Goal: Task Accomplishment & Management: Manage account settings

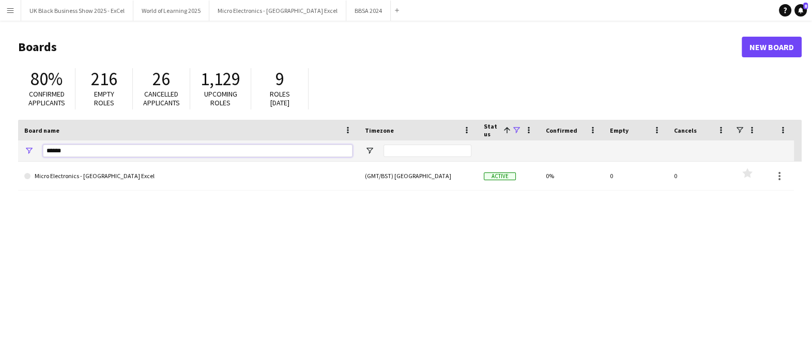
drag, startPoint x: 124, startPoint y: 145, endPoint x: 6, endPoint y: 139, distance: 117.5
click at [5, 145] on main "Boards New Board 80% Confirmed applicants 216 Empty roles 26 Cancelled applican…" at bounding box center [406, 207] width 812 height 373
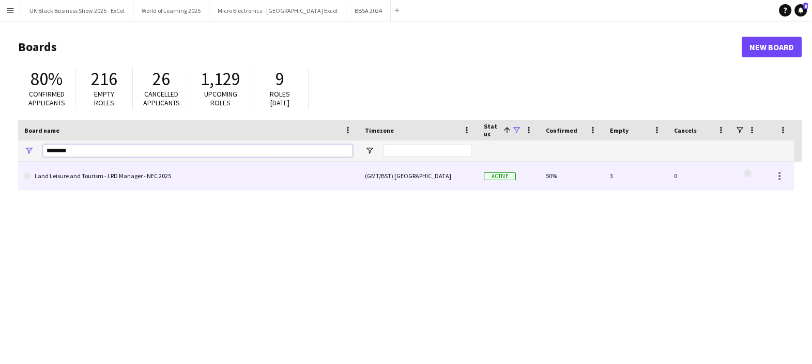
type input "********"
click at [91, 175] on link "Land Leisure and Tourism - LRD Manager - NEC 2025" at bounding box center [188, 176] width 328 height 29
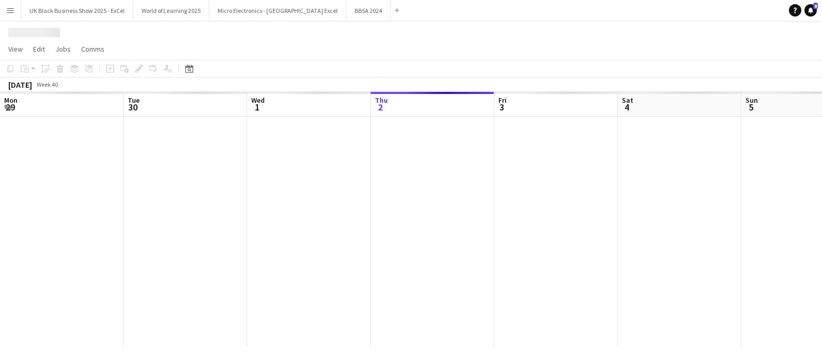
scroll to position [0, 247]
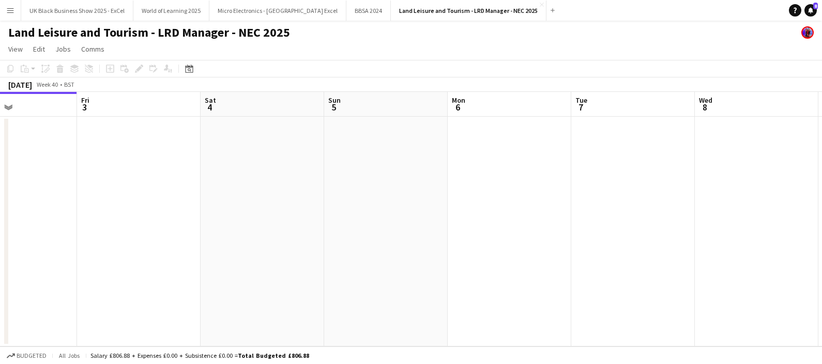
drag, startPoint x: 357, startPoint y: 192, endPoint x: 175, endPoint y: 198, distance: 182.0
click at [175, 198] on app-calendar-viewport "Mon 29 Tue 30 Wed 1 Thu 2 Fri 3 Sat 4 Sun 5 Mon 6 Tue 7 Wed 8 Thu 9 Fri 10" at bounding box center [411, 219] width 822 height 255
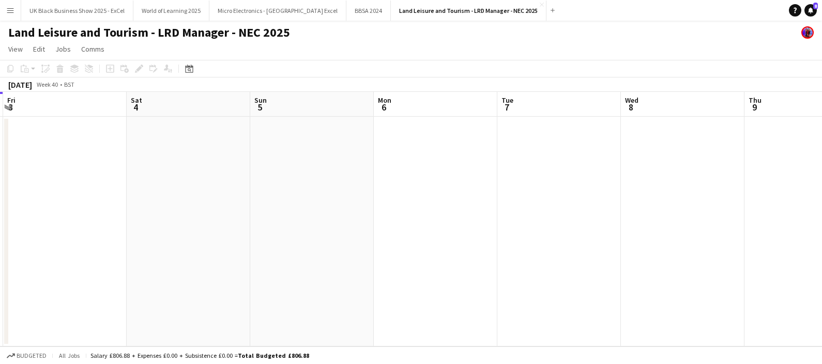
drag, startPoint x: 442, startPoint y: 187, endPoint x: 162, endPoint y: 205, distance: 280.7
click at [162, 205] on app-calendar-viewport "Tue 30 Wed 1 Thu 2 Fri 3 Sat 4 Sun 5 Mon 6 Tue 7 Wed 8 Thu 9 Fri 10 Sat 11" at bounding box center [411, 219] width 822 height 255
drag, startPoint x: 321, startPoint y: 201, endPoint x: 297, endPoint y: 224, distance: 33.6
click at [129, 225] on app-calendar-viewport "Thu 2 Fri 3 Sat 4 Sun 5 Mon 6 Tue 7 Wed 8 Thu 9 Fri 10 Sat 11 Sun 12 Mon 13" at bounding box center [411, 219] width 822 height 255
click at [126, 231] on app-calendar-viewport "Sat 4 Sun 5 Mon 6 Tue 7 Wed 8 Thu 9 Fri 10 Sat 11 Sun 12 Mon 13 Tue 14 Wed 15" at bounding box center [411, 219] width 822 height 255
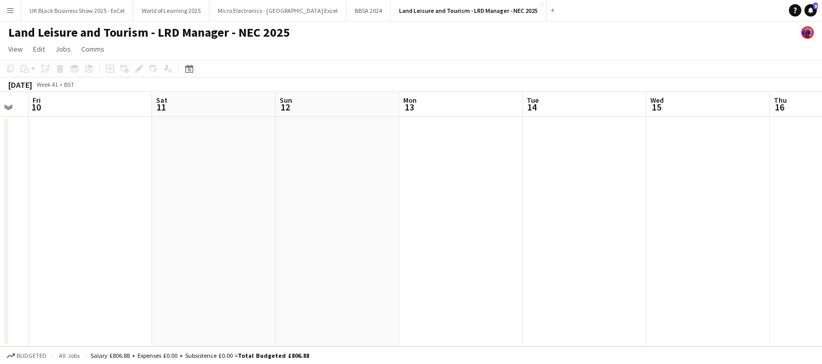
drag, startPoint x: 58, startPoint y: 223, endPoint x: 413, endPoint y: 193, distance: 356.8
click at [56, 223] on app-calendar-viewport "Tue 7 Wed 8 Thu 9 Fri 10 Sat 11 Sun 12 Mon 13 Tue 14 Wed 15 Thu 16 Fri 17 Sat 18" at bounding box center [411, 219] width 822 height 255
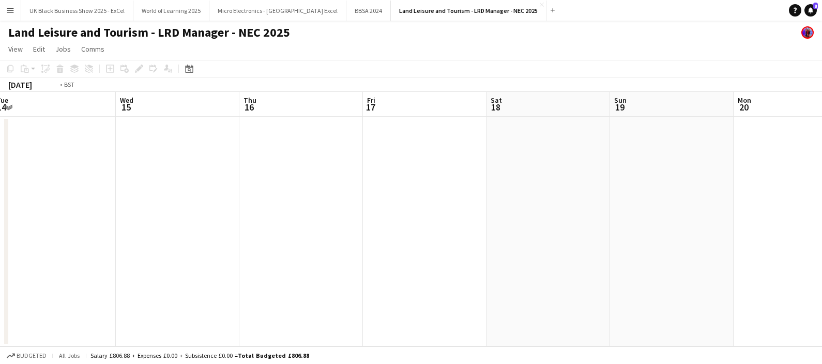
drag, startPoint x: 136, startPoint y: 190, endPoint x: 445, endPoint y: 196, distance: 308.1
click at [0, 197] on html "Menu Boards Boards Boards All jobs Status Workforce Workforce My Workforce Recr…" at bounding box center [411, 182] width 822 height 364
drag, startPoint x: 454, startPoint y: 196, endPoint x: 58, endPoint y: 191, distance: 396.5
click at [58, 191] on app-calendar-viewport "Mon 13 Tue 14 Wed 15 Thu 16 Fri 17 Sat 18 Sun 19 Mon 20 Tue 21 Wed 22 Thu 23 Fr…" at bounding box center [411, 219] width 822 height 255
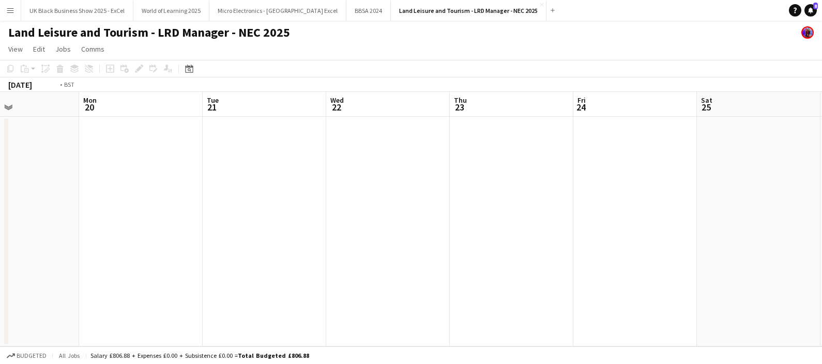
drag, startPoint x: 65, startPoint y: 172, endPoint x: 410, endPoint y: 155, distance: 346.2
click at [14, 177] on app-calendar-viewport "Thu 16 Fri 17 Sat 18 Sun 19 Mon 20 Tue 21 Wed 22 Thu 23 Fri 24 Sat 25 Sun 26 Mo…" at bounding box center [411, 219] width 822 height 255
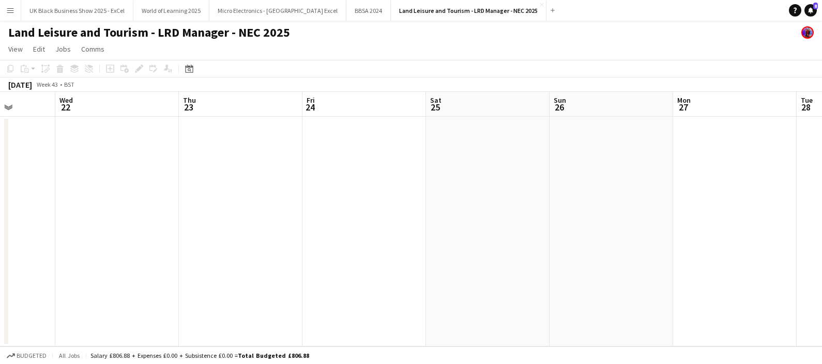
drag, startPoint x: 410, startPoint y: 155, endPoint x: 198, endPoint y: 174, distance: 213.2
click at [53, 184] on app-calendar-viewport "Sun 19 Mon 20 Tue 21 Wed 22 Thu 23 Fri 24 Sat 25 Sun 26 Mon 27 Tue 28 Wed 29 Th…" at bounding box center [411, 219] width 822 height 255
click at [0, 179] on html "Menu Boards Boards Boards All jobs Status Workforce Workforce My Workforce Recr…" at bounding box center [411, 182] width 822 height 364
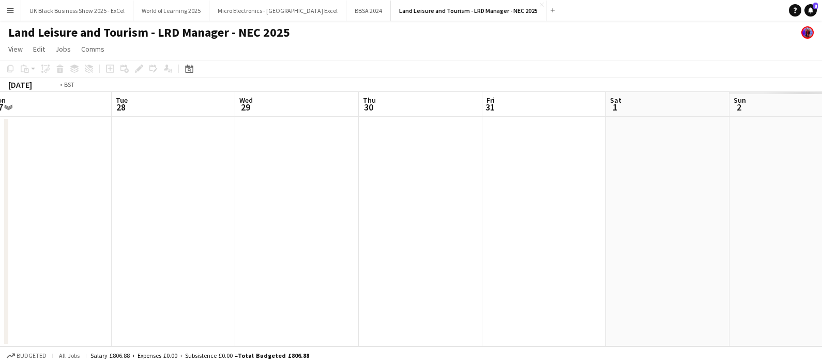
drag, startPoint x: 127, startPoint y: 180, endPoint x: 200, endPoint y: 171, distance: 73.5
click at [73, 183] on app-calendar-viewport "Fri 24 Sat 25 Sun 26 Mon 27 Tue 28 Wed 29 Thu 30 Fri 31 Sat 1 Sun 2 Mon 3 Tue 4" at bounding box center [411, 219] width 822 height 255
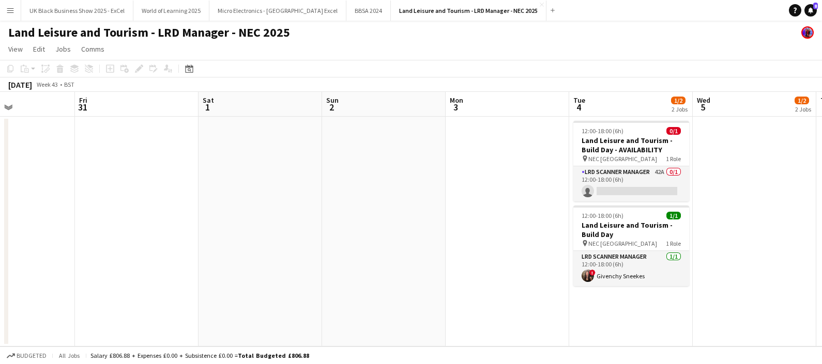
drag, startPoint x: 407, startPoint y: 159, endPoint x: 41, endPoint y: 171, distance: 365.6
click at [0, 170] on html "Menu Boards Boards Boards All jobs Status Workforce Workforce My Workforce Recr…" at bounding box center [411, 182] width 822 height 364
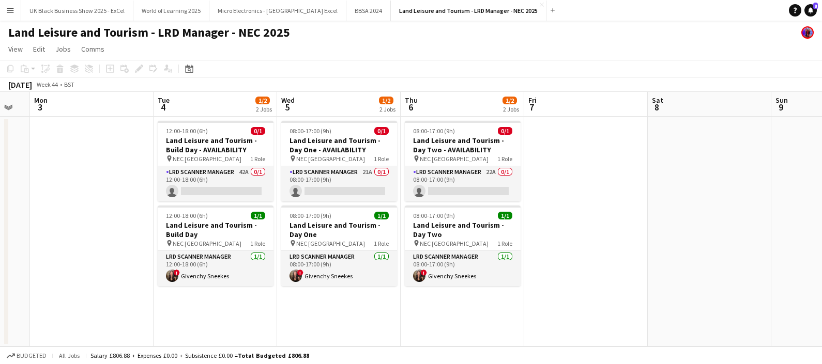
drag, startPoint x: 259, startPoint y: 212, endPoint x: 380, endPoint y: 226, distance: 122.3
click at [380, 226] on app-calendar-viewport "Sat 1 Sun 2 Mon 3 Tue 4 1/2 2 Jobs Wed 5 1/2 2 Jobs Thu 6 1/2 2 Jobs Fri 7 Sat …" at bounding box center [411, 219] width 822 height 255
click at [504, 3] on button "Land Leisure and Tourism - LRD Manager - NEC 2025 Close" at bounding box center [469, 11] width 156 height 20
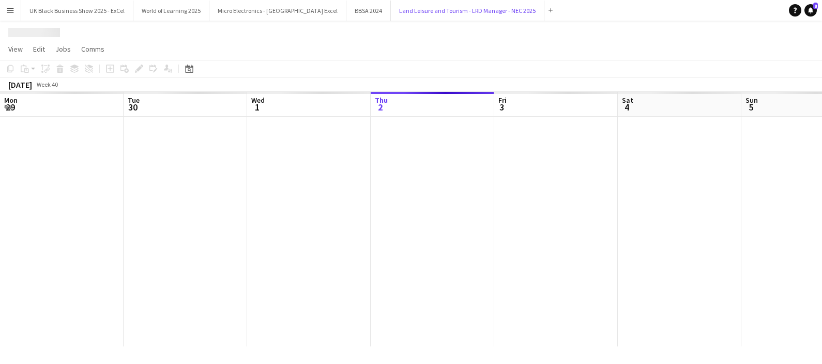
scroll to position [0, 247]
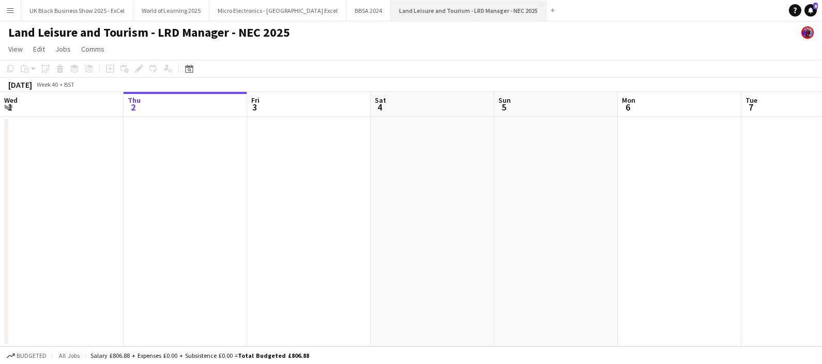
click at [502, 2] on button "Land Leisure and Tourism - LRD Manager - NEC 2025 Close" at bounding box center [469, 11] width 156 height 20
click at [540, 5] on app-icon "Close" at bounding box center [542, 5] width 4 height 4
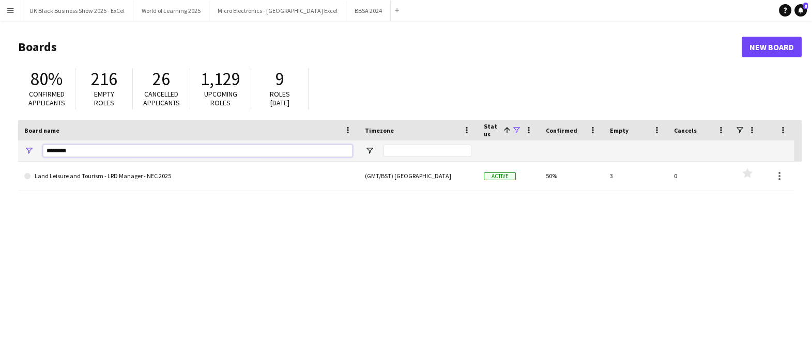
click at [160, 155] on input "********" at bounding box center [198, 151] width 310 height 12
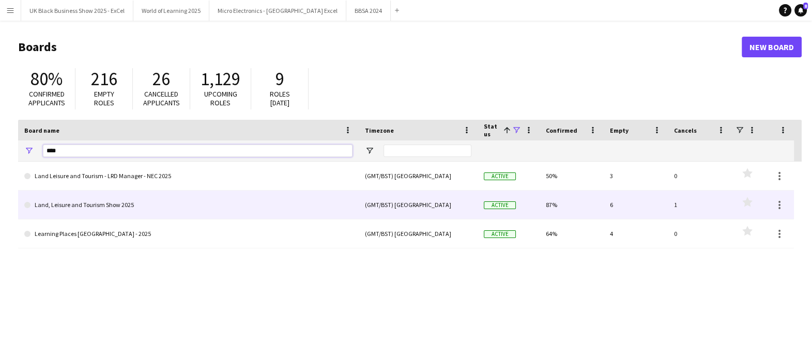
type input "****"
click at [161, 216] on link "Land, Leisure and Tourism Show 2025" at bounding box center [188, 205] width 328 height 29
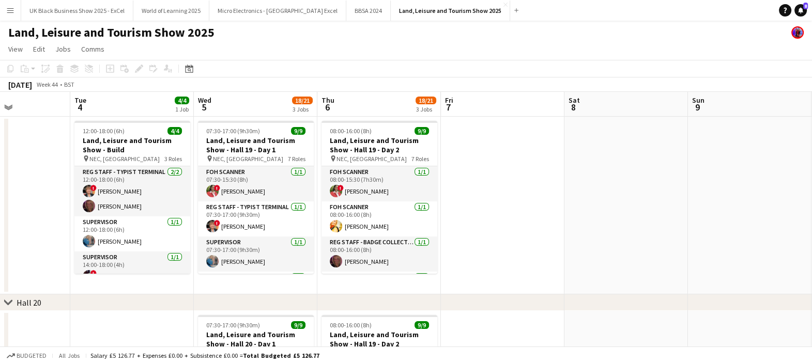
scroll to position [0, 300]
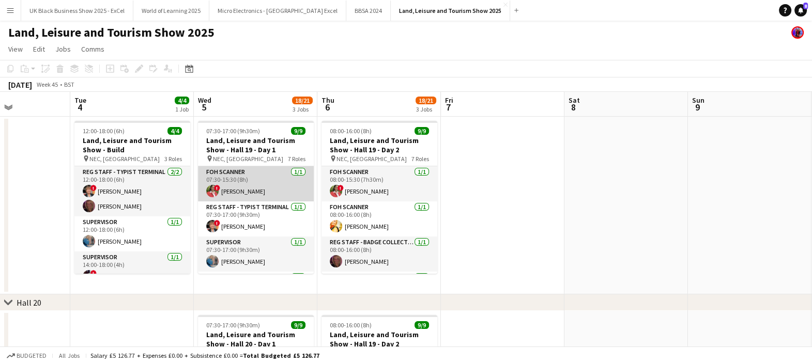
click at [246, 192] on app-card-role "FOH Scanner [DATE] 07:30-15:30 (8h) ! [PERSON_NAME]" at bounding box center [256, 183] width 116 height 35
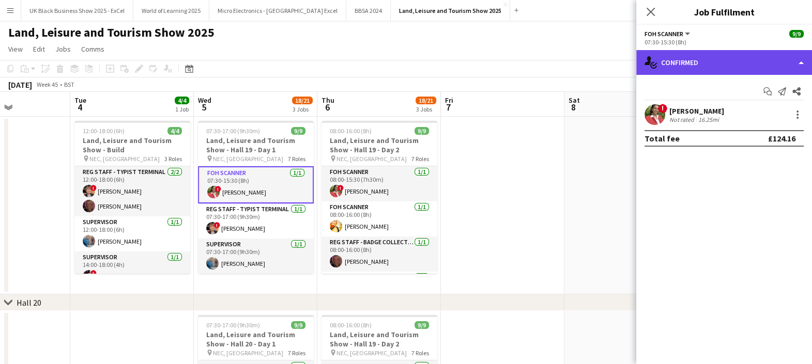
click at [718, 59] on div "single-neutral-actions-check-2 Confirmed" at bounding box center [724, 62] width 176 height 25
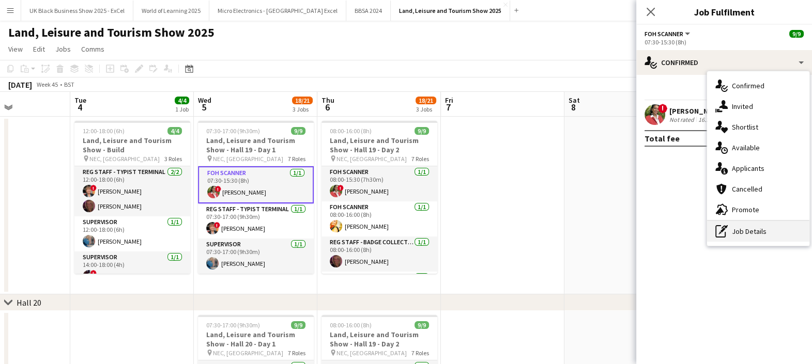
click at [740, 222] on div "pen-write Job Details" at bounding box center [758, 231] width 102 height 21
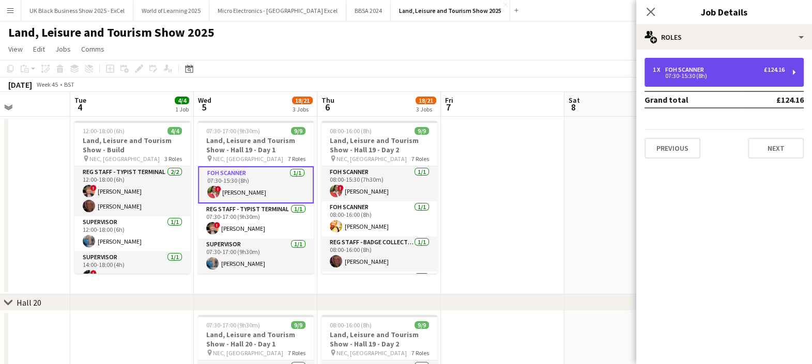
click at [680, 67] on div "FOH Scanner" at bounding box center [686, 69] width 43 height 7
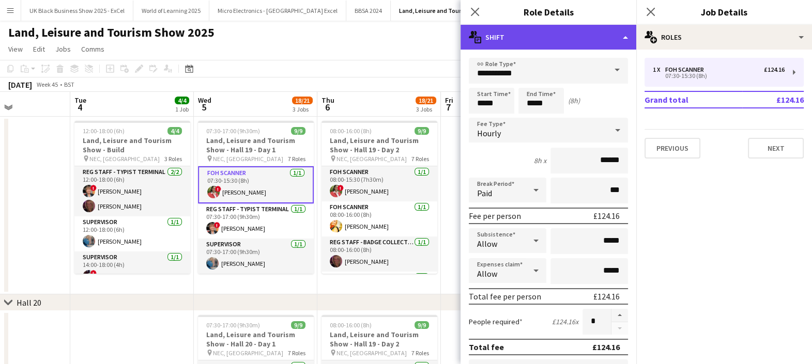
click at [566, 27] on div "multiple-actions-text Shift" at bounding box center [549, 37] width 176 height 25
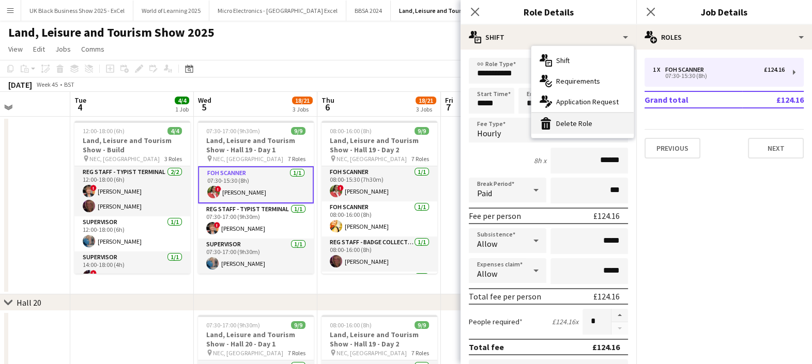
click at [564, 119] on div "bin-2 Delete Role" at bounding box center [582, 123] width 102 height 21
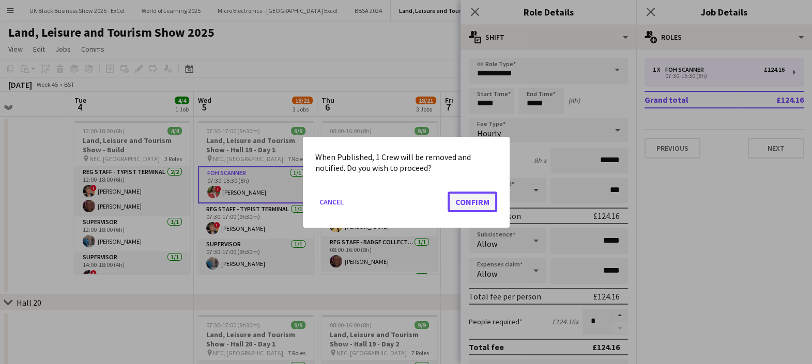
click at [458, 202] on button "Confirm" at bounding box center [473, 201] width 50 height 21
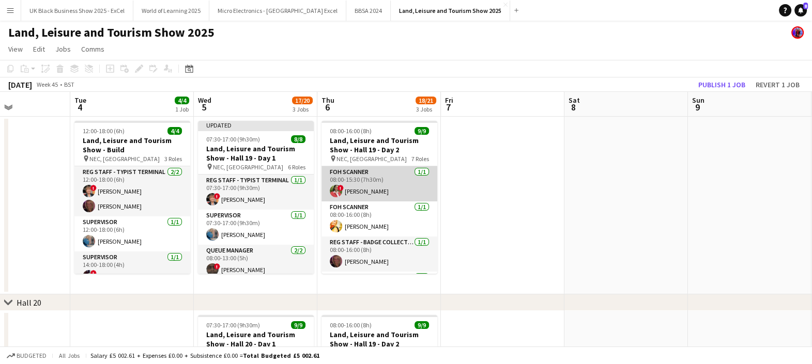
click at [362, 193] on app-card-role "FOH Scanner [DATE] 08:00-15:30 (7h30m) ! [PERSON_NAME]" at bounding box center [379, 183] width 116 height 35
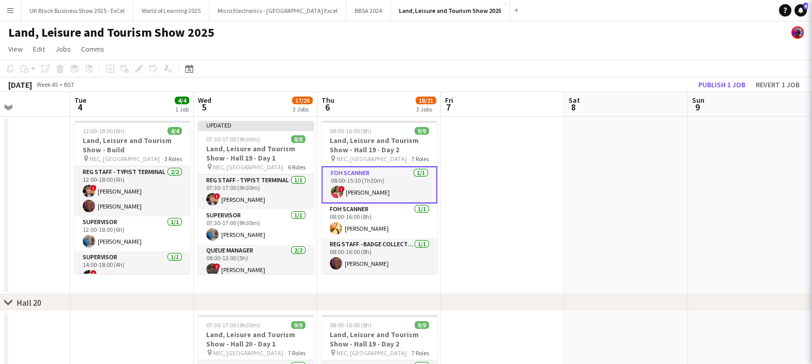
scroll to position [0, 301]
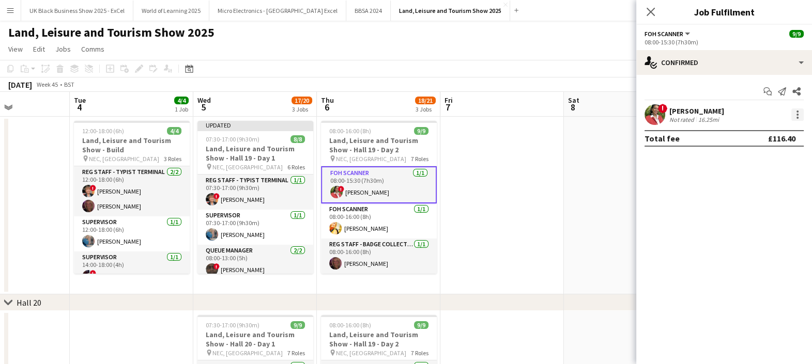
click at [802, 116] on div at bounding box center [797, 115] width 12 height 12
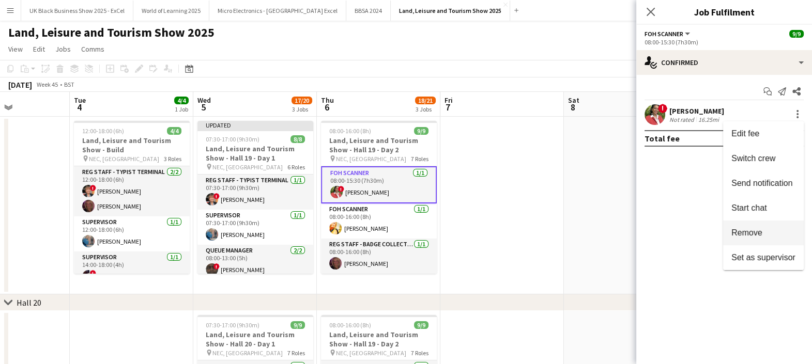
click at [774, 240] on button "Remove" at bounding box center [763, 233] width 81 height 25
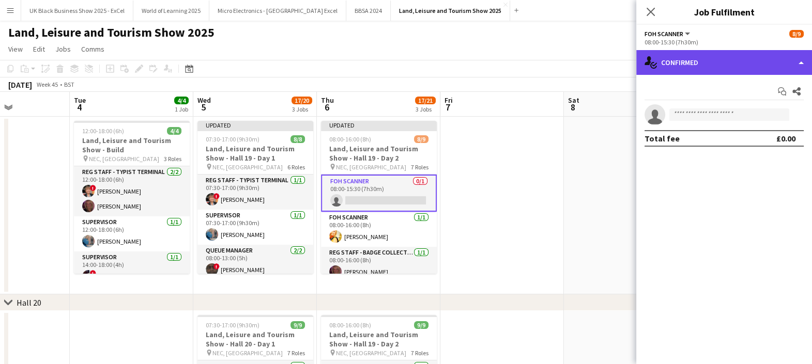
click at [687, 70] on div "single-neutral-actions-check-2 Confirmed" at bounding box center [724, 62] width 176 height 25
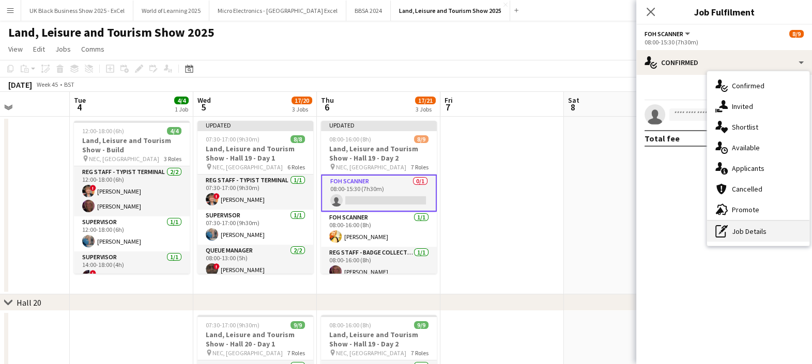
click at [743, 234] on div "pen-write Job Details" at bounding box center [758, 231] width 102 height 21
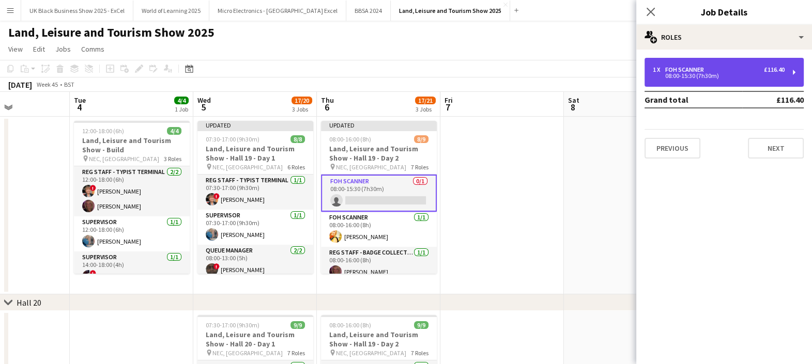
click at [685, 69] on div "FOH Scanner" at bounding box center [686, 69] width 43 height 7
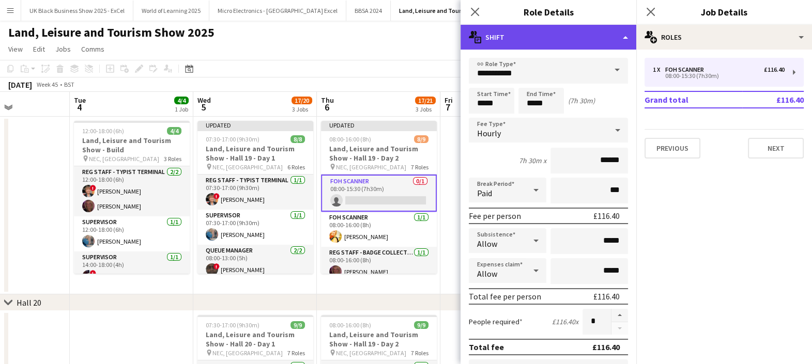
click at [570, 37] on div "multiple-actions-text Shift" at bounding box center [549, 37] width 176 height 25
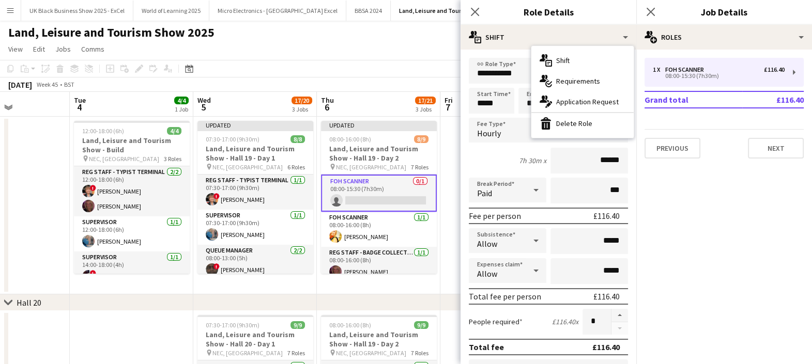
click at [588, 125] on div "bin-2 Delete Role" at bounding box center [582, 123] width 102 height 21
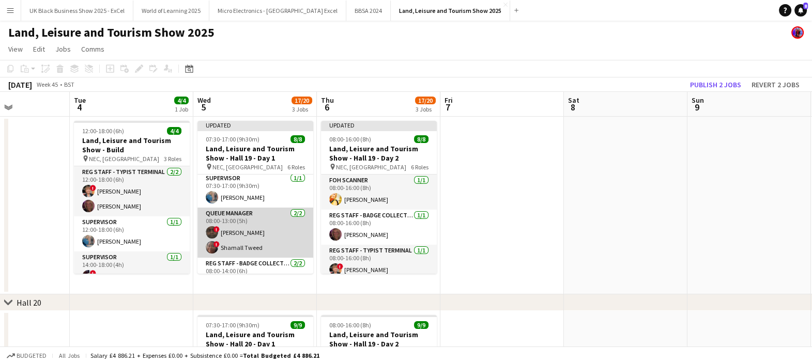
scroll to position [42, 0]
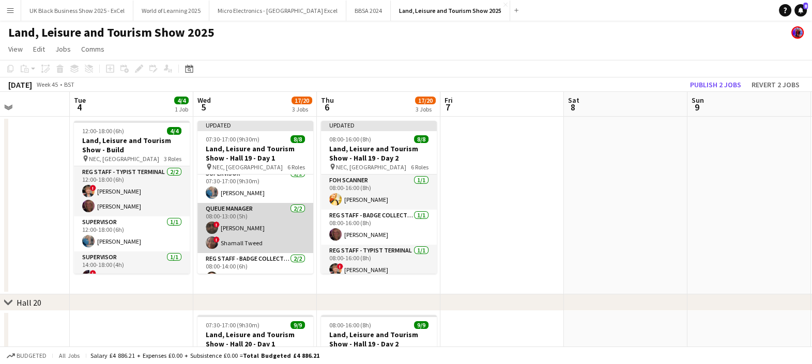
click at [261, 248] on app-card-role "Queue Manager [DATE] 08:00-13:00 (5h) ! [PERSON_NAME] ! Shamall Tweed" at bounding box center [255, 228] width 116 height 50
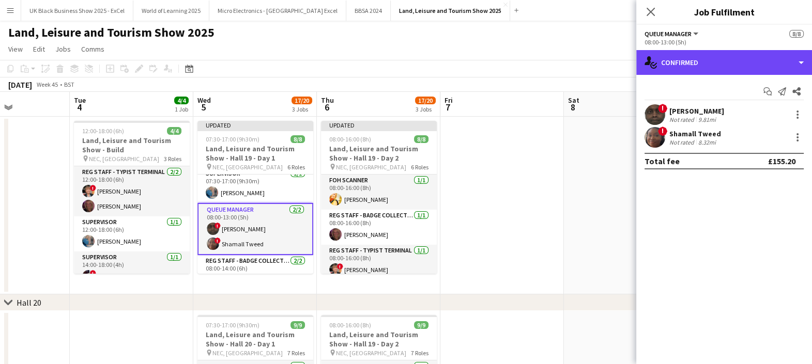
click at [726, 69] on div "single-neutral-actions-check-2 Confirmed" at bounding box center [724, 62] width 176 height 25
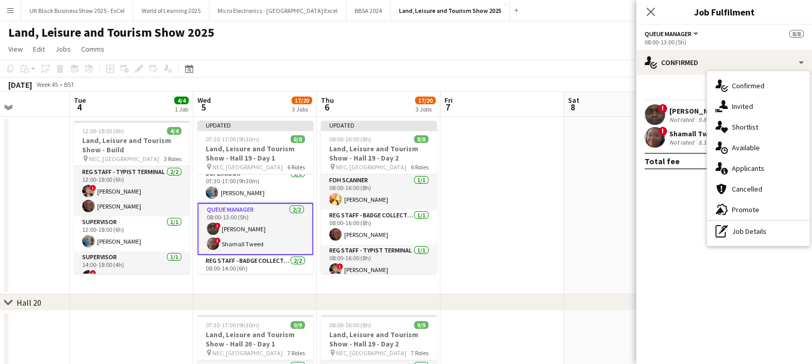
click at [757, 232] on div "pen-write Job Details" at bounding box center [758, 231] width 102 height 21
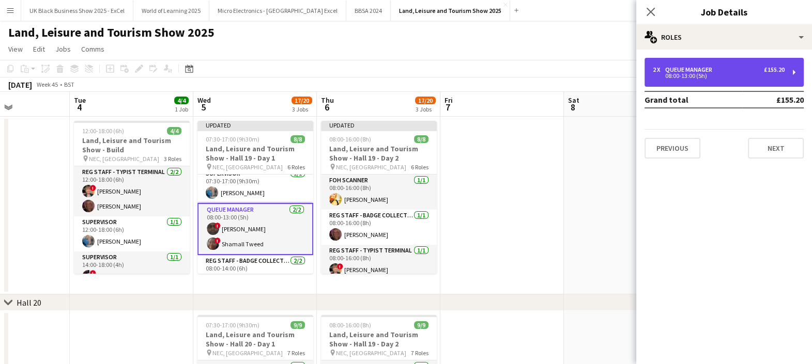
click at [664, 59] on div "2 x Queue Manager £155.20 08:00-13:00 (5h)" at bounding box center [724, 72] width 159 height 29
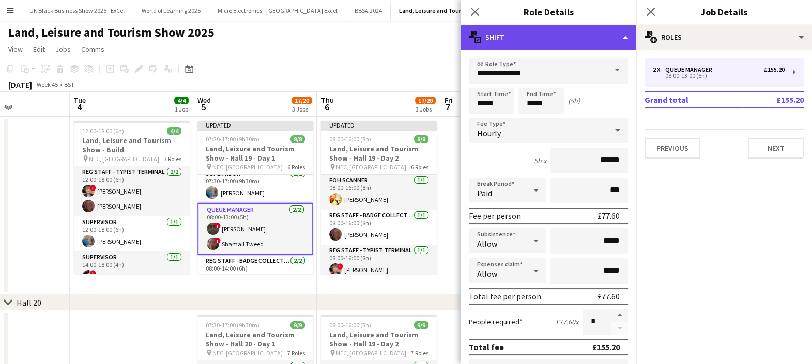
click at [576, 40] on div "multiple-actions-text Shift" at bounding box center [549, 37] width 176 height 25
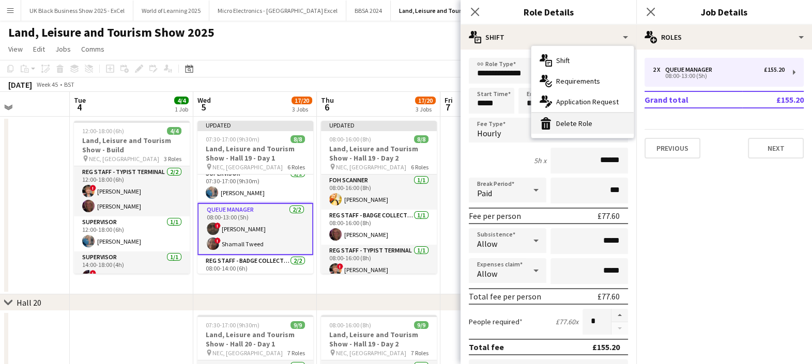
click at [594, 126] on div "bin-2 Delete Role" at bounding box center [582, 123] width 102 height 21
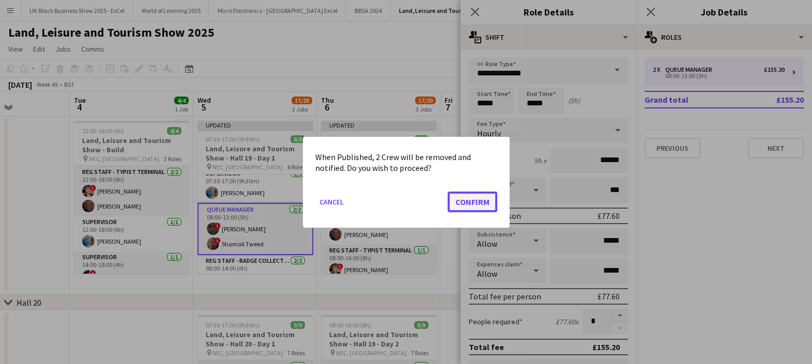
click at [478, 198] on button "Confirm" at bounding box center [473, 201] width 50 height 21
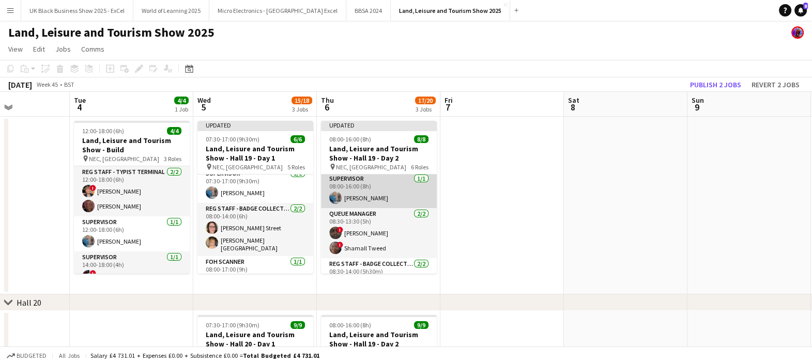
scroll to position [108, 0]
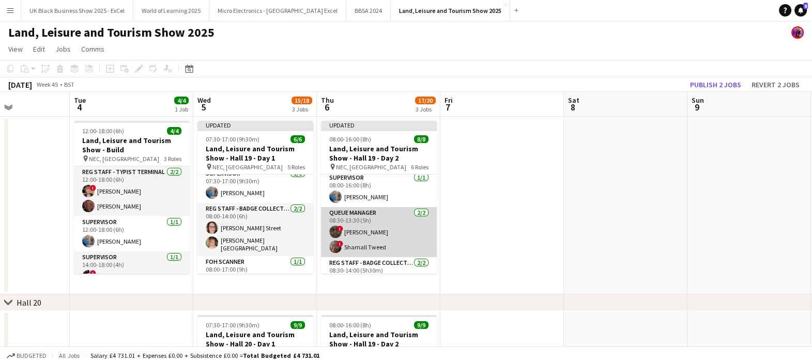
click at [401, 236] on app-card-role "Queue Manager [DATE] 08:30-13:30 (5h) ! [PERSON_NAME] ! Shamall Tweed" at bounding box center [379, 232] width 116 height 50
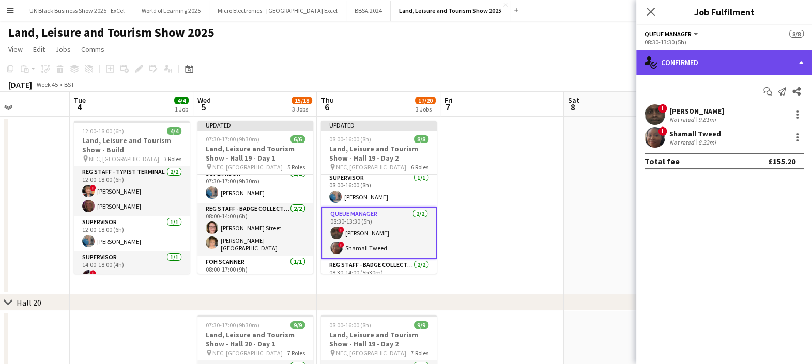
click at [699, 57] on div "single-neutral-actions-check-2 Confirmed" at bounding box center [724, 62] width 176 height 25
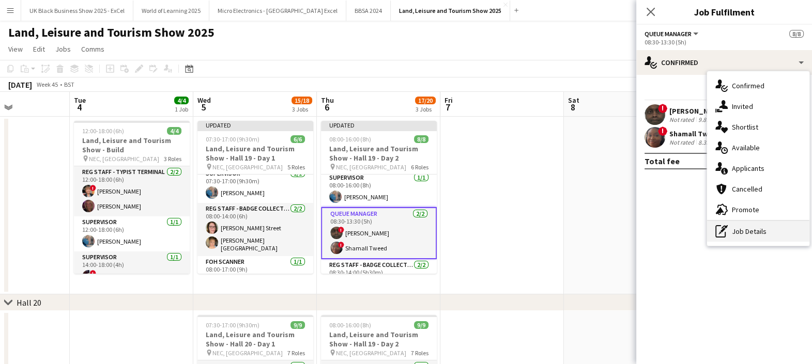
click at [752, 230] on div "pen-write Job Details" at bounding box center [758, 231] width 102 height 21
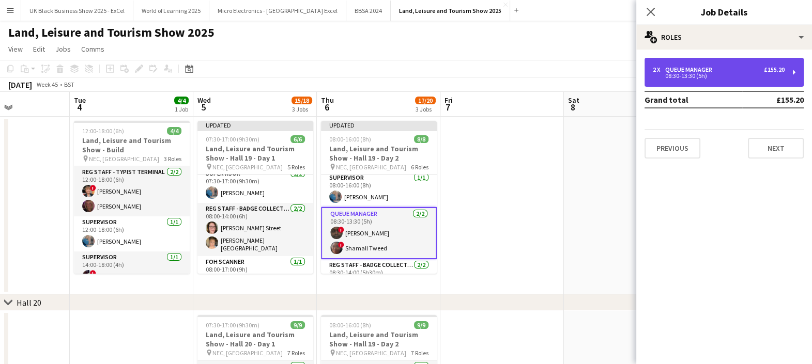
click at [670, 83] on div "2 x Queue Manager £155.20 08:30-13:30 (5h)" at bounding box center [724, 72] width 159 height 29
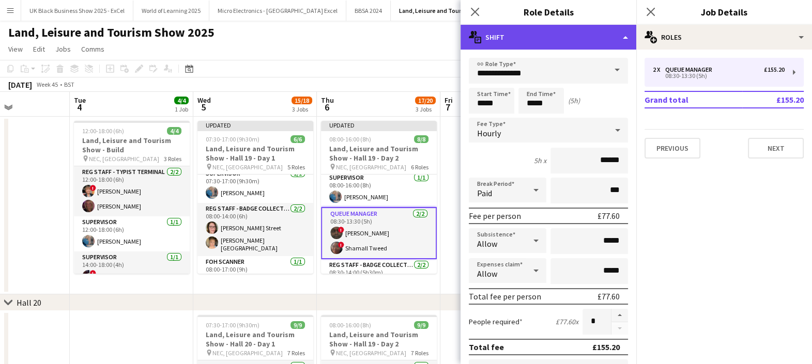
click at [526, 44] on div "multiple-actions-text Shift" at bounding box center [549, 37] width 176 height 25
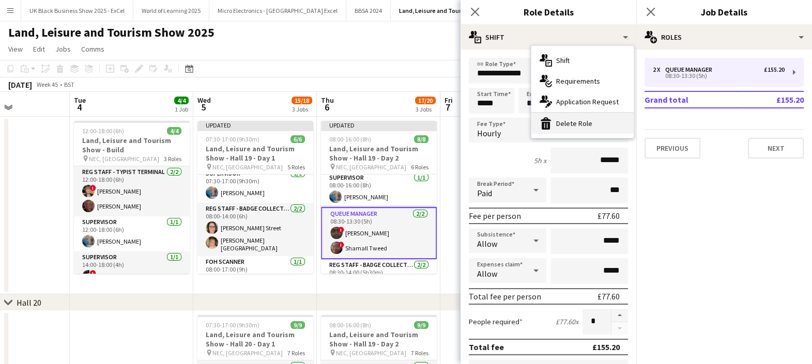
click at [576, 128] on div "bin-2 Delete Role" at bounding box center [582, 123] width 102 height 21
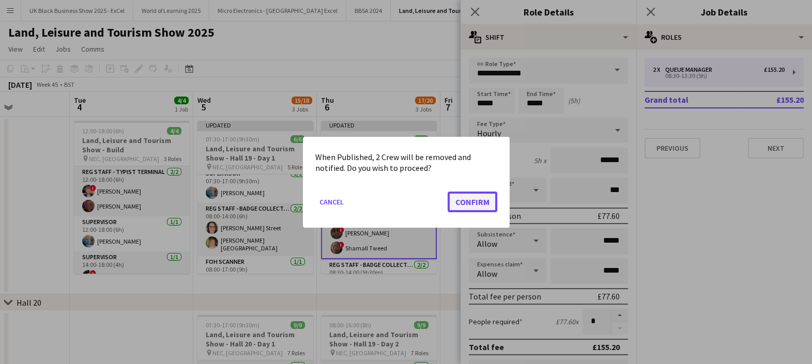
click at [478, 205] on button "Confirm" at bounding box center [473, 201] width 50 height 21
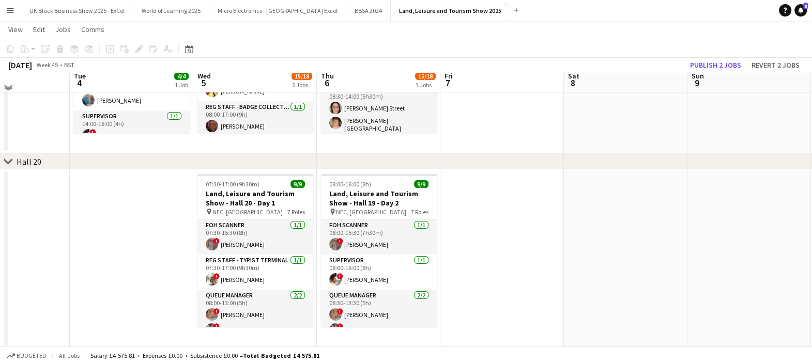
scroll to position [143, 0]
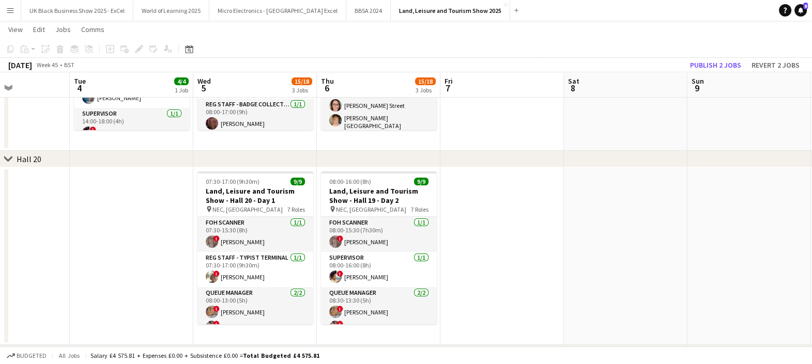
click at [519, 262] on app-date-cell at bounding box center [502, 256] width 124 height 178
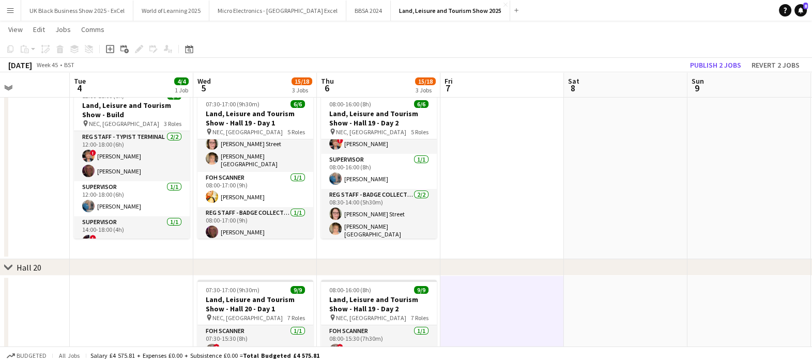
scroll to position [0, 0]
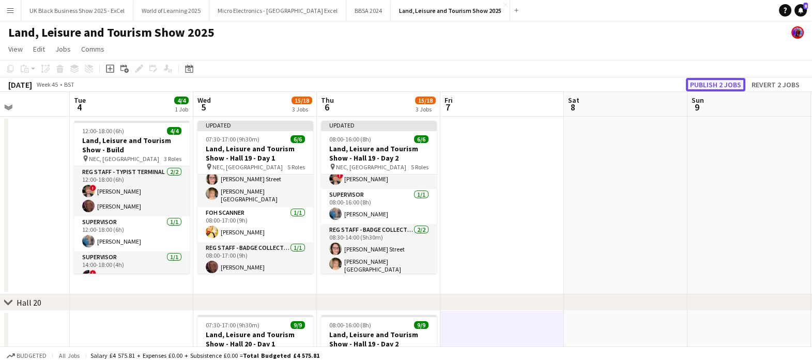
click at [721, 86] on button "Publish 2 jobs" at bounding box center [715, 84] width 59 height 13
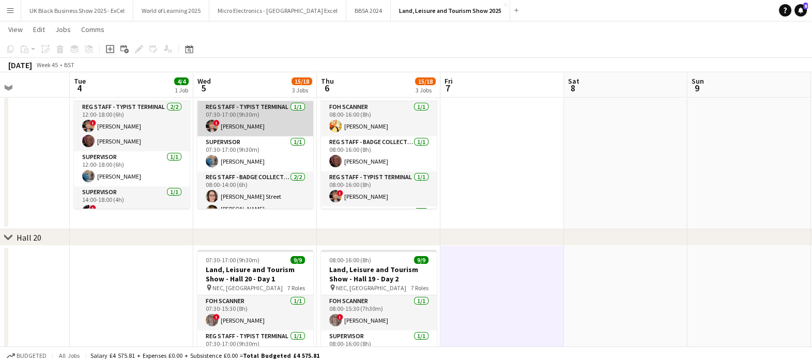
click at [266, 121] on app-card-role "Reg Staff - Typist Terminal [DATE] 07:30-17:00 (9h30m) ! [PERSON_NAME]" at bounding box center [255, 118] width 116 height 35
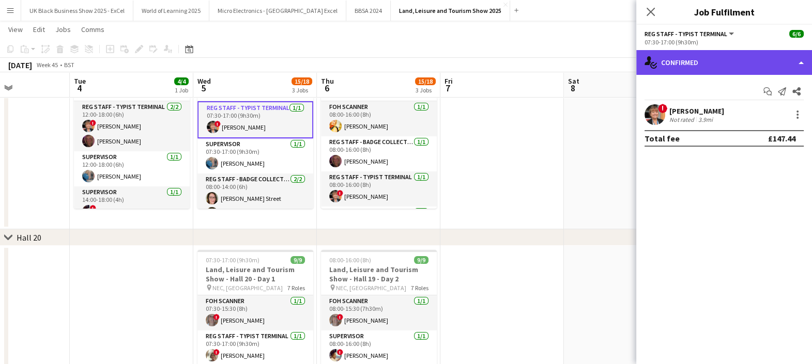
click at [746, 62] on div "single-neutral-actions-check-2 Confirmed" at bounding box center [724, 62] width 176 height 25
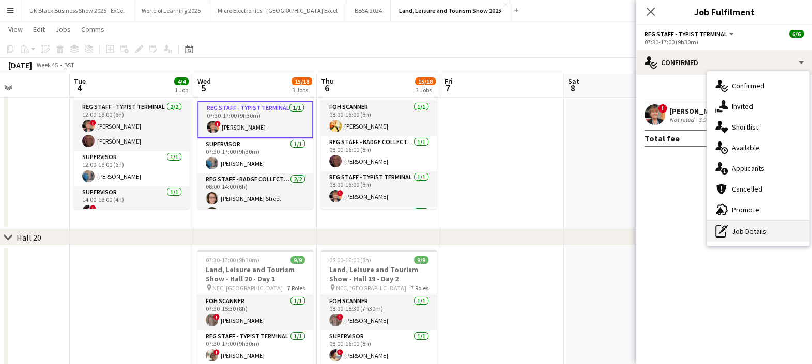
click at [775, 229] on div "pen-write Job Details" at bounding box center [758, 231] width 102 height 21
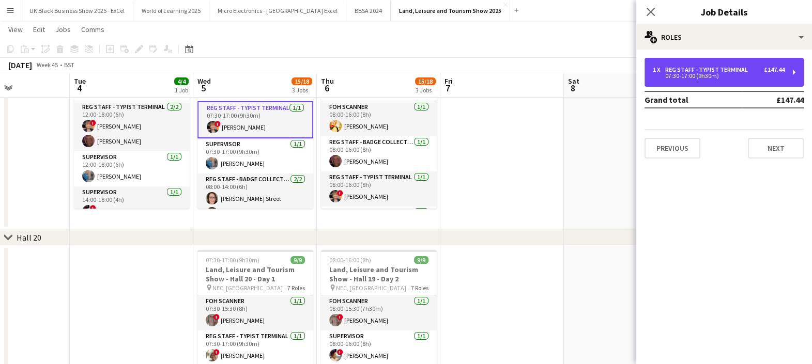
click at [711, 70] on div "Reg Staff - Typist Terminal" at bounding box center [708, 69] width 87 height 7
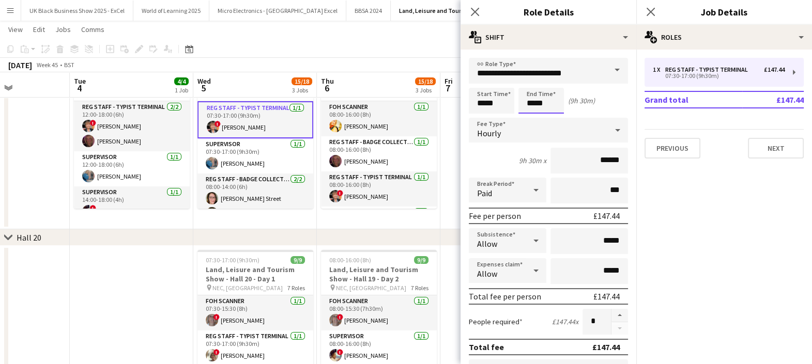
click at [533, 101] on input "*****" at bounding box center [540, 101] width 45 height 26
click at [530, 119] on div at bounding box center [530, 119] width 21 height 10
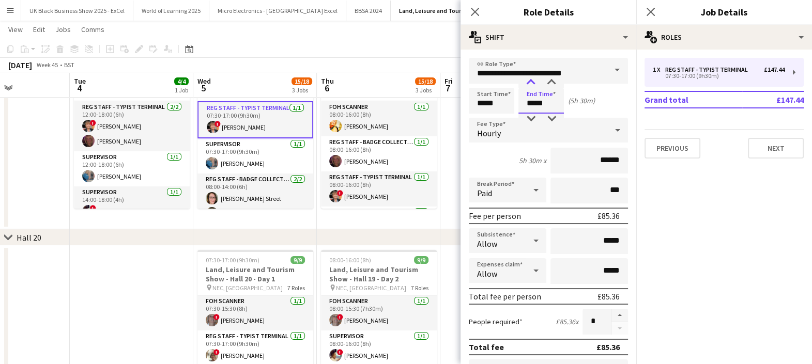
type input "*****"
click at [532, 82] on div at bounding box center [530, 83] width 21 height 10
click at [433, 69] on div "[DATE] Week 45 • BST" at bounding box center [406, 65] width 812 height 14
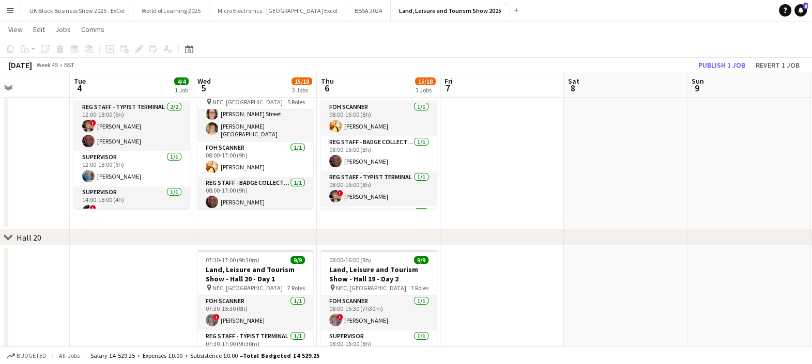
scroll to position [129, 0]
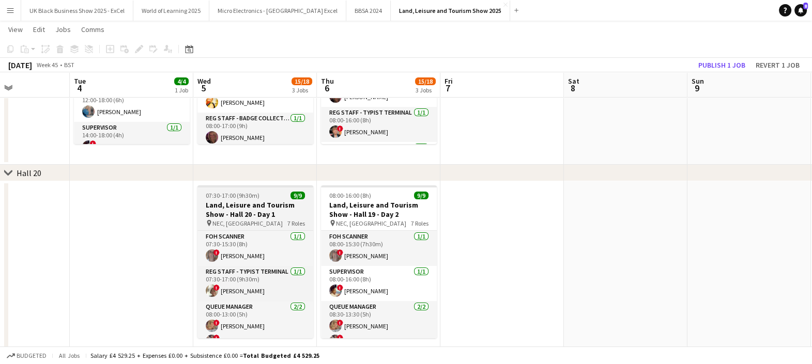
click at [262, 186] on div "chevron-right Hall 20 chevron-right Availability Sat 1 Sun 2 Mon 3 Tue 4 4/4 1 …" at bounding box center [406, 232] width 812 height 641
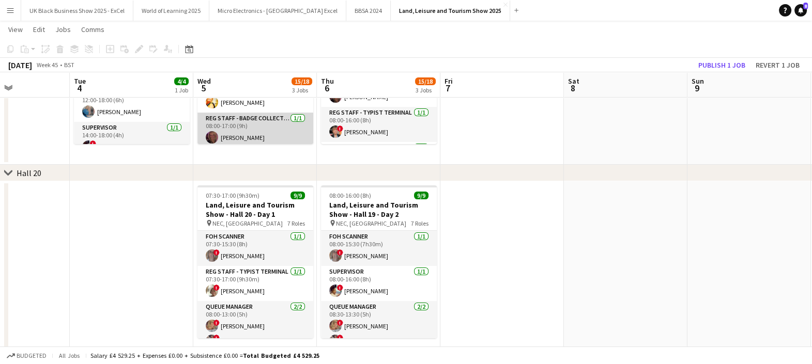
click at [268, 128] on app-card-role "Reg Staff - Badge Collection [DATE] 08:00-17:00 (9h) [PERSON_NAME]" at bounding box center [255, 130] width 116 height 35
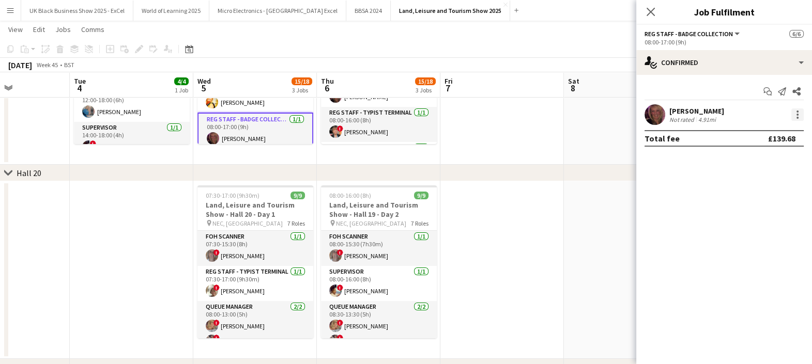
click at [794, 115] on div at bounding box center [797, 115] width 12 height 12
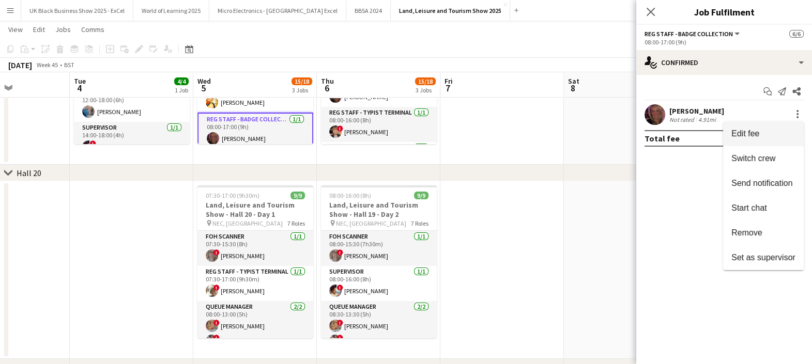
click at [759, 137] on span "Edit fee" at bounding box center [745, 133] width 28 height 9
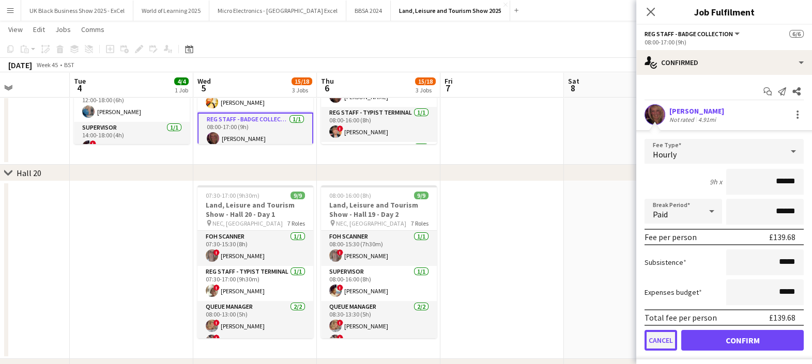
click at [664, 333] on button "Cancel" at bounding box center [661, 340] width 33 height 21
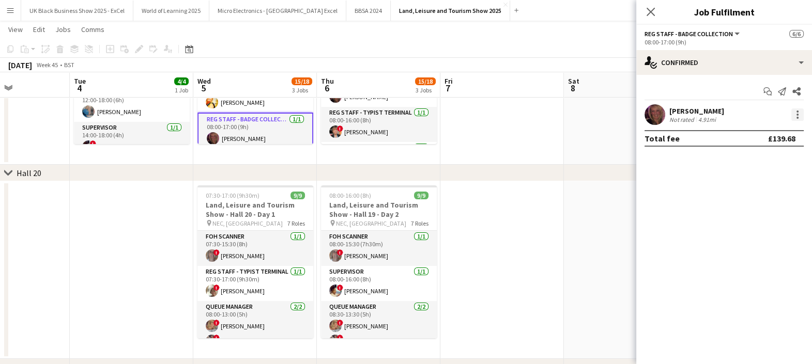
click at [794, 119] on div at bounding box center [797, 115] width 12 height 12
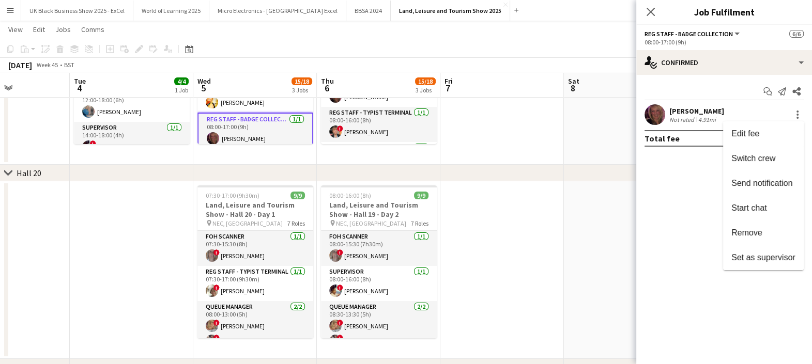
click at [735, 65] on div at bounding box center [406, 182] width 812 height 364
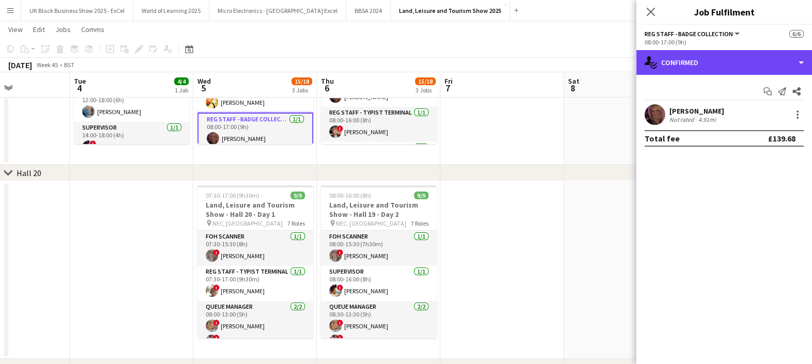
click at [734, 65] on div "single-neutral-actions-check-2 Confirmed" at bounding box center [724, 62] width 176 height 25
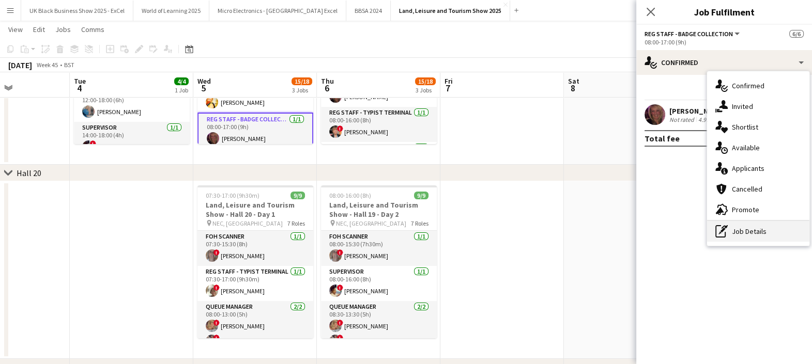
click at [766, 233] on div "pen-write Job Details" at bounding box center [758, 231] width 102 height 21
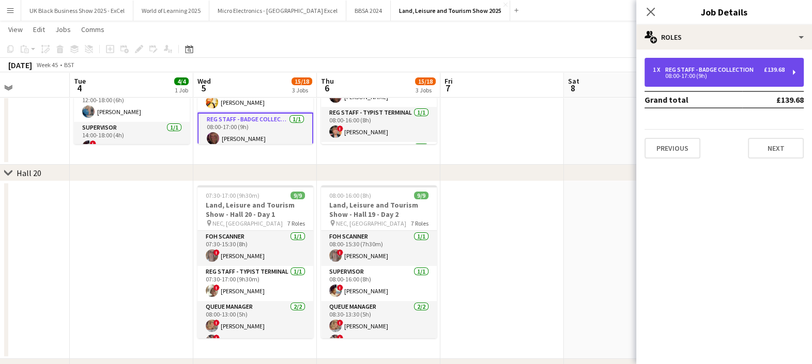
click at [715, 80] on div "1 x Reg Staff - Badge Collection £139.68 08:00-17:00 (9h)" at bounding box center [724, 72] width 159 height 29
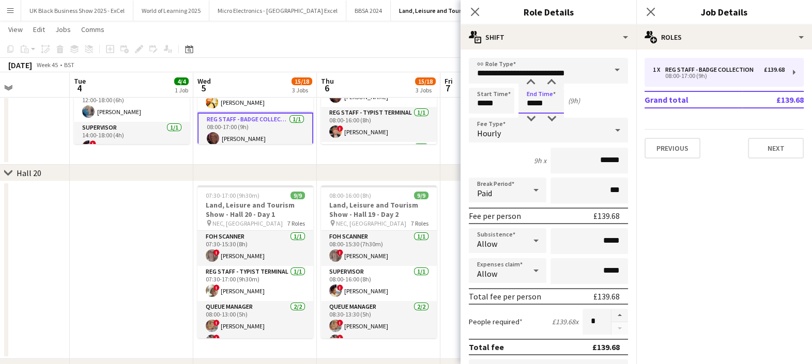
click at [550, 106] on input "*****" at bounding box center [540, 101] width 45 height 26
click at [530, 114] on div at bounding box center [530, 119] width 21 height 10
type input "*****"
click at [530, 114] on div at bounding box center [530, 119] width 21 height 10
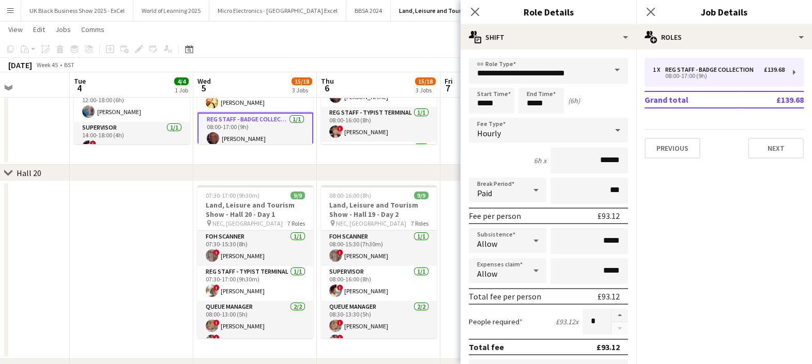
click at [455, 147] on app-date-cell at bounding box center [502, 76] width 124 height 178
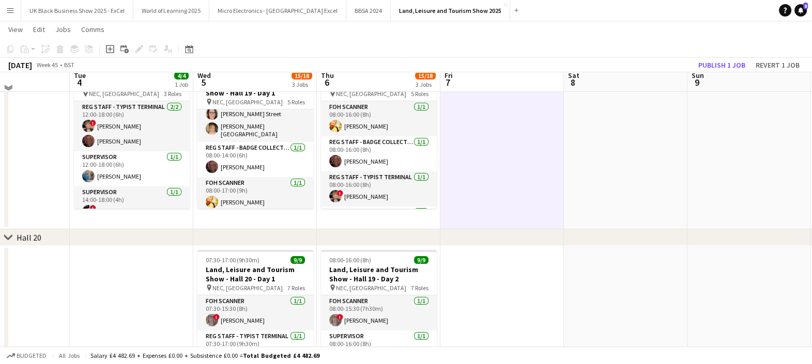
scroll to position [0, 0]
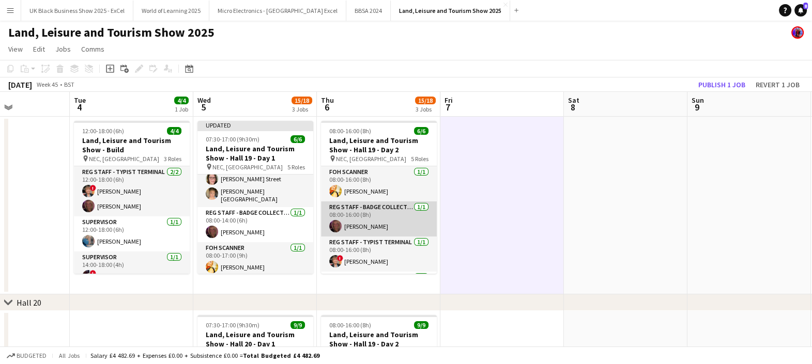
click at [391, 223] on app-card-role "Reg Staff - Badge Collection [DATE] 08:00-16:00 (8h) [PERSON_NAME]" at bounding box center [379, 219] width 116 height 35
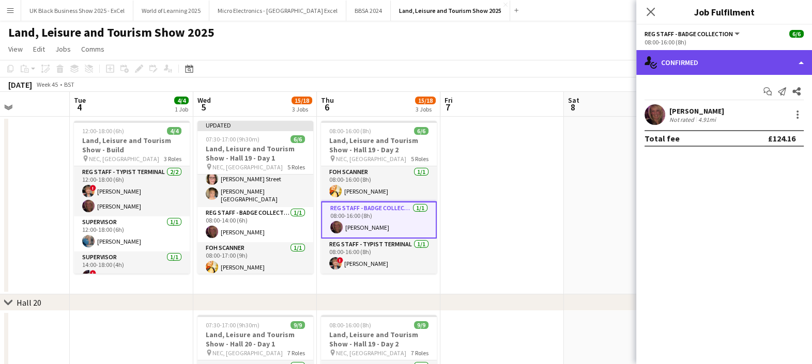
click at [722, 70] on div "single-neutral-actions-check-2 Confirmed" at bounding box center [724, 62] width 176 height 25
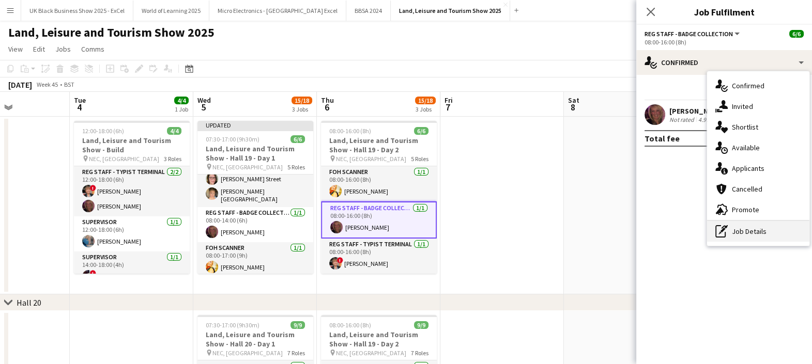
click at [765, 233] on div "pen-write Job Details" at bounding box center [758, 231] width 102 height 21
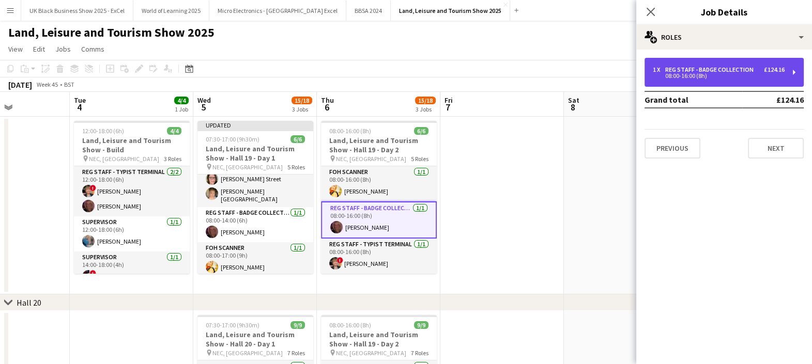
click at [702, 76] on div "08:00-16:00 (8h)" at bounding box center [719, 75] width 132 height 5
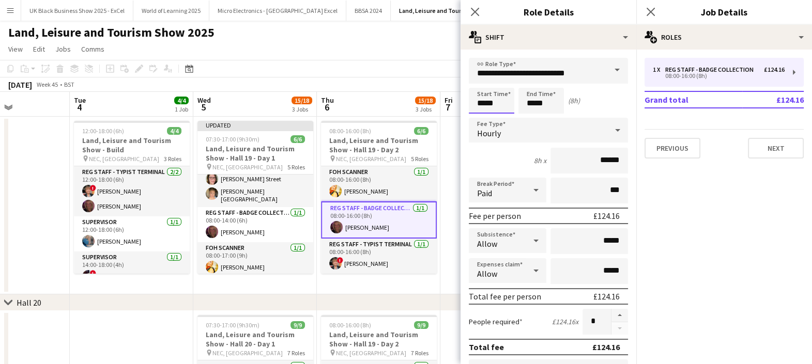
click at [502, 100] on input "*****" at bounding box center [491, 101] width 45 height 26
click at [500, 87] on div at bounding box center [502, 83] width 21 height 10
type input "*****"
click at [501, 83] on div at bounding box center [502, 83] width 21 height 10
click at [552, 102] on input "*****" at bounding box center [540, 101] width 45 height 26
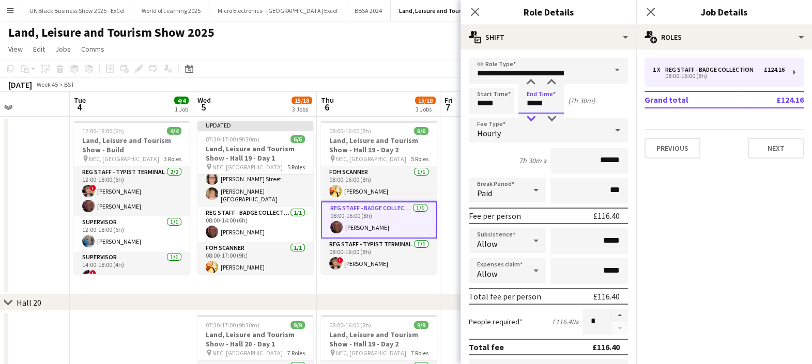
click at [535, 116] on div at bounding box center [530, 119] width 21 height 10
click at [535, 85] on div at bounding box center [530, 83] width 21 height 10
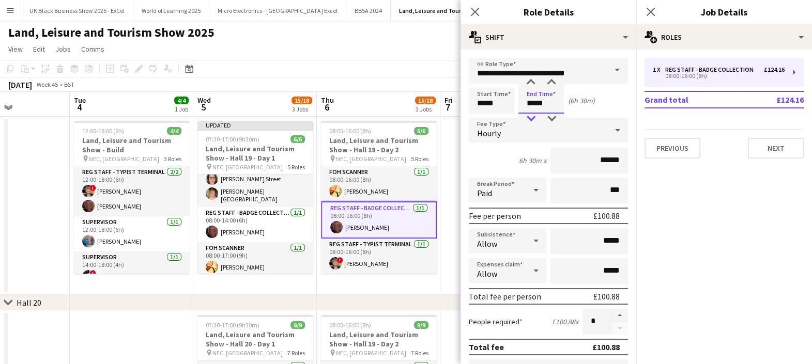
type input "*****"
click at [527, 121] on div at bounding box center [530, 119] width 21 height 10
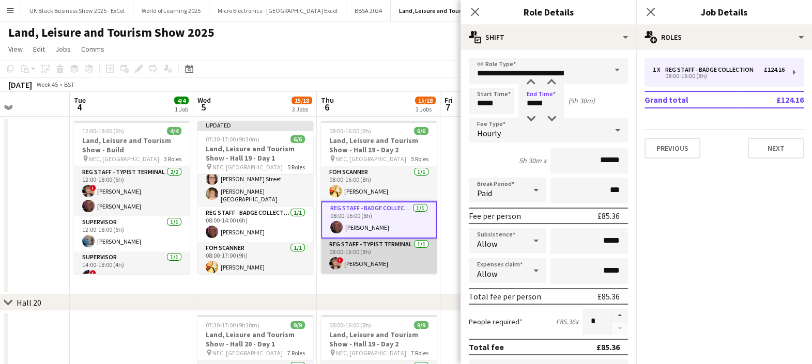
click at [385, 254] on app-card-role "Reg Staff - Typist Terminal [DATE] 08:00-16:00 (8h) ! [PERSON_NAME]" at bounding box center [379, 256] width 116 height 35
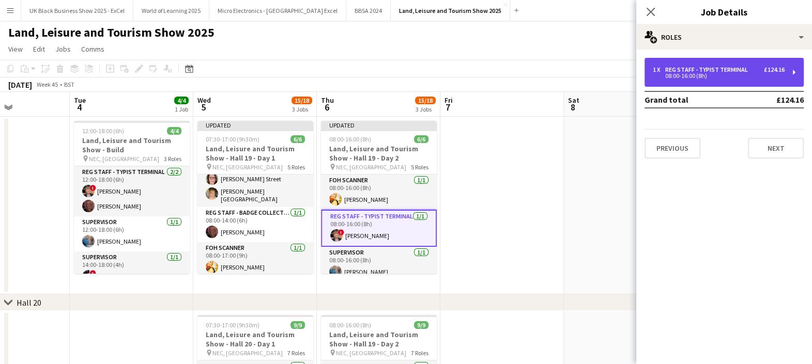
click at [758, 69] on div "1 x Reg Staff - Typist Terminal £124.16" at bounding box center [719, 69] width 132 height 7
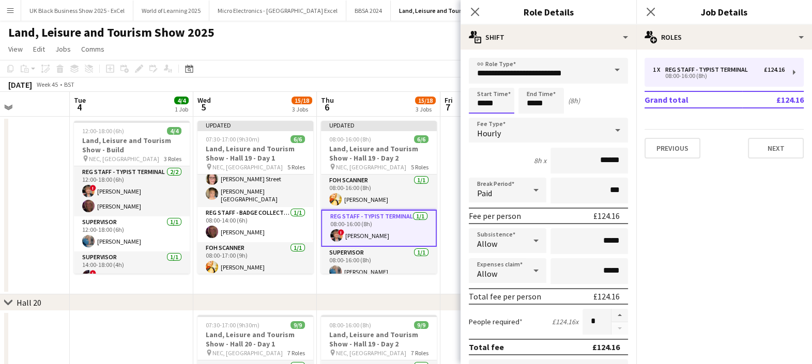
click at [508, 104] on input "*****" at bounding box center [491, 101] width 45 height 26
click at [501, 86] on div at bounding box center [502, 83] width 21 height 10
type input "*****"
click at [501, 86] on div at bounding box center [502, 83] width 21 height 10
click at [536, 108] on input "*****" at bounding box center [540, 101] width 45 height 26
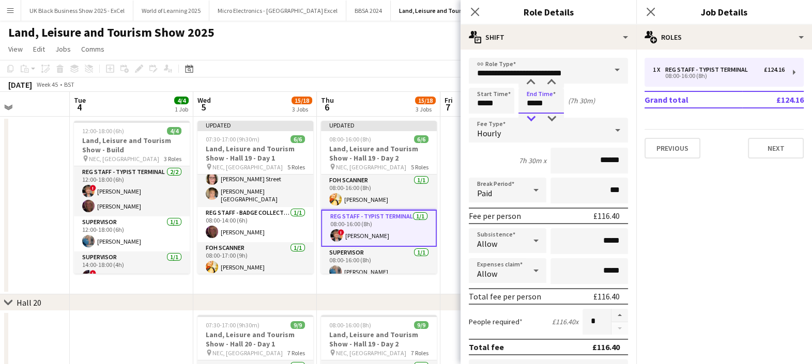
click at [534, 107] on app-time-picker "*****" at bounding box center [540, 103] width 45 height 8
click at [534, 114] on div at bounding box center [530, 119] width 21 height 10
type input "*****"
click at [534, 114] on div at bounding box center [530, 119] width 21 height 10
click at [452, 150] on app-date-cell at bounding box center [502, 206] width 124 height 178
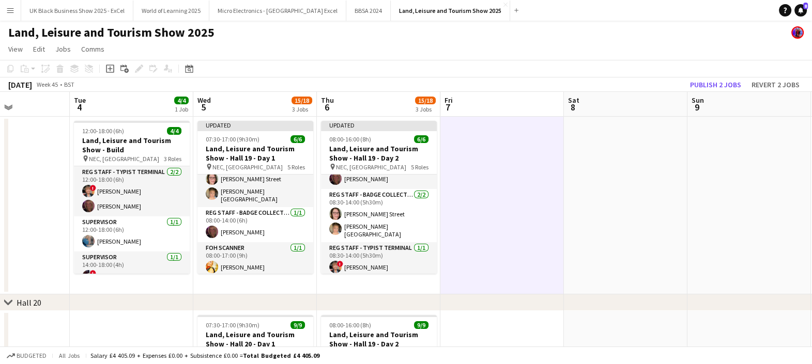
scroll to position [64, 0]
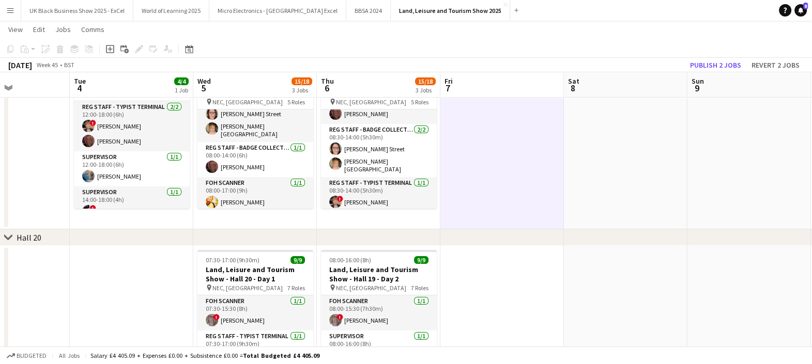
click at [573, 194] on app-date-cell at bounding box center [626, 141] width 124 height 178
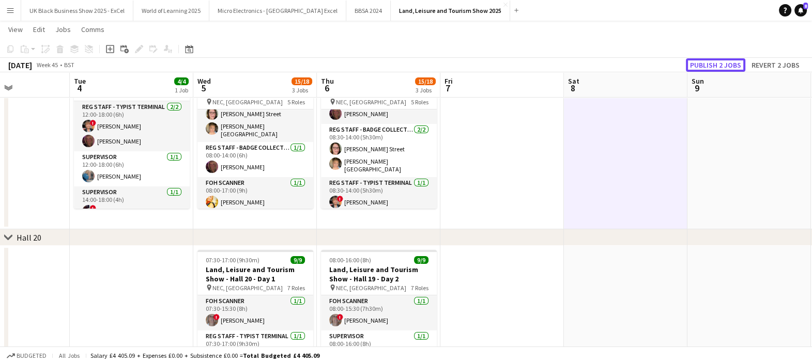
click at [729, 64] on button "Publish 2 jobs" at bounding box center [715, 64] width 59 height 13
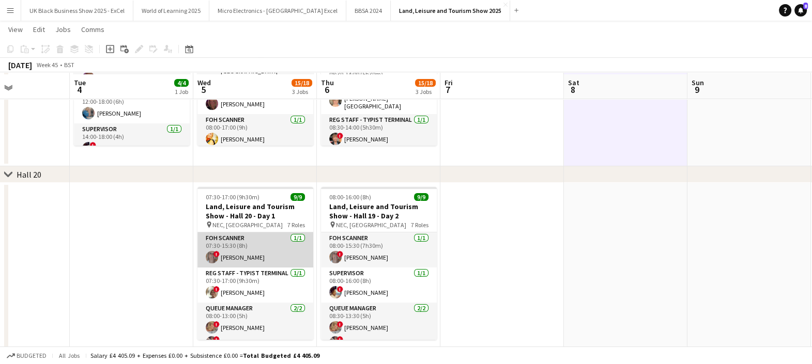
scroll to position [129, 0]
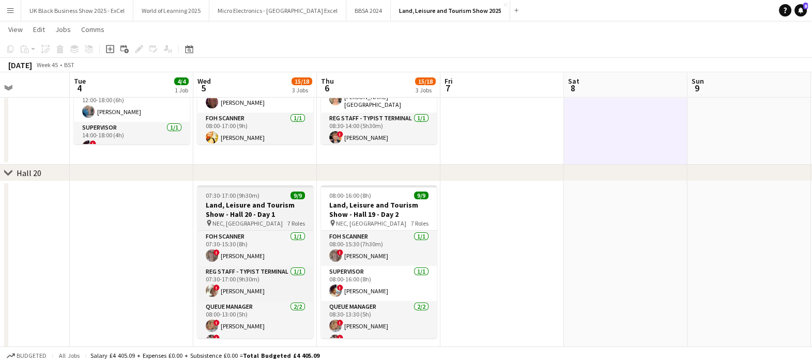
click at [265, 215] on h3 "Land, Leisure and Tourism Show - Hall 20 - Day 1" at bounding box center [255, 210] width 116 height 19
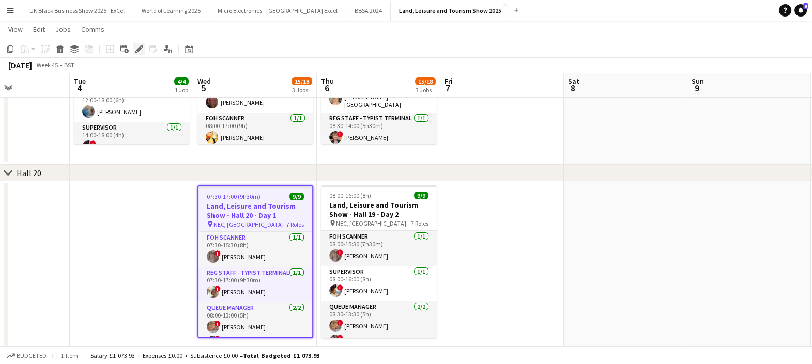
click at [135, 49] on icon "Edit" at bounding box center [139, 49] width 8 height 8
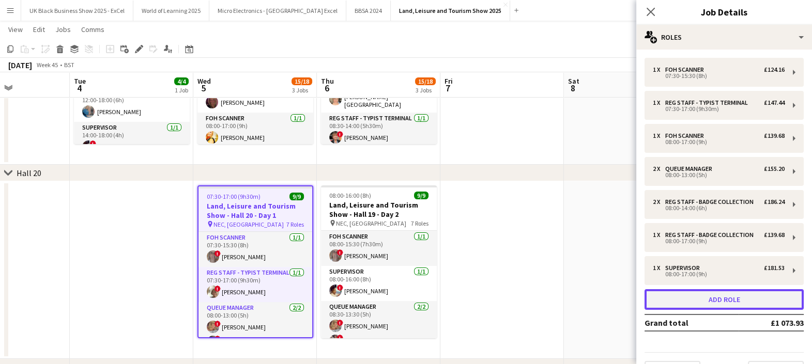
click at [732, 310] on button "Add role" at bounding box center [724, 299] width 159 height 21
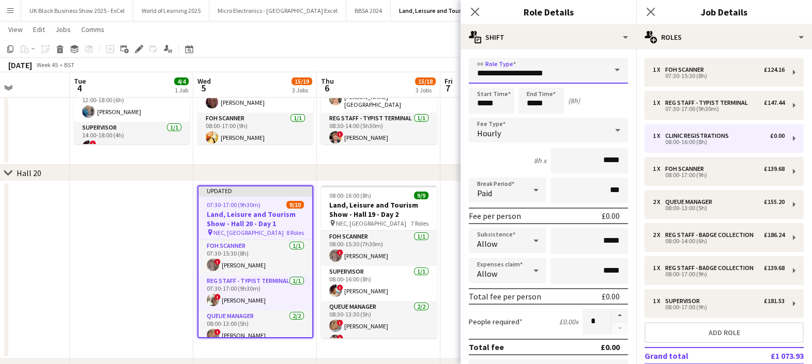
drag, startPoint x: 454, startPoint y: 82, endPoint x: 333, endPoint y: 96, distance: 121.2
click at [364, 78] on body "Menu Boards Boards Boards All jobs Status Workforce Workforce My Workforce Recr…" at bounding box center [406, 220] width 812 height 699
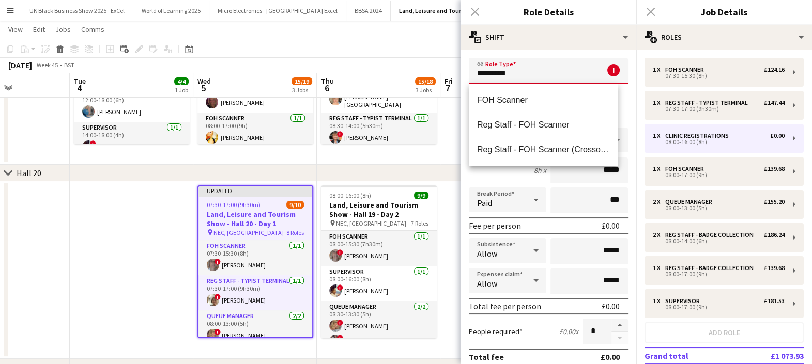
click at [537, 103] on span "FOH Scanner" at bounding box center [543, 100] width 133 height 10
type input "**********"
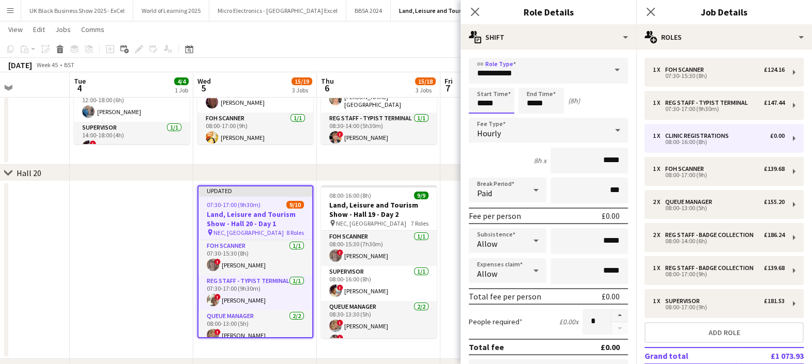
click at [502, 101] on input "*****" at bounding box center [491, 101] width 45 height 26
click at [545, 95] on input "*****" at bounding box center [540, 101] width 45 height 26
click at [537, 114] on div at bounding box center [530, 119] width 21 height 10
type input "*****"
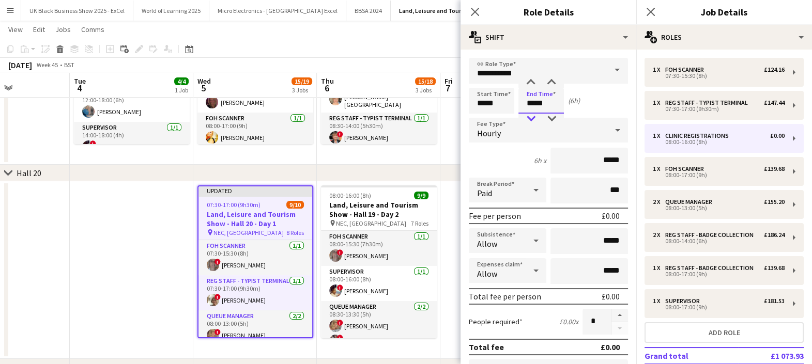
click at [537, 114] on div at bounding box center [530, 119] width 21 height 10
click at [604, 156] on input "*****" at bounding box center [589, 161] width 78 height 26
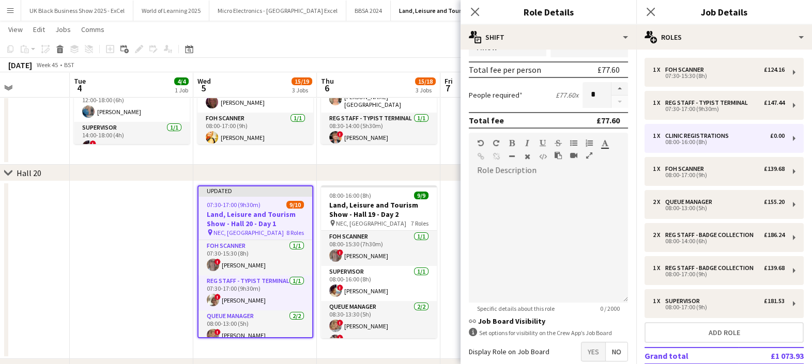
scroll to position [280, 0]
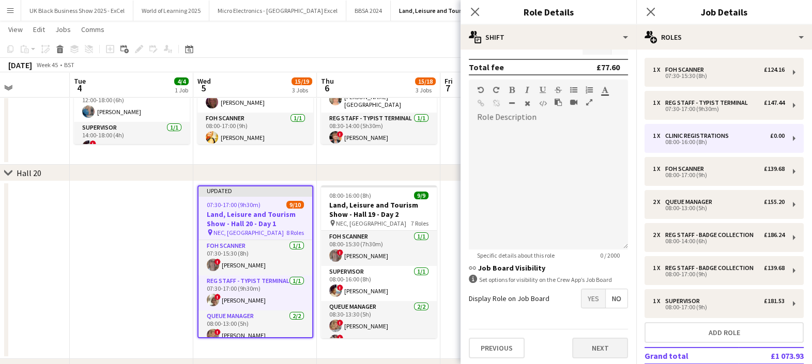
type input "******"
click at [591, 339] on button "Next" at bounding box center [600, 348] width 56 height 21
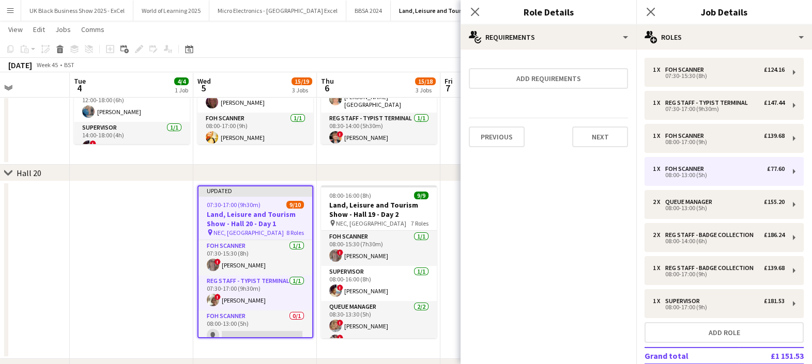
click at [448, 189] on app-date-cell at bounding box center [502, 270] width 124 height 178
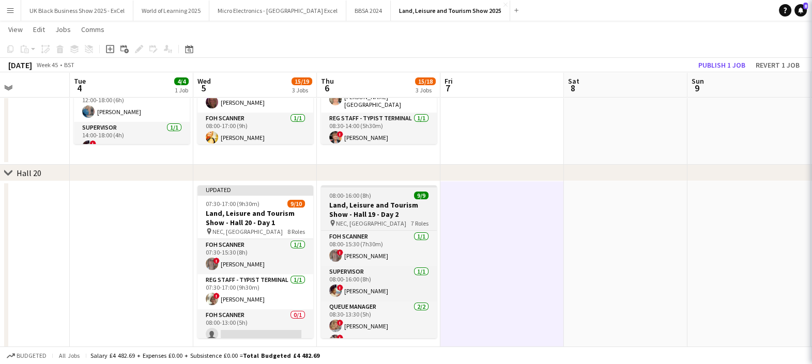
click at [377, 206] on h3 "Land, Leisure and Tourism Show - Hall 19 - Day 2" at bounding box center [379, 210] width 116 height 19
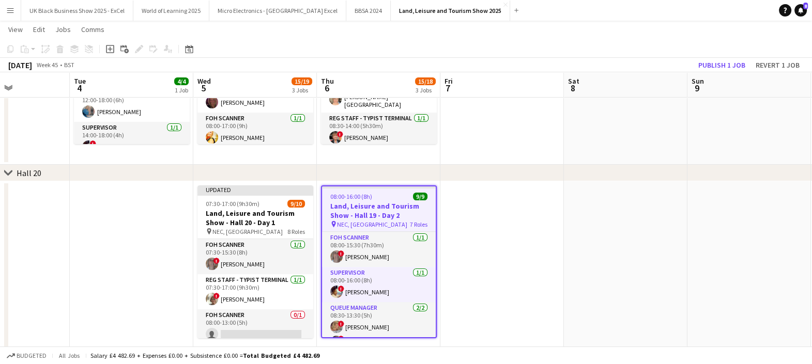
scroll to position [0, 301]
click at [354, 234] on app-card-role "FOH Scanner [DATE] 08:00-15:30 (7h30m) ! [PERSON_NAME]" at bounding box center [378, 249] width 114 height 35
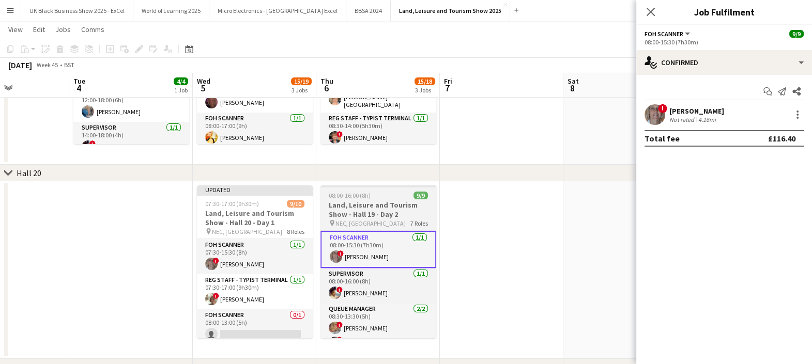
click at [360, 218] on h3 "Land, Leisure and Tourism Show - Hall 19 - Day 2" at bounding box center [378, 210] width 116 height 19
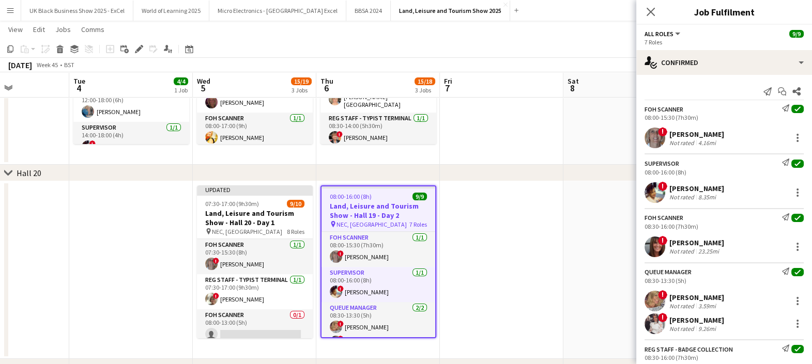
click at [517, 218] on app-date-cell at bounding box center [502, 270] width 124 height 178
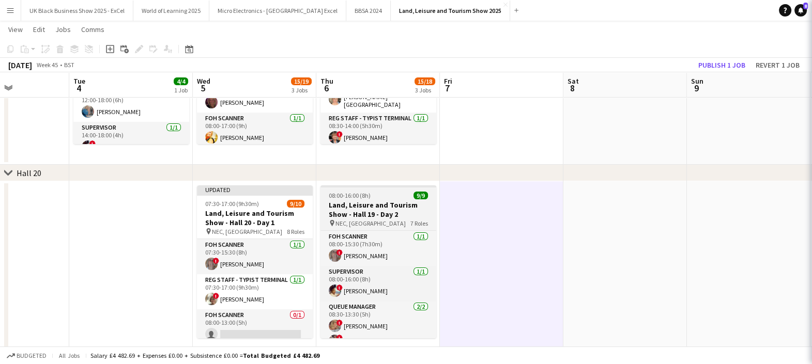
click at [337, 201] on h3 "Land, Leisure and Tourism Show - Hall 19 - Day 2" at bounding box center [378, 210] width 116 height 19
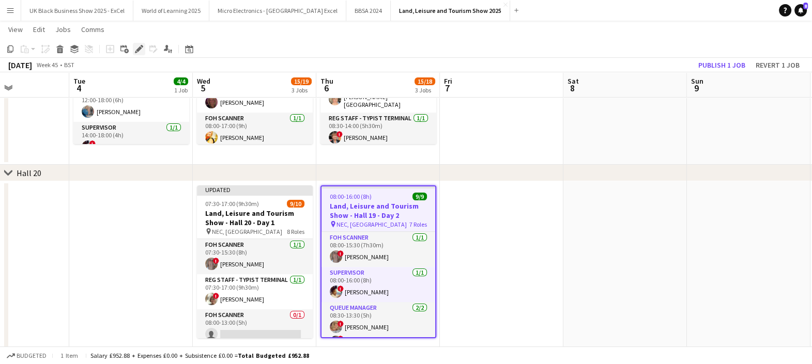
click at [140, 49] on icon at bounding box center [139, 50] width 6 height 6
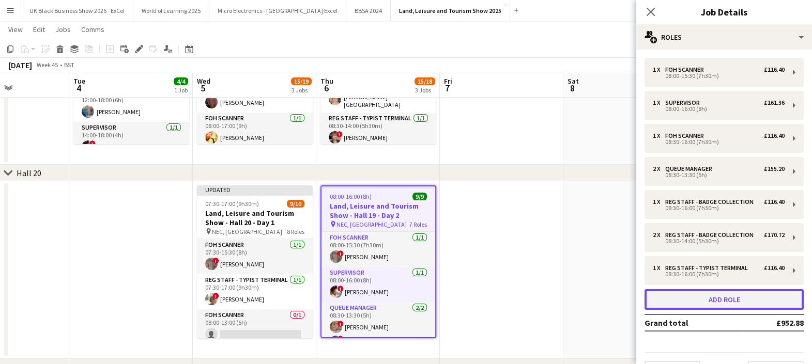
click at [671, 310] on button "Add role" at bounding box center [724, 299] width 159 height 21
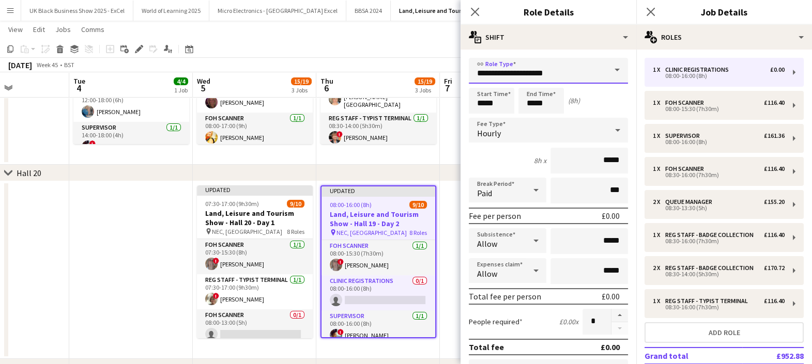
drag, startPoint x: 559, startPoint y: 80, endPoint x: 362, endPoint y: 82, distance: 197.5
click at [362, 82] on body "Menu Boards Boards Boards All jobs Status Workforce Workforce My Workforce Recr…" at bounding box center [406, 220] width 812 height 699
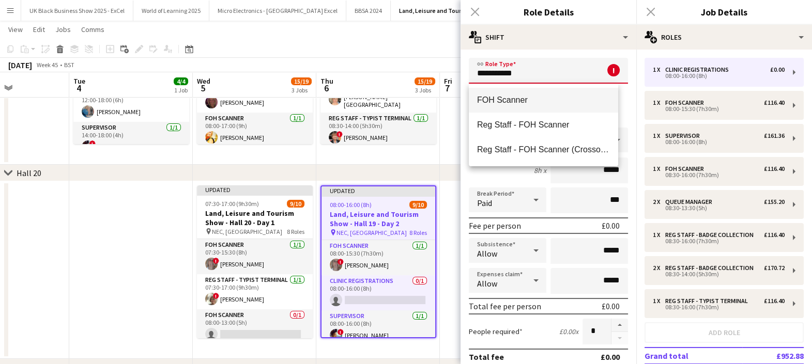
type input "**********"
click at [546, 100] on span "FOH Scanner" at bounding box center [543, 100] width 133 height 10
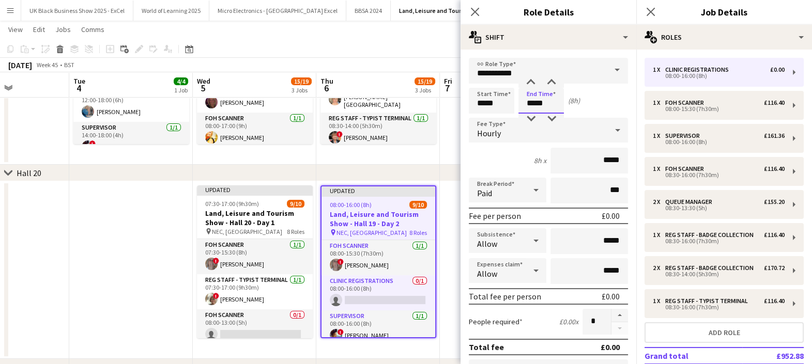
drag, startPoint x: 535, startPoint y: 93, endPoint x: 538, endPoint y: 106, distance: 13.7
click at [535, 93] on input "*****" at bounding box center [540, 101] width 45 height 26
click at [533, 115] on div at bounding box center [530, 119] width 21 height 10
type input "*****"
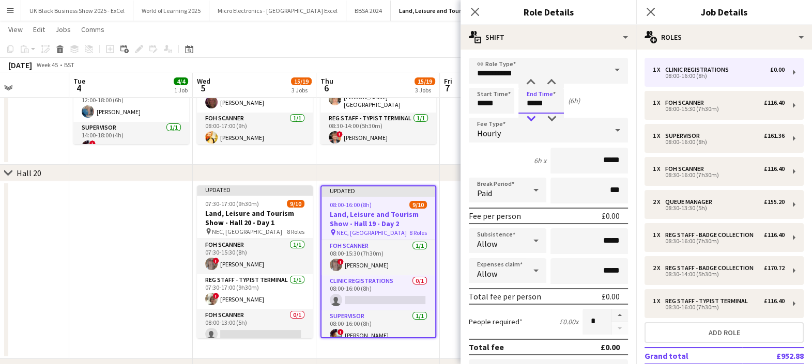
click at [533, 115] on div at bounding box center [530, 119] width 21 height 10
click at [597, 165] on input "*****" at bounding box center [589, 161] width 78 height 26
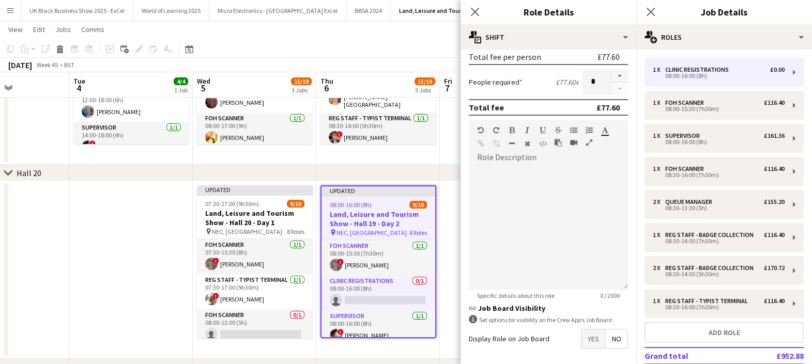
scroll to position [280, 0]
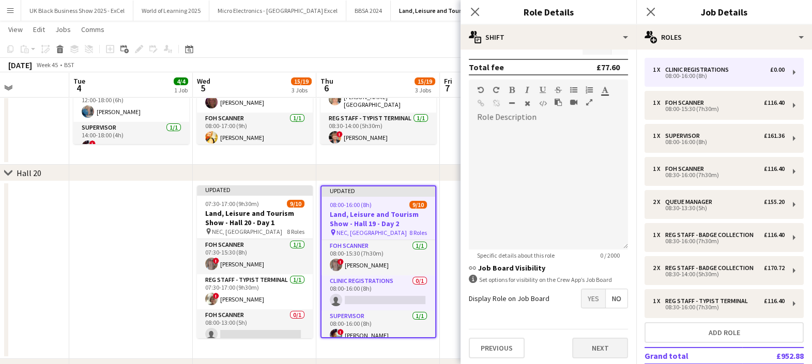
type input "******"
click at [594, 346] on button "Next" at bounding box center [600, 348] width 56 height 21
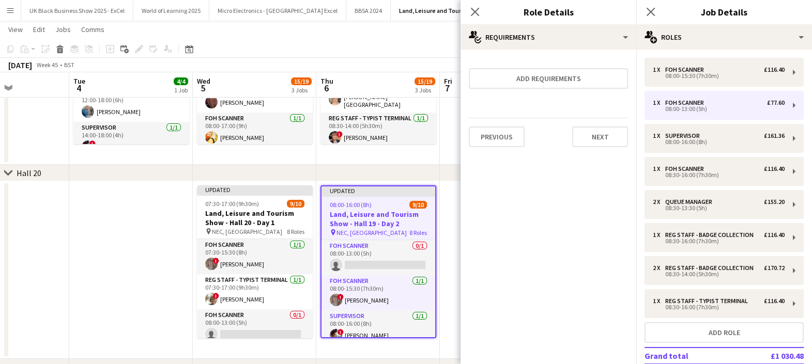
click at [445, 172] on div "chevron-right Hall 20" at bounding box center [406, 173] width 812 height 17
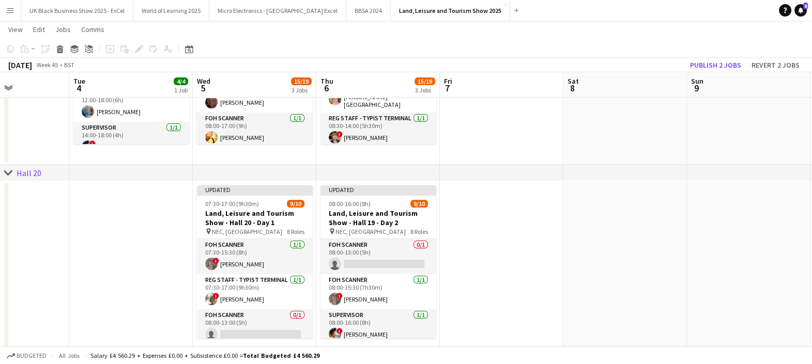
click at [497, 272] on app-date-cell at bounding box center [502, 270] width 124 height 178
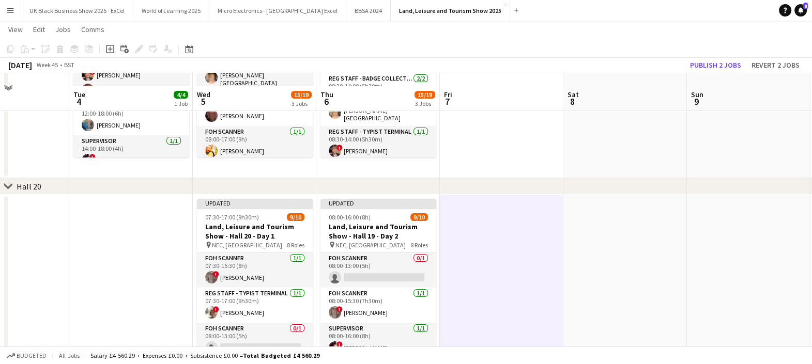
scroll to position [129, 0]
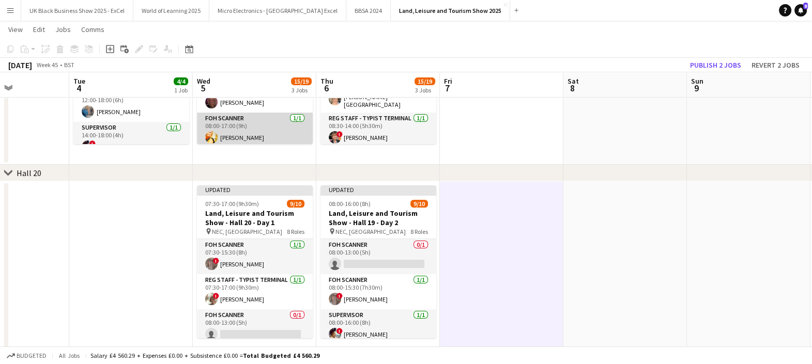
click at [256, 134] on app-card-role "FOH Scanner [DATE] 08:00-17:00 (9h) [PERSON_NAME]" at bounding box center [255, 130] width 116 height 35
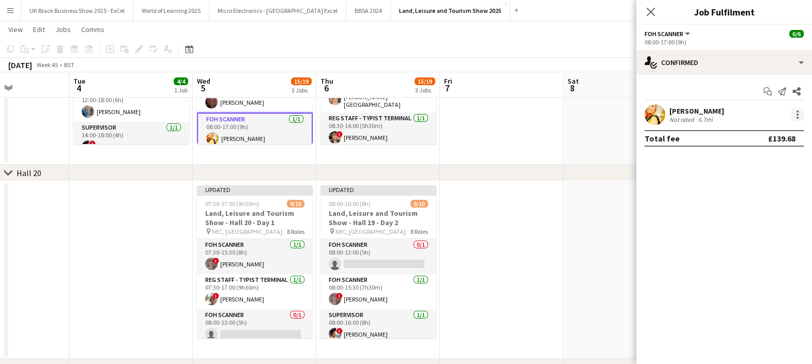
click at [796, 114] on div at bounding box center [797, 115] width 12 height 12
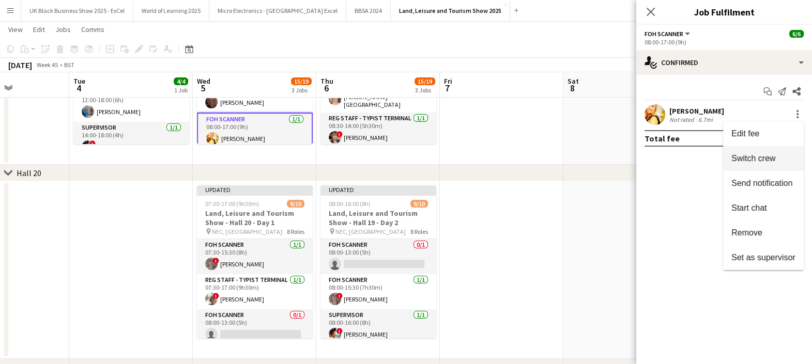
click at [746, 167] on button "Switch crew" at bounding box center [763, 158] width 81 height 25
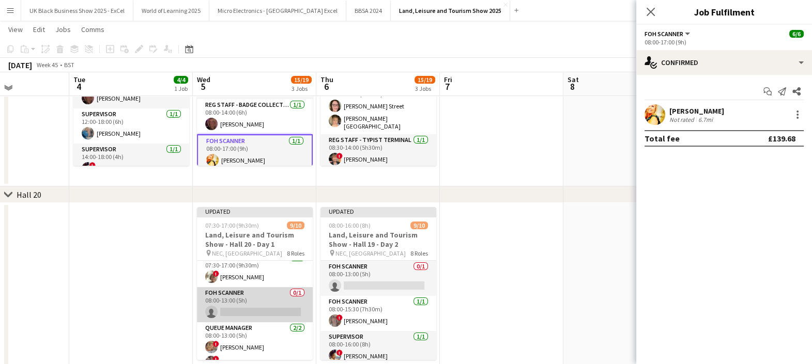
scroll to position [64, 0]
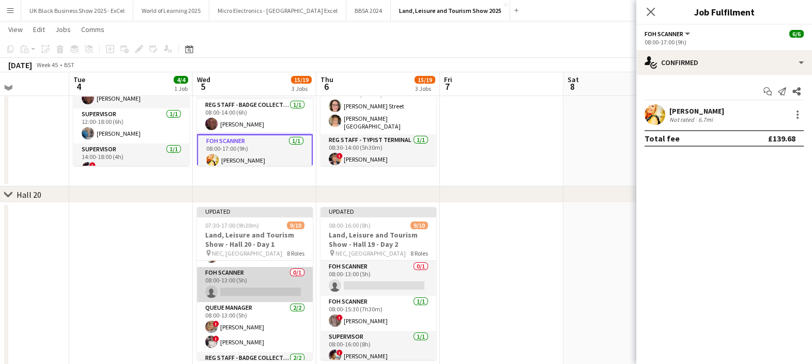
click at [248, 272] on app-card-role "FOH Scanner 0/1 08:00-13:00 (5h) single-neutral-actions" at bounding box center [255, 284] width 116 height 35
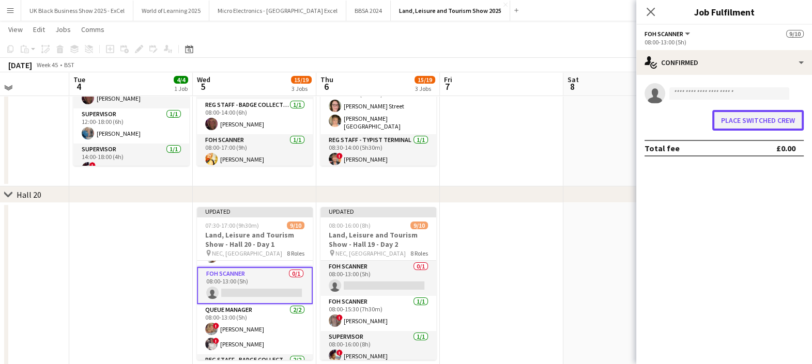
click at [758, 124] on button "Place switched crew" at bounding box center [757, 120] width 91 height 21
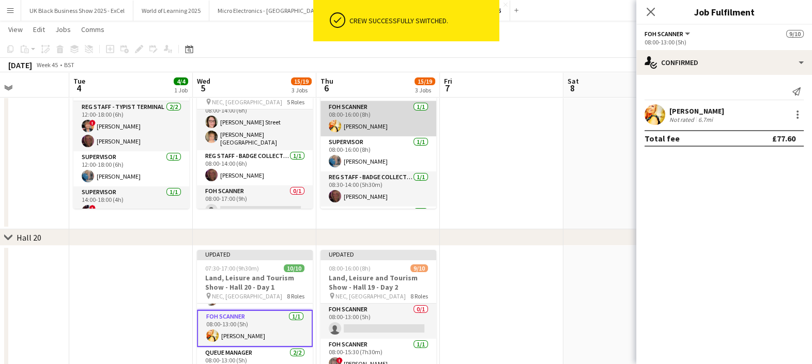
click at [400, 122] on app-card-role "FOH Scanner [DATE] 08:00-16:00 (8h) [PERSON_NAME]" at bounding box center [378, 118] width 116 height 35
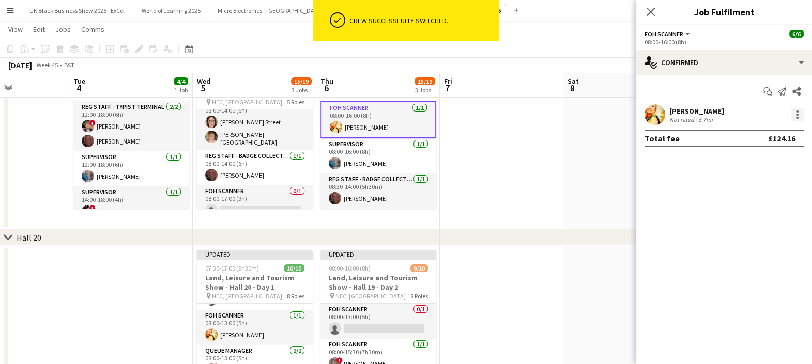
click at [796, 118] on div at bounding box center [797, 118] width 2 height 2
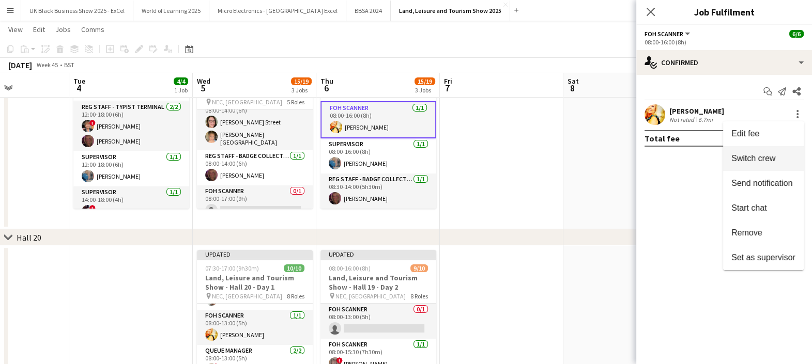
click at [780, 148] on button "Switch crew" at bounding box center [763, 158] width 81 height 25
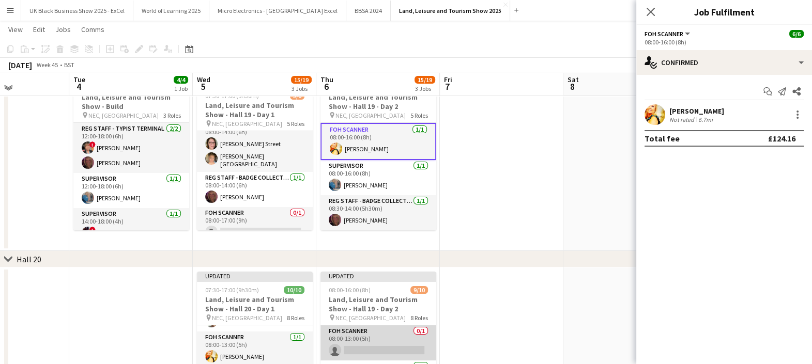
click at [370, 334] on app-card-role "FOH Scanner 0/1 08:00-13:00 (5h) single-neutral-actions" at bounding box center [378, 343] width 116 height 35
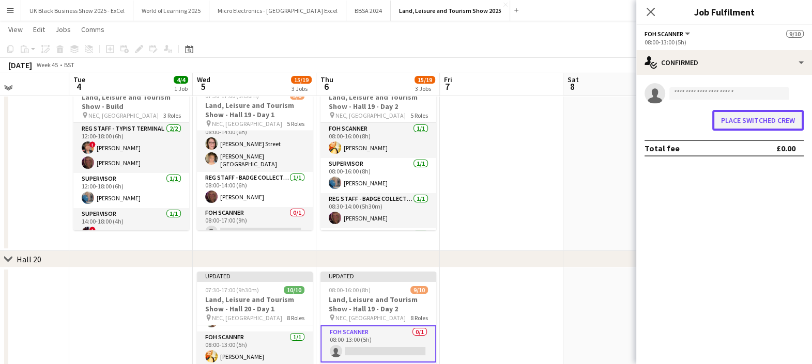
click at [729, 122] on button "Place switched crew" at bounding box center [757, 120] width 91 height 21
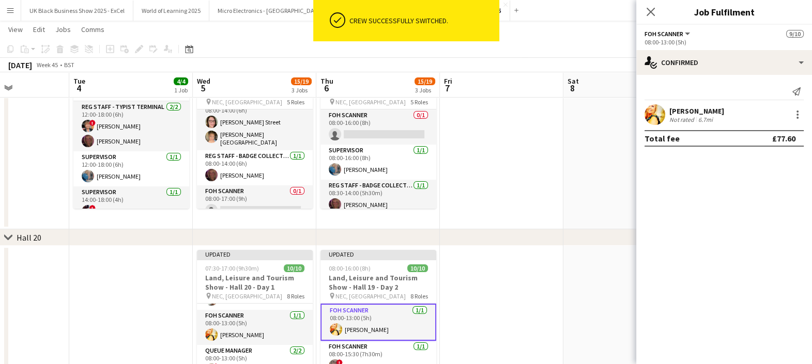
click at [523, 188] on app-date-cell at bounding box center [502, 141] width 124 height 178
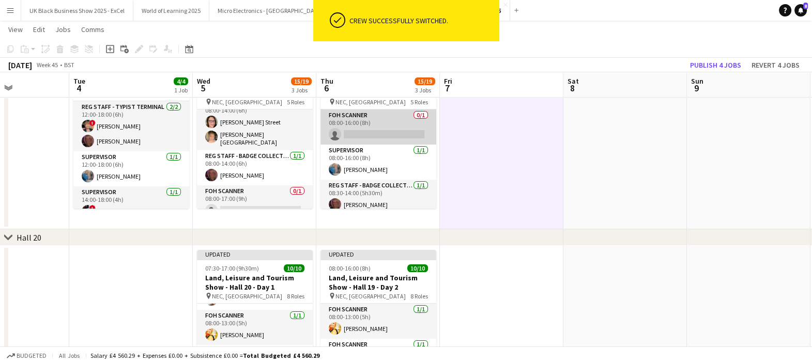
click at [342, 121] on app-card-role "FOH Scanner 0/1 08:00-16:00 (8h) single-neutral-actions" at bounding box center [378, 127] width 116 height 35
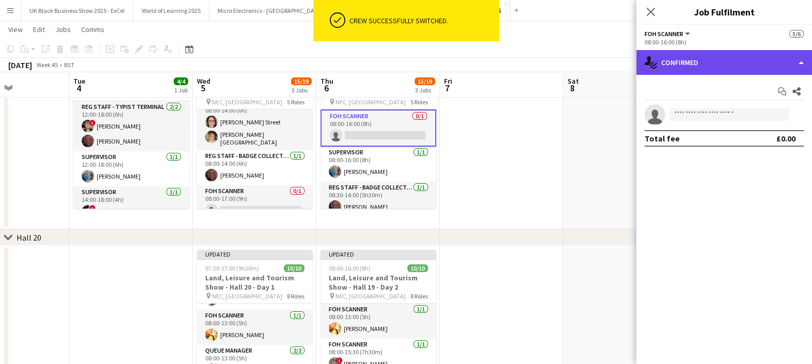
click at [724, 56] on div "single-neutral-actions-check-2 Confirmed" at bounding box center [724, 62] width 176 height 25
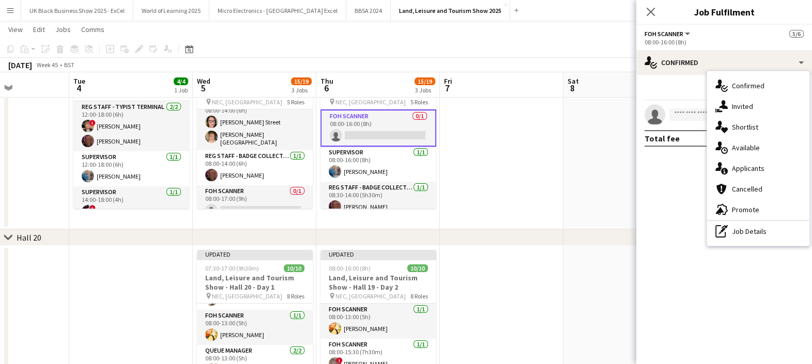
click at [744, 226] on div "pen-write Job Details" at bounding box center [758, 231] width 102 height 21
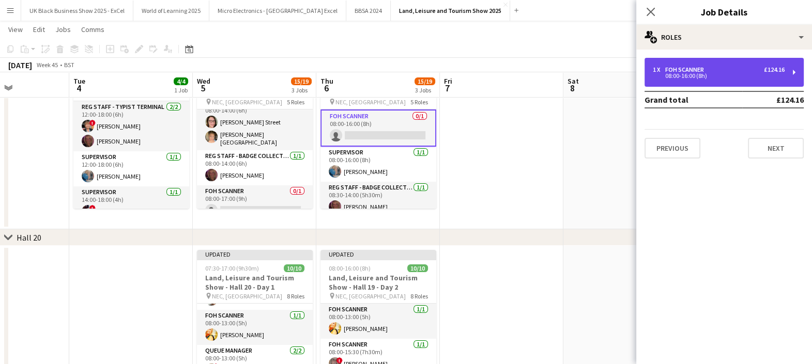
click at [660, 77] on div "08:00-16:00 (8h)" at bounding box center [719, 75] width 132 height 5
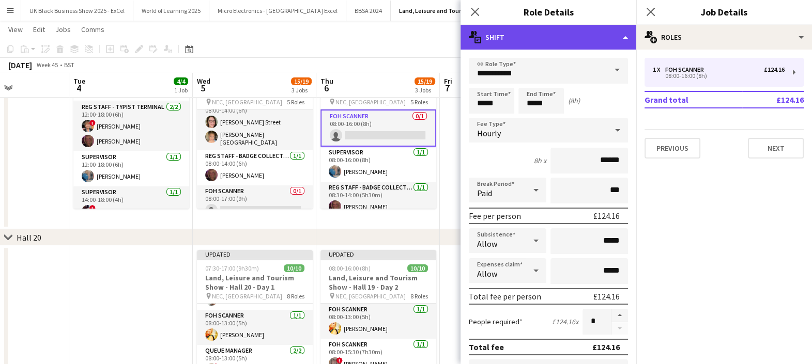
drag, startPoint x: 549, startPoint y: 26, endPoint x: 548, endPoint y: 32, distance: 6.3
click at [548, 31] on div "multiple-actions-text Shift" at bounding box center [549, 37] width 176 height 25
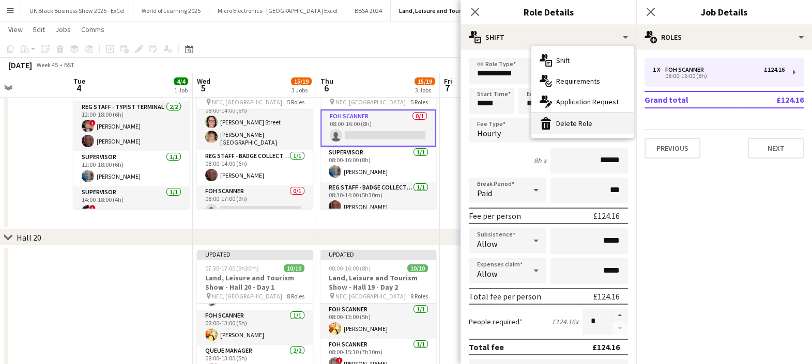
click at [574, 119] on div "bin-2 Delete Role" at bounding box center [582, 123] width 102 height 21
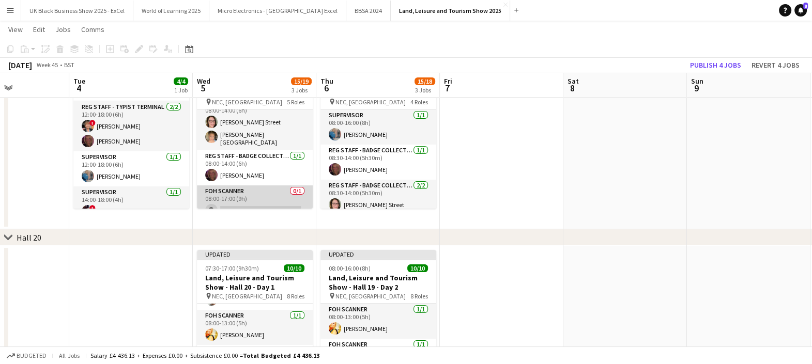
click at [216, 186] on app-card-role "FOH Scanner 0/1 08:00-17:00 (9h) single-neutral-actions" at bounding box center [255, 203] width 116 height 35
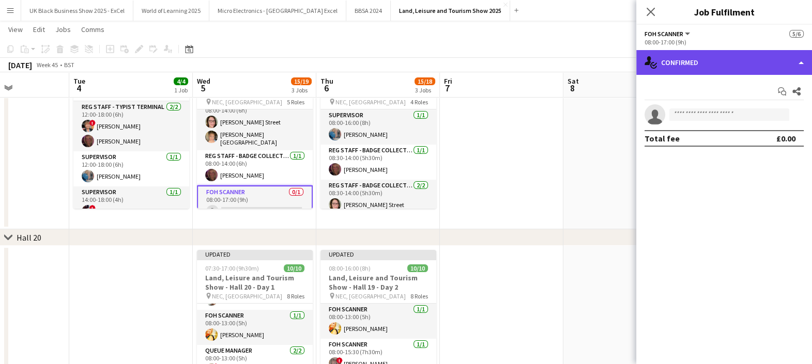
click at [772, 54] on div "single-neutral-actions-check-2 Confirmed" at bounding box center [724, 62] width 176 height 25
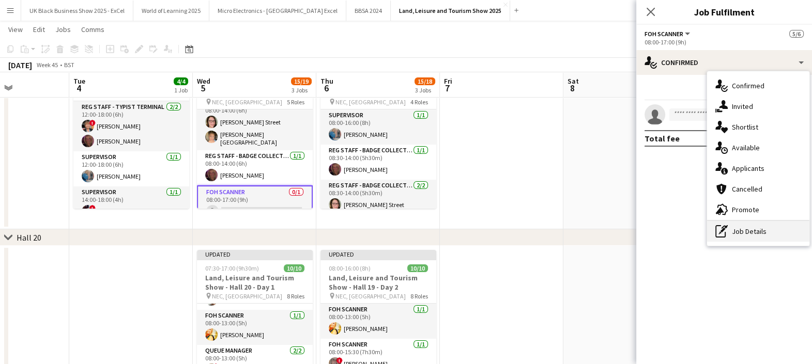
click at [745, 234] on div "pen-write Job Details" at bounding box center [758, 231] width 102 height 21
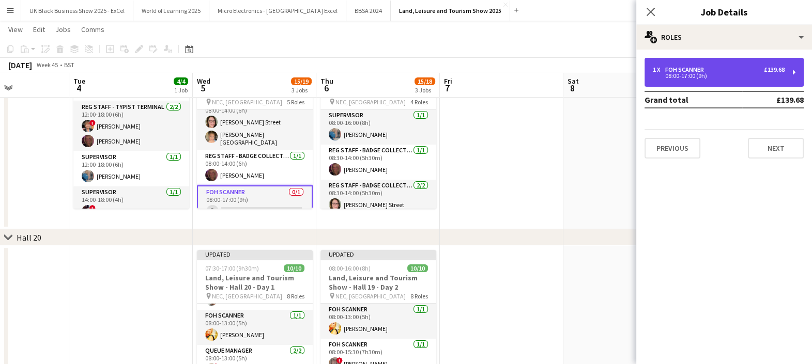
click at [691, 68] on div "FOH Scanner" at bounding box center [686, 69] width 43 height 7
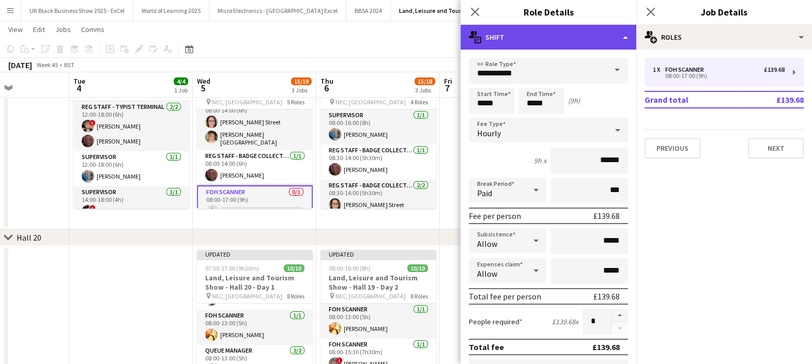
click at [561, 43] on div "multiple-actions-text Shift" at bounding box center [549, 37] width 176 height 25
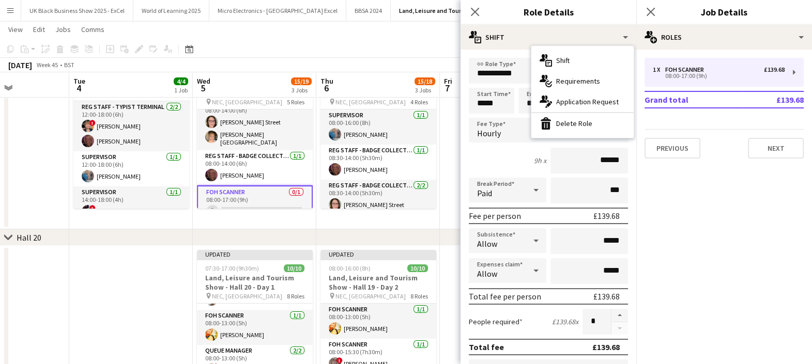
drag, startPoint x: 561, startPoint y: 43, endPoint x: 570, endPoint y: 116, distance: 73.9
click at [570, 116] on div "bin-2 Delete Role" at bounding box center [582, 123] width 102 height 21
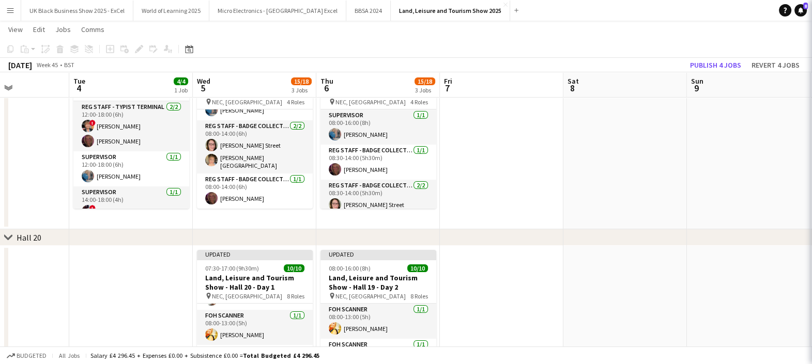
scroll to position [56, 0]
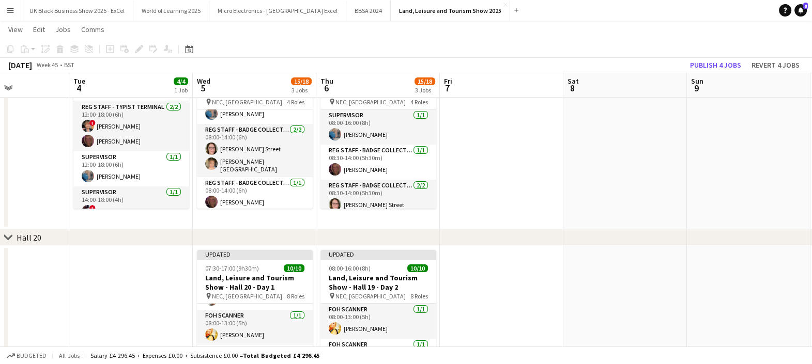
click at [476, 150] on app-date-cell at bounding box center [502, 141] width 124 height 178
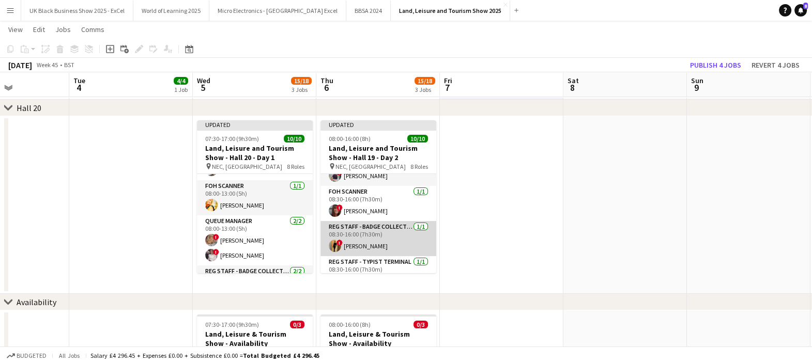
scroll to position [211, 0]
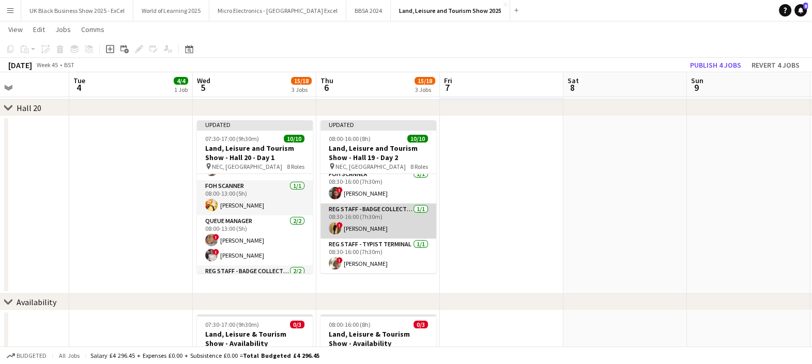
click at [390, 225] on app-card-role "Reg Staff - Badge Collection [DATE] 08:30-16:00 (7h30m) ! [PERSON_NAME]" at bounding box center [378, 221] width 116 height 35
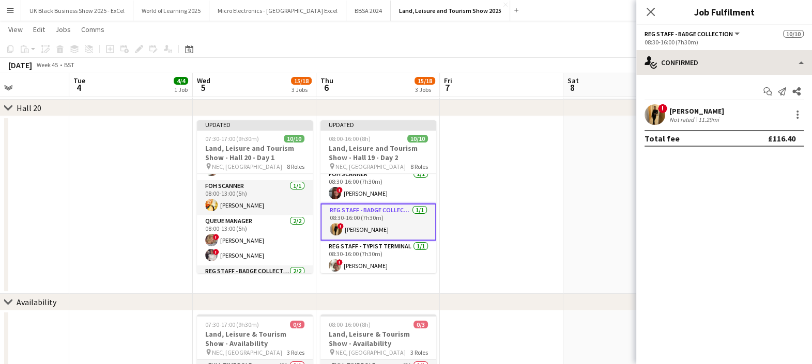
click at [718, 75] on div "Start chat Send notification Share ! [PERSON_NAME] Not rated 11.29mi Total fee …" at bounding box center [724, 115] width 176 height 80
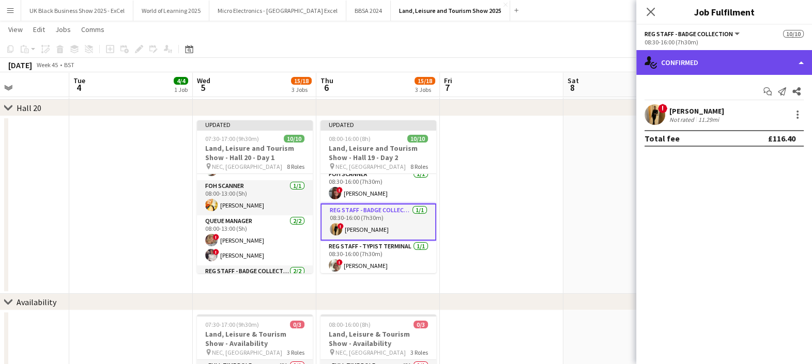
click at [714, 69] on div "single-neutral-actions-check-2 Confirmed" at bounding box center [724, 62] width 176 height 25
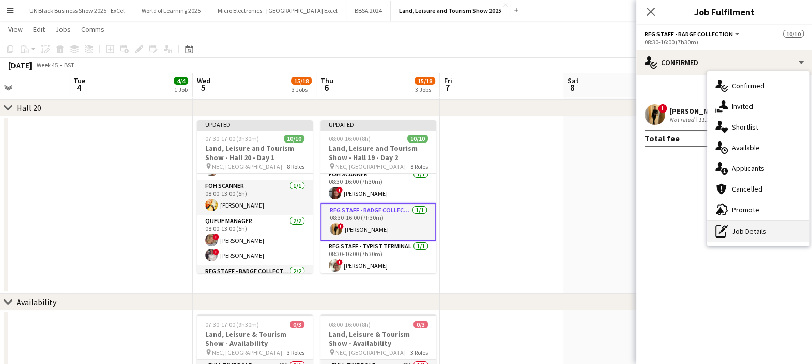
click at [723, 235] on icon "pen-write" at bounding box center [721, 231] width 12 height 12
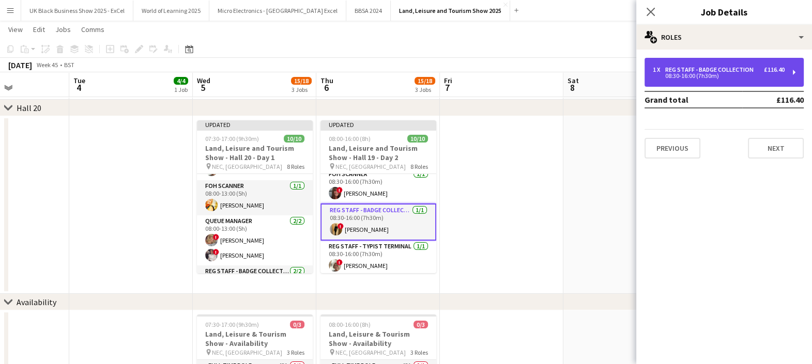
click at [685, 64] on div "1 x Reg Staff - Badge Collection £116.40 08:30-16:00 (7h30m)" at bounding box center [724, 72] width 159 height 29
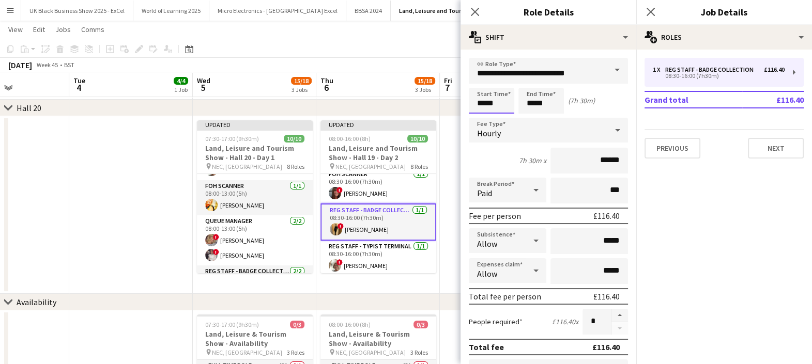
click at [492, 107] on input "*****" at bounding box center [491, 101] width 45 height 26
click at [501, 120] on div at bounding box center [502, 119] width 21 height 10
type input "*****"
click at [501, 120] on div at bounding box center [502, 119] width 21 height 10
click at [447, 140] on app-date-cell at bounding box center [502, 205] width 124 height 178
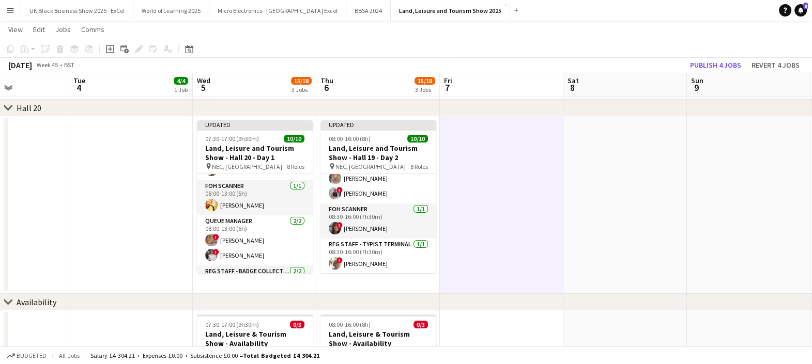
click at [542, 219] on app-date-cell at bounding box center [502, 205] width 124 height 178
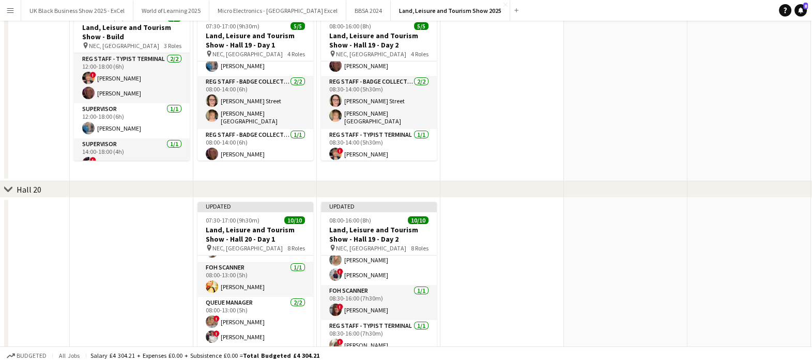
scroll to position [0, 0]
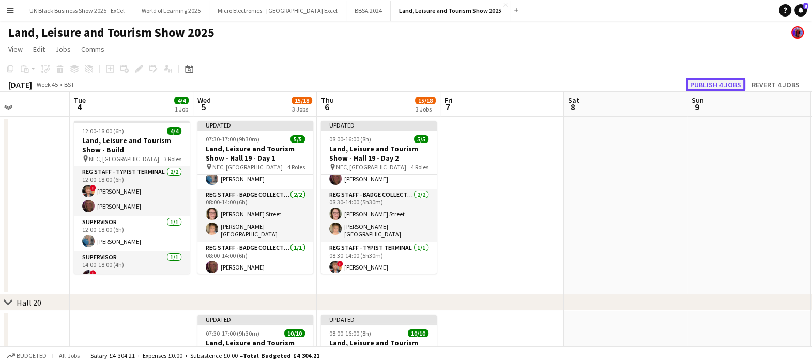
click at [734, 88] on button "Publish 4 jobs" at bounding box center [715, 84] width 59 height 13
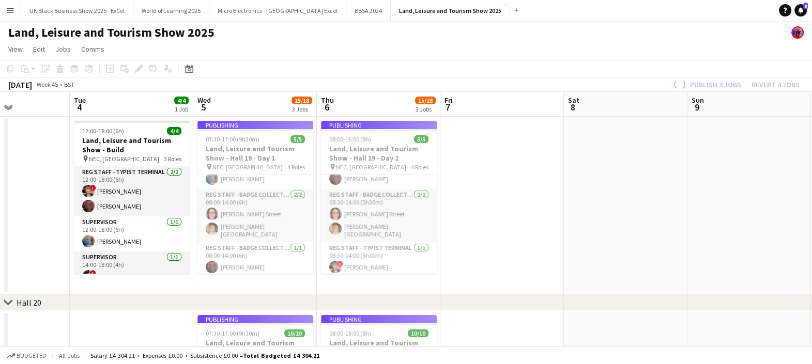
click at [677, 201] on app-date-cell at bounding box center [626, 206] width 124 height 178
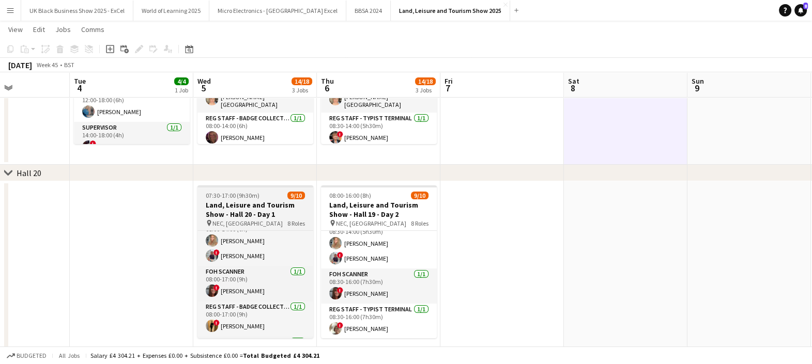
scroll to position [203, 0]
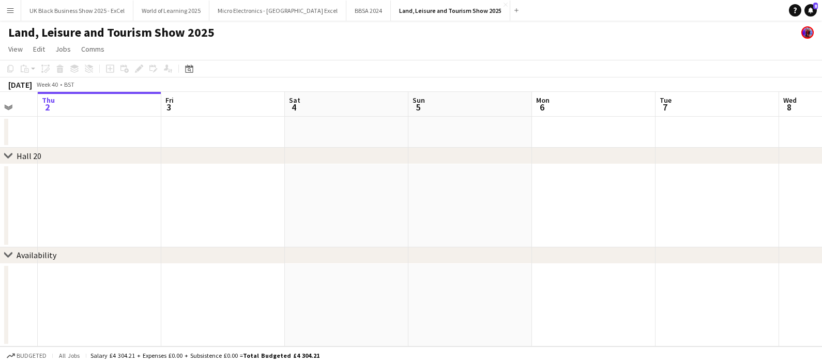
drag, startPoint x: 413, startPoint y: 217, endPoint x: 339, endPoint y: 220, distance: 75.0
click at [340, 224] on app-calendar-viewport "Mon 29 Tue 30 Wed 1 Thu 2 Fri 3 Sat 4 Sun 5 Mon 6 Tue 7 Wed 8 Thu 9 Fri 10" at bounding box center [411, 219] width 822 height 255
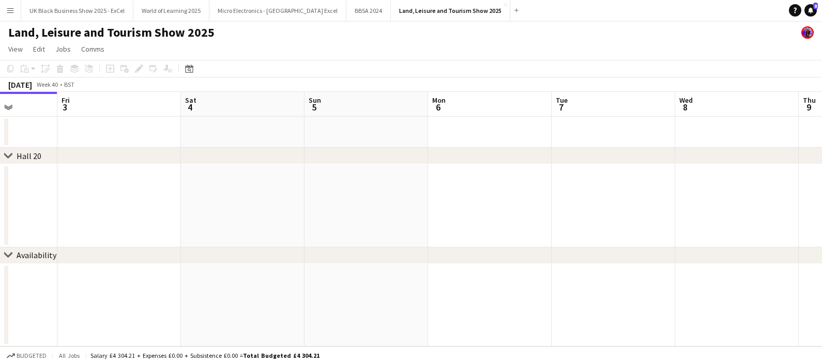
drag, startPoint x: 424, startPoint y: 182, endPoint x: 547, endPoint y: 233, distance: 133.5
click at [272, 264] on app-calendar-viewport "Mon 29 Tue 30 Wed 1 Thu 2 Fri 3 Sat 4 Sun 5 Mon 6 Tue 7 Wed 8 Thu 9 Fri 10" at bounding box center [411, 219] width 822 height 255
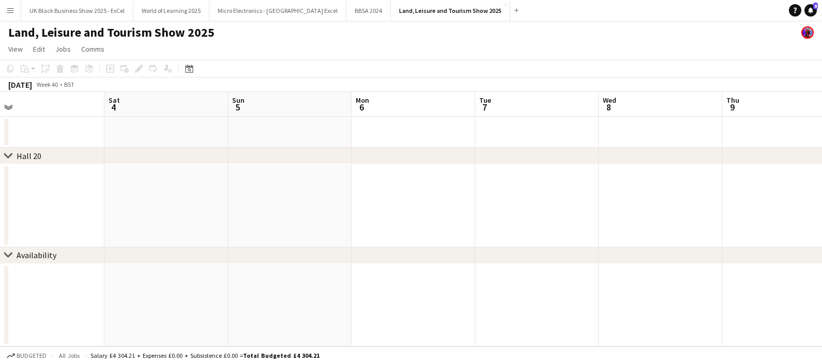
drag, startPoint x: 579, startPoint y: 263, endPoint x: 454, endPoint y: 304, distance: 131.7
click at [452, 301] on app-calendar-viewport "Tue 30 Wed 1 Thu 2 Fri 3 Sat 4 Sun 5 Mon 6 Tue 7 Wed 8 Thu 9 Fri 10 Sat 11" at bounding box center [411, 219] width 822 height 255
drag, startPoint x: 334, startPoint y: 280, endPoint x: 619, endPoint y: 217, distance: 291.7
click at [389, 271] on app-calendar-viewport "Wed 1 Thu 2 Fri 3 Sat 4 Sun 5 Mon 6 Tue 7 Wed 8 Thu 9 Fri 10 Sat 11 Sun 12" at bounding box center [411, 219] width 822 height 255
drag, startPoint x: 678, startPoint y: 195, endPoint x: 574, endPoint y: 187, distance: 104.2
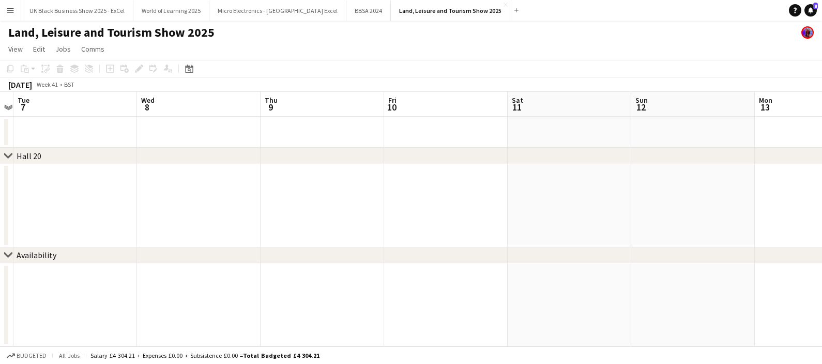
click at [565, 188] on app-calendar-viewport "Sat 4 Sun 5 Mon 6 Tue 7 Wed 8 Thu 9 Fri 10 Sat 11 Sun 12 Mon 13 Tue 14 Wed 15" at bounding box center [411, 219] width 822 height 255
drag, startPoint x: 821, startPoint y: 161, endPoint x: 456, endPoint y: 212, distance: 368.5
click at [452, 212] on div "chevron-right Hall 20 chevron-right Availability Sat 4 Sun 5 Mon 6 Tue 7 Wed 8 …" at bounding box center [411, 219] width 822 height 255
drag, startPoint x: 801, startPoint y: 199, endPoint x: 767, endPoint y: 195, distance: 34.8
click at [530, 207] on app-calendar-viewport "Sat 4 Sun 5 Mon 6 Tue 7 Wed 8 Thu 9 Fri 10 Sat 11 Sun 12 Mon 13 Tue 14 Wed 15" at bounding box center [411, 219] width 822 height 255
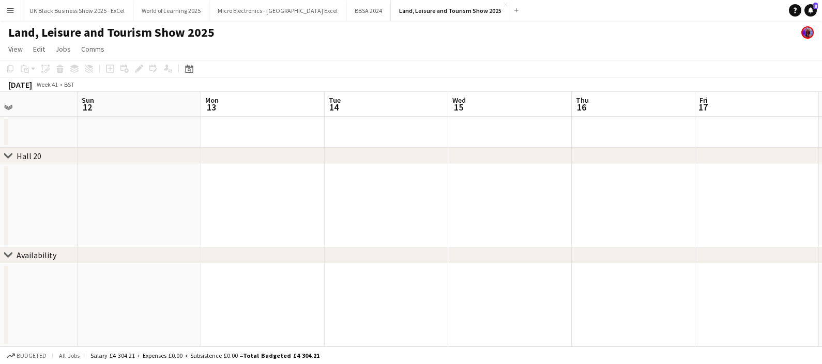
scroll to position [0, 405]
drag, startPoint x: 821, startPoint y: 182, endPoint x: 685, endPoint y: 187, distance: 136.0
click at [574, 208] on app-calendar-viewport "Wed 8 Thu 9 Fri 10 Sat 11 Sun 12 Mon 13 Tue 14 Wed 15 Thu 16 Fri 17 Sat 18 Sun …" at bounding box center [411, 219] width 822 height 255
drag, startPoint x: 812, startPoint y: 160, endPoint x: 593, endPoint y: 208, distance: 224.3
click at [550, 199] on div "chevron-right Hall 20 chevron-right Availability Wed 8 Thu 9 Fri 10 Sat 11 Sun …" at bounding box center [411, 219] width 822 height 255
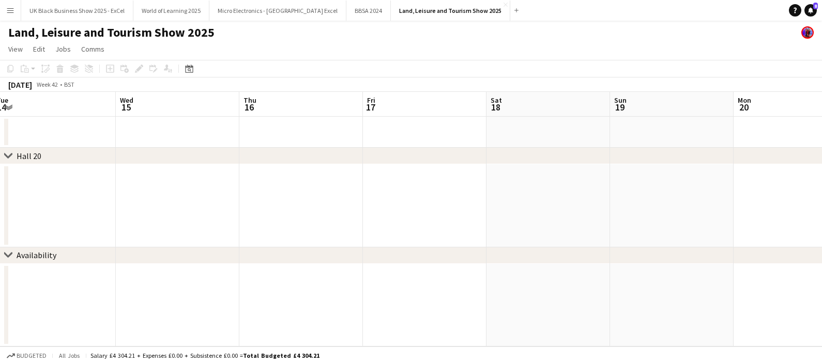
drag, startPoint x: 533, startPoint y: 225, endPoint x: 351, endPoint y: 263, distance: 186.3
click at [351, 263] on div "chevron-right Hall 20 chevron-right Availability Sat 11 Sun 12 Mon 13 Tue 14 We…" at bounding box center [411, 219] width 822 height 255
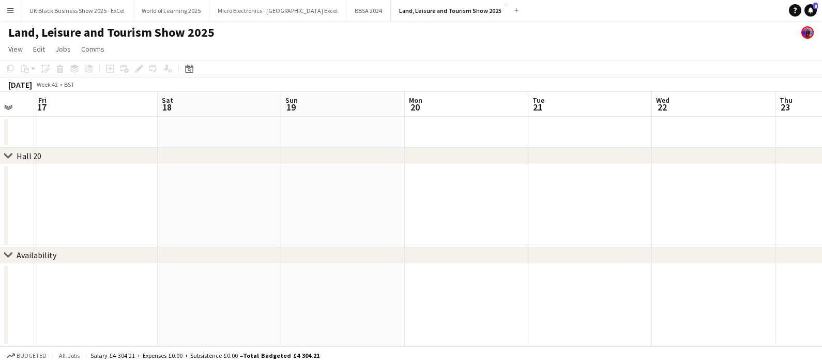
drag, startPoint x: 801, startPoint y: 207, endPoint x: 808, endPoint y: 188, distance: 20.0
click at [464, 234] on app-calendar-viewport "Tue 14 Wed 15 Thu 16 Fri 17 Sat 18 Sun 19 Mon 20 Tue 21 Wed 22 Thu 23 Fri 24 Sa…" at bounding box center [411, 219] width 822 height 255
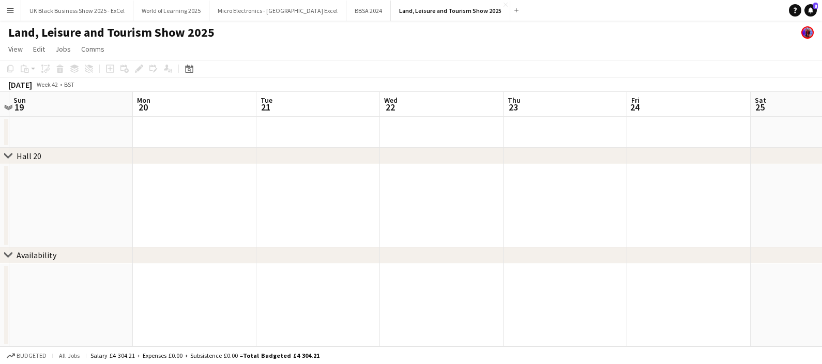
click at [437, 212] on app-calendar-viewport "Thu 16 Fri 17 Sat 18 Sun 19 Mon 20 Tue 21 Wed 22 Thu 23 Fri 24 Sat 25 Sun 26 Mo…" at bounding box center [411, 219] width 822 height 255
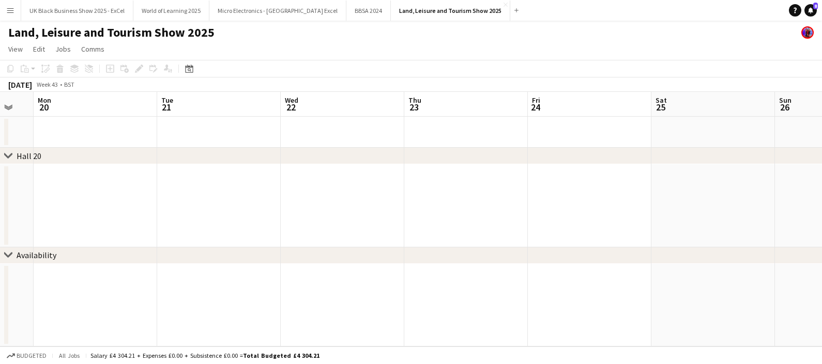
drag, startPoint x: 777, startPoint y: 208, endPoint x: 509, endPoint y: 209, distance: 267.7
click at [475, 220] on app-calendar-viewport "Fri 17 Sat 18 Sun 19 Mon 20 Tue 21 Wed 22 Thu 23 Fri 24 Sat 25 Sun 26 Mon 27 Tu…" at bounding box center [411, 219] width 822 height 255
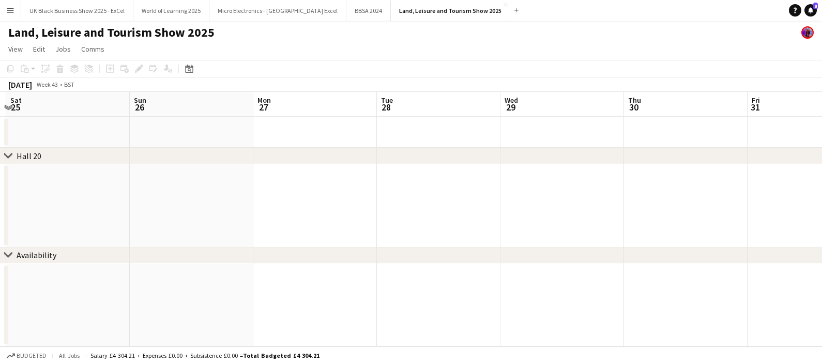
drag, startPoint x: 757, startPoint y: 179, endPoint x: 475, endPoint y: 218, distance: 284.4
click at [475, 218] on app-calendar-viewport "Wed 22 Thu 23 Fri 24 Sat 25 Sun 26 Mon 27 Tue 28 Wed 29 Thu 30 Fri 31 Sat 1 Sun…" at bounding box center [411, 219] width 822 height 255
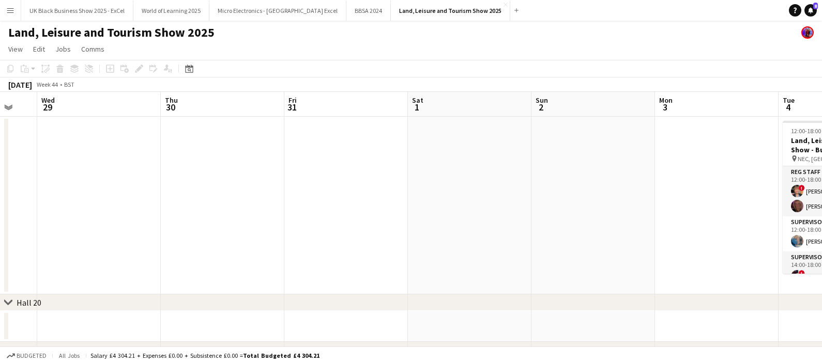
drag, startPoint x: 667, startPoint y: 205, endPoint x: 440, endPoint y: 224, distance: 227.7
click at [409, 238] on app-calendar-viewport "Sat 25 Sun 26 Mon 27 Tue 28 Wed 29 Thu 30 Fri 31 Sat 1 Sun 2 Mon 3 Tue 4 4/4 1 …" at bounding box center [411, 241] width 822 height 298
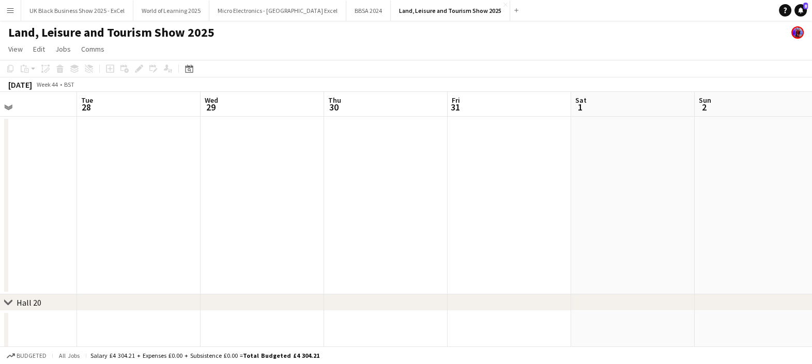
drag, startPoint x: 633, startPoint y: 183, endPoint x: 553, endPoint y: 209, distance: 84.8
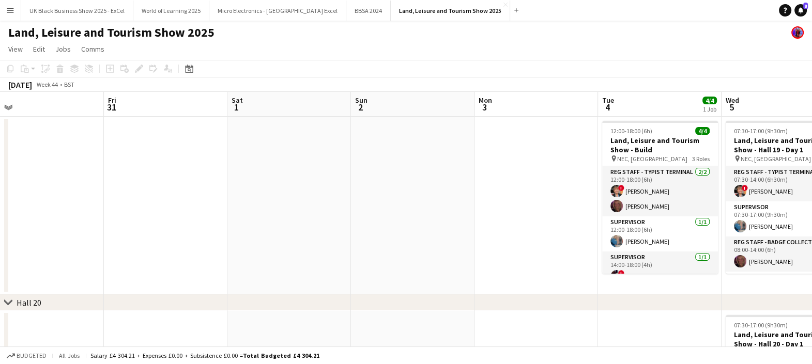
drag, startPoint x: 633, startPoint y: 213, endPoint x: 441, endPoint y: 266, distance: 198.9
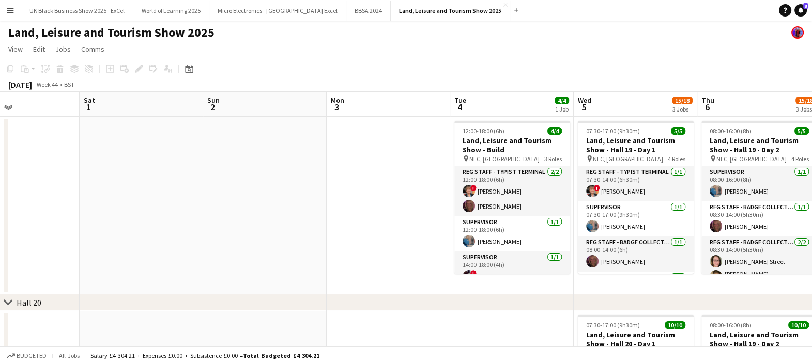
scroll to position [0, 436]
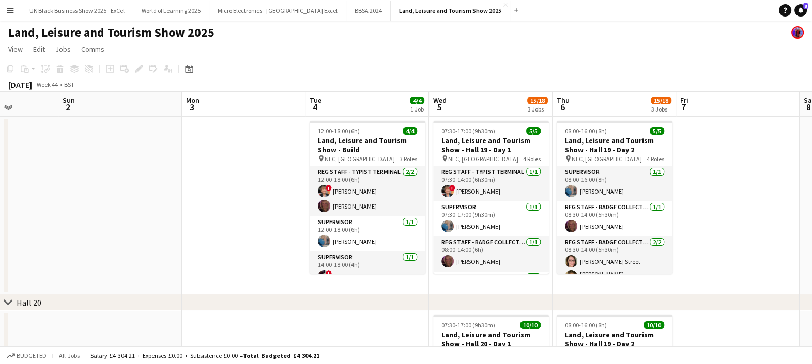
drag, startPoint x: 476, startPoint y: 264, endPoint x: 395, endPoint y: 275, distance: 81.0
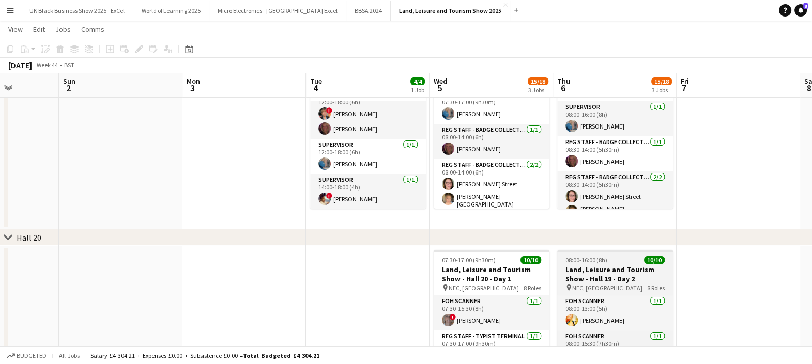
scroll to position [0, 434]
click at [663, 294] on app-job-card "08:00-16:00 (8h) 10/10 Land, Leisure and Tourism Show - Hall 19 - Day 2 pin NEC…" at bounding box center [617, 326] width 116 height 153
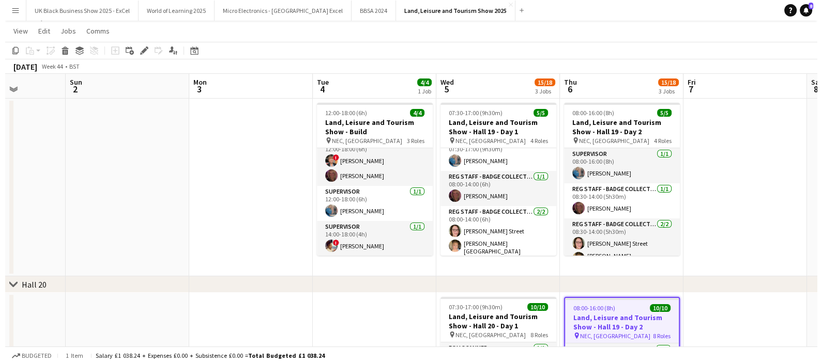
scroll to position [0, 0]
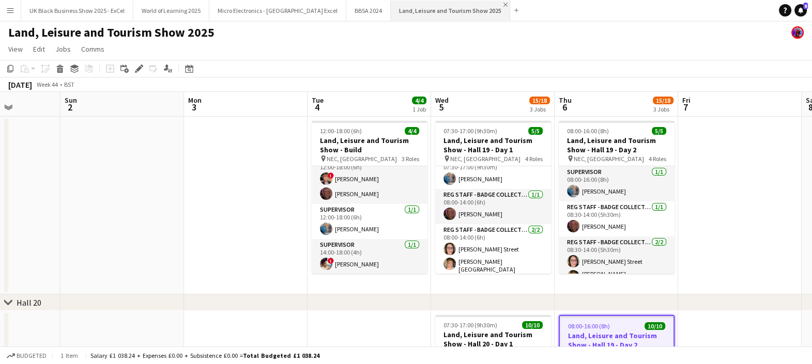
click at [503, 3] on app-icon "Close" at bounding box center [505, 5] width 4 height 4
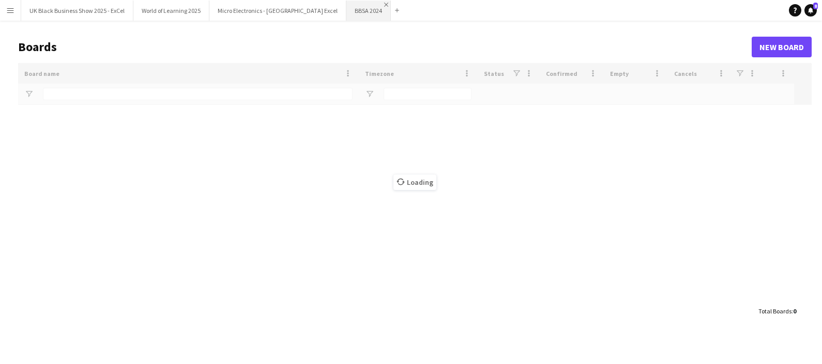
click at [384, 3] on app-icon "Close" at bounding box center [386, 5] width 4 height 4
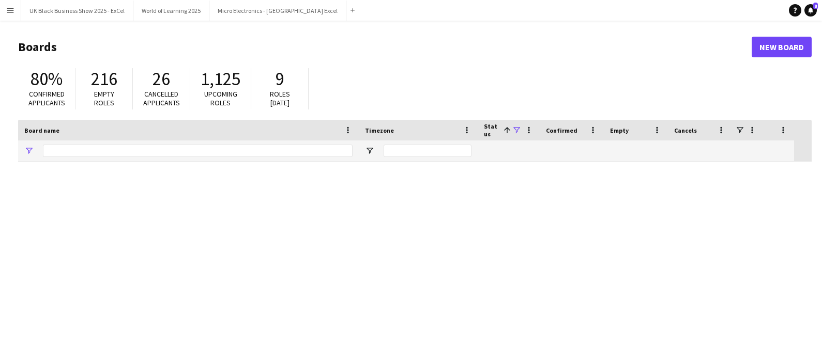
type input "****"
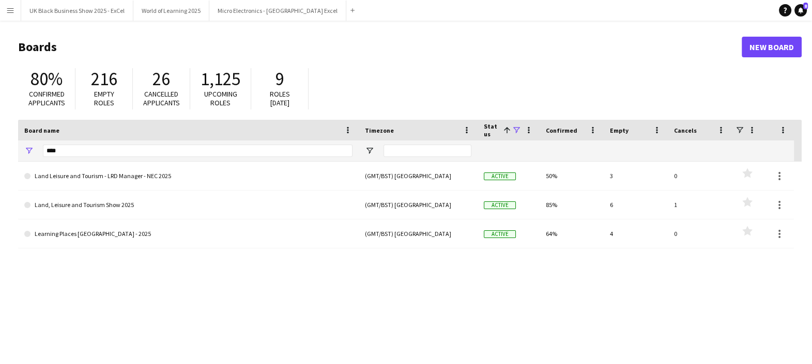
click at [373, 48] on h1 "Boards" at bounding box center [380, 47] width 724 height 16
click at [346, 40] on h1 "Boards" at bounding box center [380, 47] width 724 height 16
drag, startPoint x: 101, startPoint y: 151, endPoint x: -3, endPoint y: 152, distance: 103.4
click at [0, 152] on html "Menu Boards Boards Boards All jobs Status Workforce Workforce My Workforce Recr…" at bounding box center [406, 197] width 812 height 394
click at [91, 17] on button "UK Black Business Show 2025 - ExCel Close" at bounding box center [77, 11] width 112 height 20
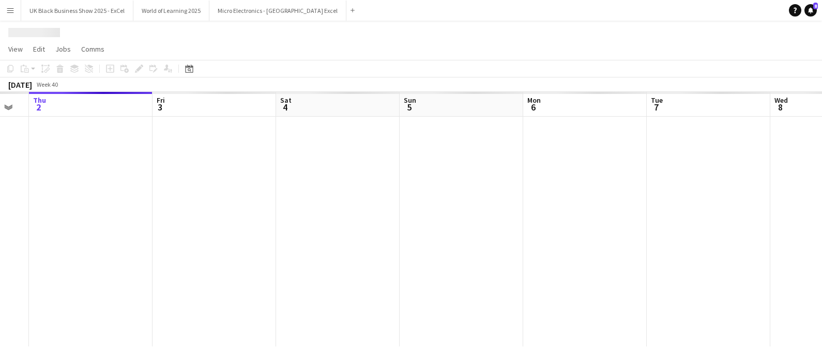
drag, startPoint x: 358, startPoint y: 190, endPoint x: 286, endPoint y: 135, distance: 89.9
click at [132, 177] on app-calendar-viewport "Mon 29 Tue 30 Wed 1 Thu 2 Fri 3 Sat 4 Sun 5 Mon 6 Tue 7 Wed 8 Thu 9 Fri 10" at bounding box center [411, 219] width 822 height 255
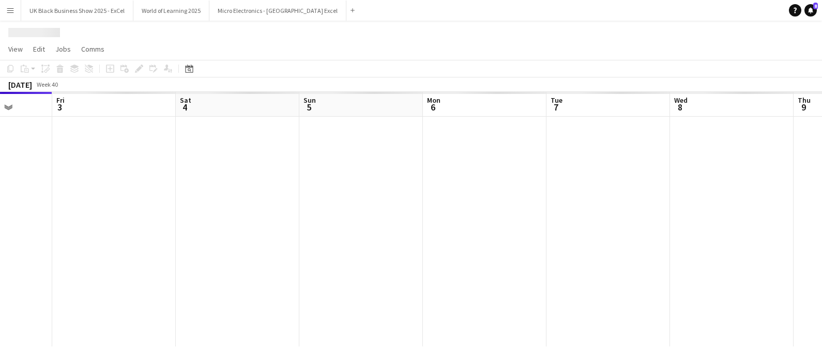
drag, startPoint x: 339, startPoint y: 103, endPoint x: 252, endPoint y: 119, distance: 88.3
click at [253, 119] on app-calendar-viewport "Tue 30 Wed 1 Thu 2 Fri 3 Sat 4 Sun 5 Mon 6 Tue 7 Wed 8 Thu 9 Fri 10 Sat 11" at bounding box center [411, 219] width 822 height 255
drag, startPoint x: 425, startPoint y: 104, endPoint x: 408, endPoint y: 108, distance: 18.1
click at [408, 108] on app-calendar "Copy Paste Paste Ctrl+V Paste with crew Ctrl+Shift+V Paste linked Job Delete Gr…" at bounding box center [411, 203] width 822 height 287
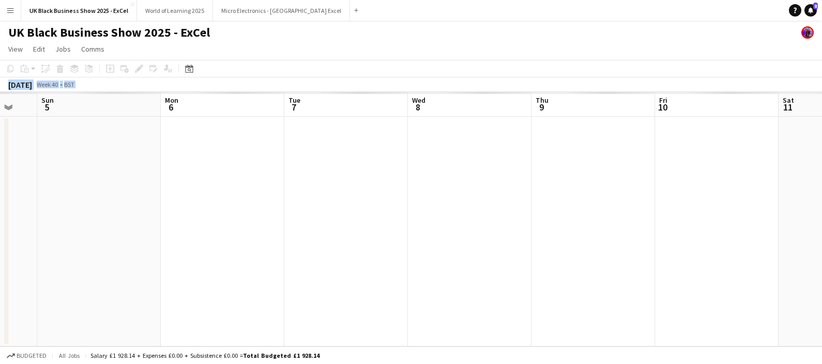
drag, startPoint x: 729, startPoint y: 48, endPoint x: 522, endPoint y: 127, distance: 221.4
click at [522, 127] on app-board "UK Black Business Show 2025 - ExCel View Day view expanded Day view collapsed M…" at bounding box center [411, 193] width 822 height 344
click at [635, 194] on app-date-cell at bounding box center [691, 232] width 124 height 230
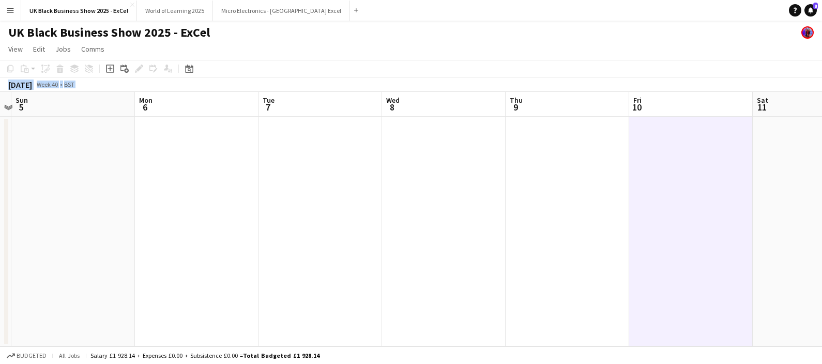
click at [253, 81] on div "October 2025 Week 40 • BST" at bounding box center [411, 85] width 822 height 14
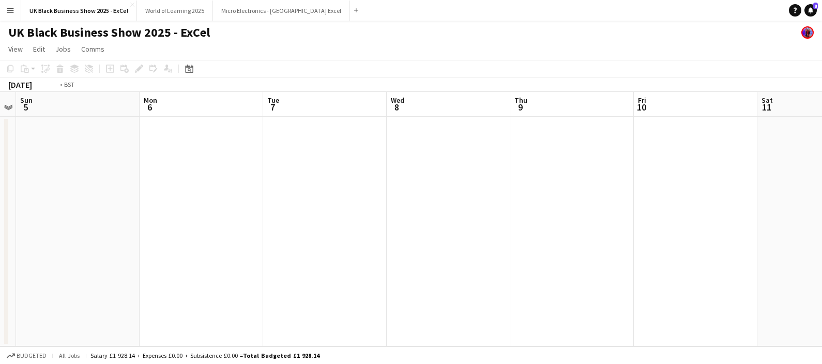
drag, startPoint x: 605, startPoint y: 235, endPoint x: 574, endPoint y: 208, distance: 41.4
click at [292, 264] on app-calendar-viewport "Thu 2 Fri 3 Sat 4 Sun 5 Mon 6 Tue 7 Wed 8 Thu 9 Fri 10 Sat 11 Sun 12 Mon 13" at bounding box center [411, 219] width 822 height 255
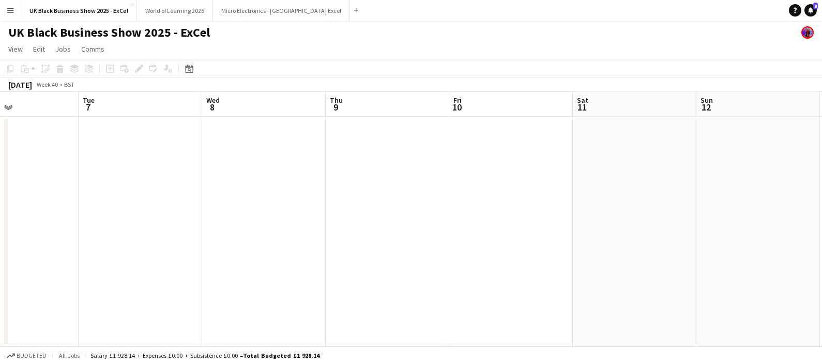
drag, startPoint x: 386, startPoint y: 201, endPoint x: 340, endPoint y: 201, distance: 46.0
click at [328, 203] on app-calendar-viewport "Sat 4 Sun 5 Mon 6 Tue 7 Wed 8 Thu 9 Fri 10 Sat 11 Sun 12 Mon 13 Tue 14 Wed 15" at bounding box center [411, 219] width 822 height 255
drag, startPoint x: 478, startPoint y: 222, endPoint x: 628, endPoint y: 216, distance: 150.0
click at [451, 222] on app-calendar-viewport "Wed 8 Thu 9 Fri 10 Sat 11 Sun 12 Mon 13 Tue 14 Wed 15 Thu 16 Fri 17 Sat 18 5/13…" at bounding box center [406, 243] width 812 height 303
drag, startPoint x: 579, startPoint y: 221, endPoint x: 597, endPoint y: 216, distance: 18.8
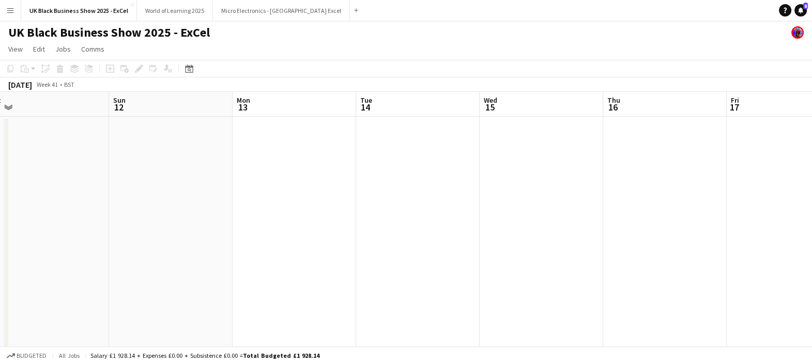
click at [453, 210] on app-calendar-viewport "Wed 8 Thu 9 Fri 10 Sat 11 Sun 12 Mon 13 Tue 14 Wed 15 Thu 16 Fri 17 Sat 18 5/13…" at bounding box center [406, 243] width 812 height 303
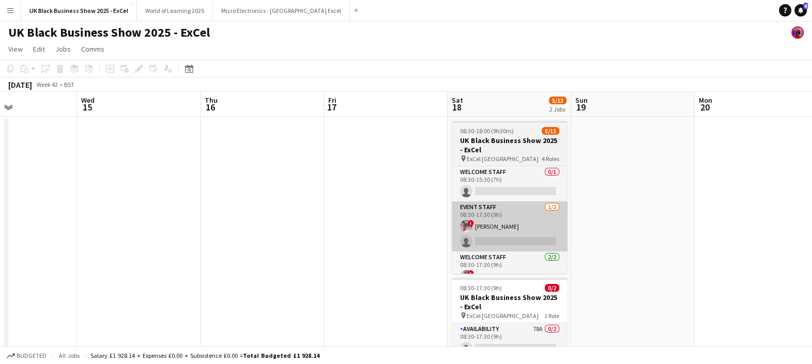
drag, startPoint x: 560, startPoint y: 223, endPoint x: 543, endPoint y: 223, distance: 17.6
click at [429, 219] on app-calendar-viewport "Sat 11 Sun 12 Mon 13 Tue 14 Wed 15 Thu 16 Fri 17 Sat 18 5/13 2 Jobs Sun 19 Mon …" at bounding box center [406, 243] width 812 height 303
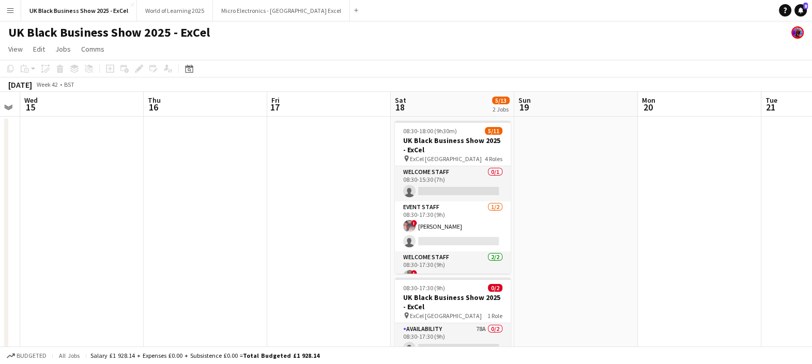
drag, startPoint x: 620, startPoint y: 237, endPoint x: 432, endPoint y: 251, distance: 189.2
click at [434, 252] on app-calendar-viewport "Sun 12 Mon 13 Tue 14 Wed 15 Thu 16 Fri 17 Sat 18 5/13 2 Jobs Sun 19 Mon 20 Tue …" at bounding box center [406, 243] width 812 height 303
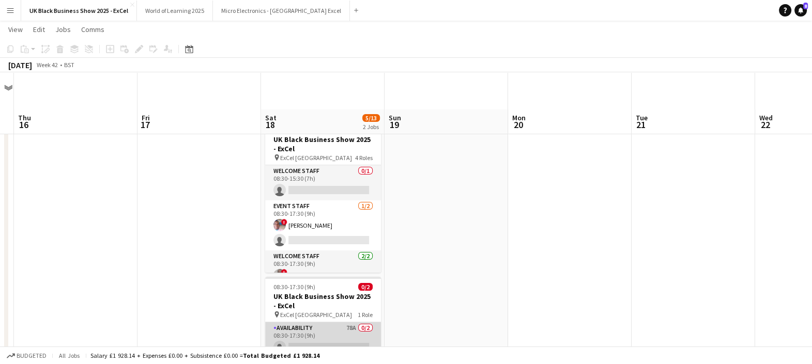
scroll to position [47, 0]
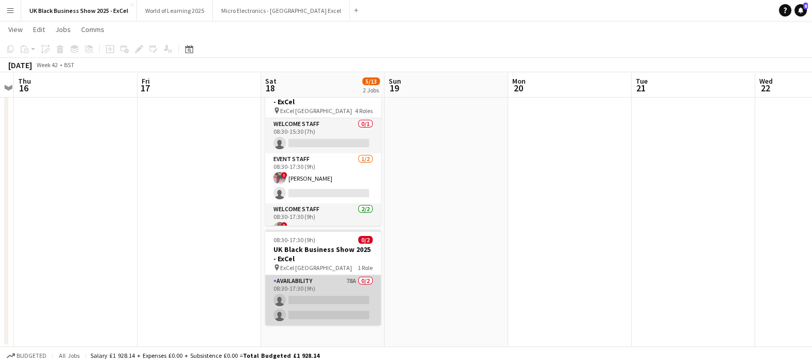
click at [298, 296] on app-card-role "Availability 78A 0/2 08:30-17:30 (9h) single-neutral-actions single-neutral-act…" at bounding box center [323, 300] width 116 height 50
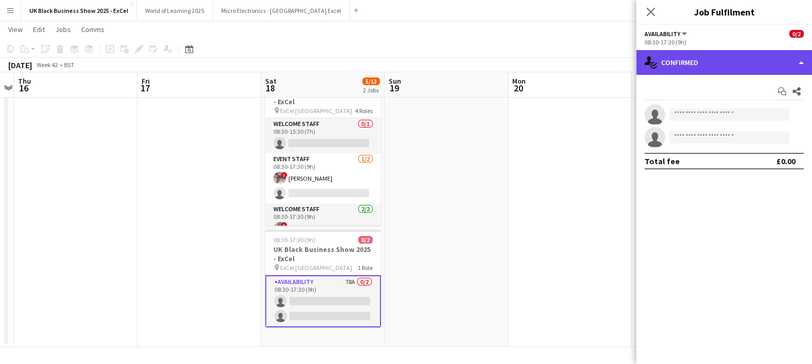
click at [726, 57] on div "single-neutral-actions-check-2 Confirmed" at bounding box center [724, 62] width 176 height 25
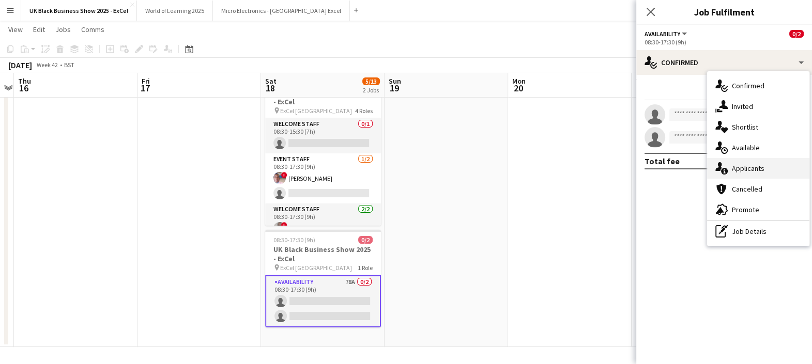
click at [768, 162] on div "single-neutral-actions-information Applicants" at bounding box center [758, 168] width 102 height 21
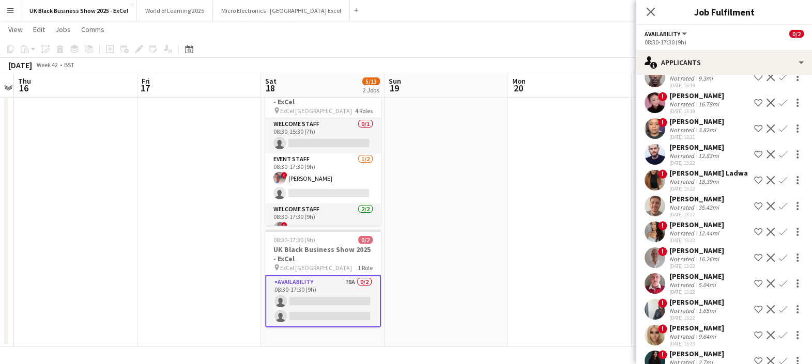
scroll to position [1630, 0]
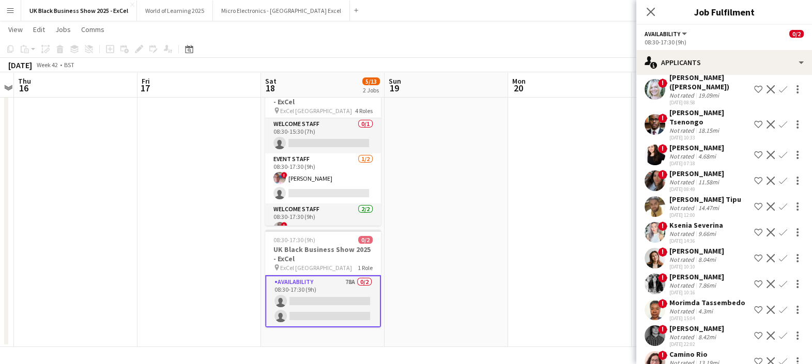
click at [696, 333] on div "8.42mi" at bounding box center [707, 337] width 22 height 8
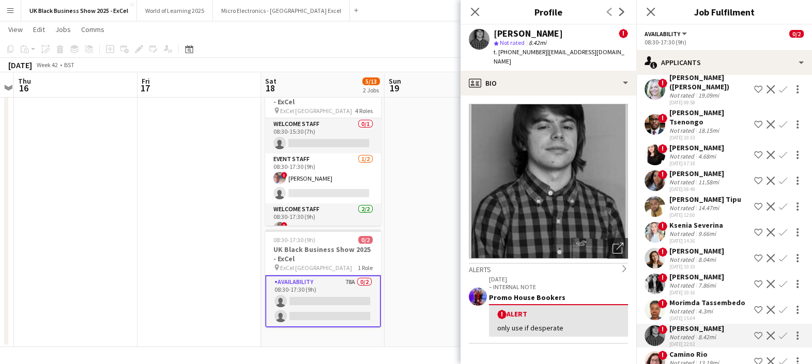
click at [683, 364] on div "02-10-2025 11:29" at bounding box center [695, 370] width 52 height 7
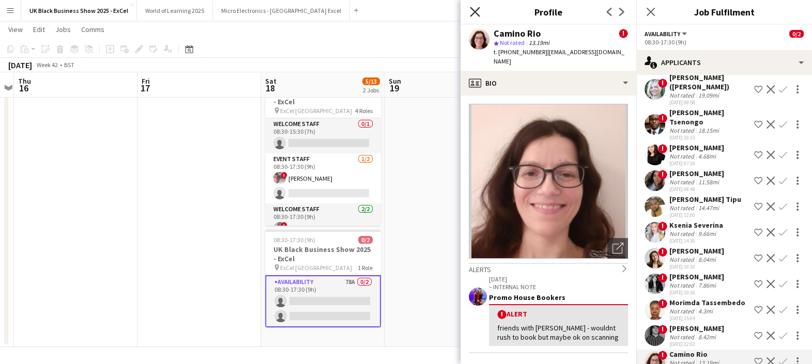
click at [474, 14] on icon "Close pop-in" at bounding box center [475, 12] width 10 height 10
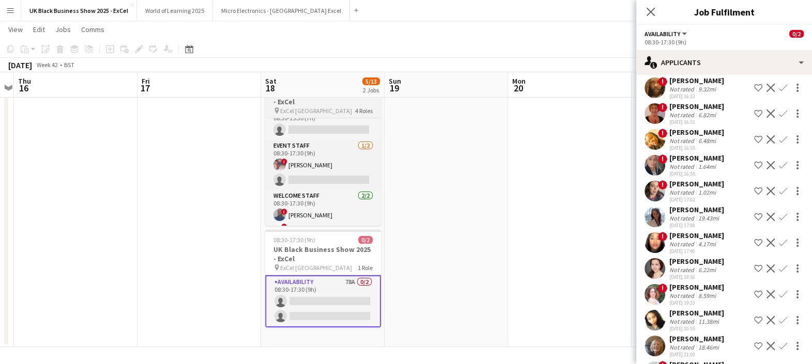
scroll to position [0, 0]
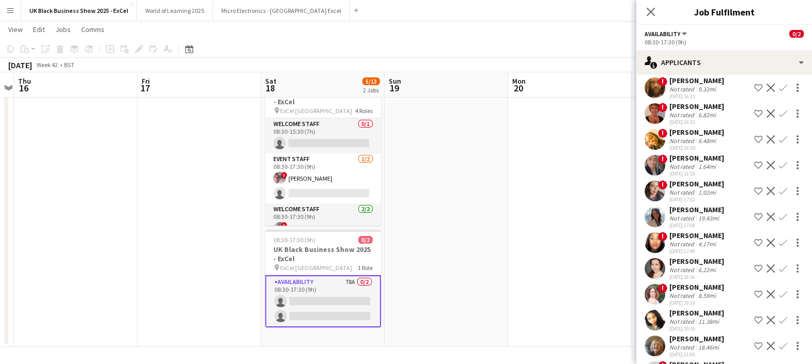
click at [403, 151] on app-date-cell at bounding box center [447, 208] width 124 height 279
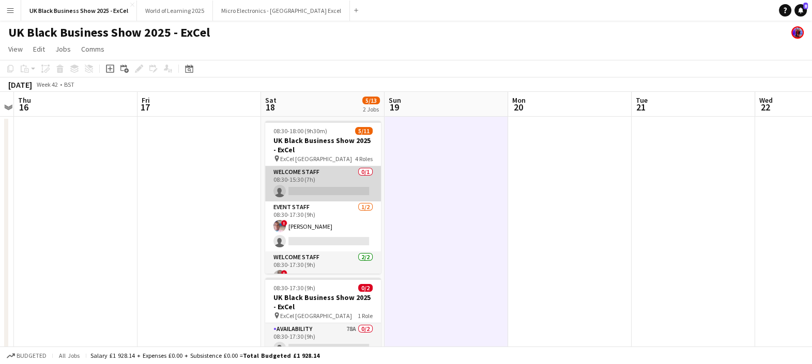
click at [296, 191] on app-card-role "Welcome Staff 0/1 08:30-15:30 (7h) single-neutral-actions" at bounding box center [323, 183] width 116 height 35
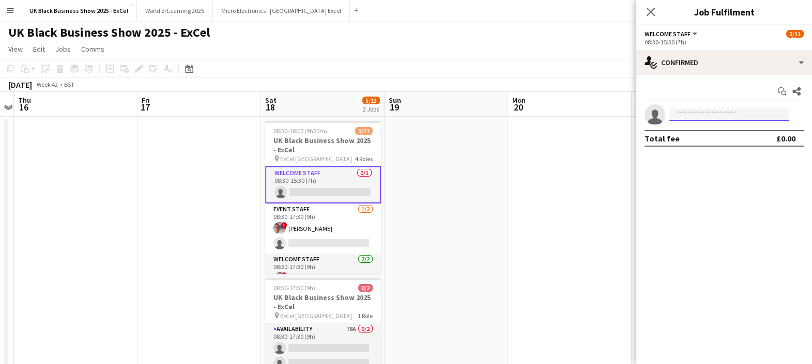
click at [690, 119] on input at bounding box center [729, 115] width 120 height 12
click at [718, 115] on input "**********" at bounding box center [729, 115] width 120 height 12
drag, startPoint x: 712, startPoint y: 112, endPoint x: 637, endPoint y: 120, distance: 74.8
click at [637, 120] on app-invite-slot "**********" at bounding box center [724, 114] width 176 height 21
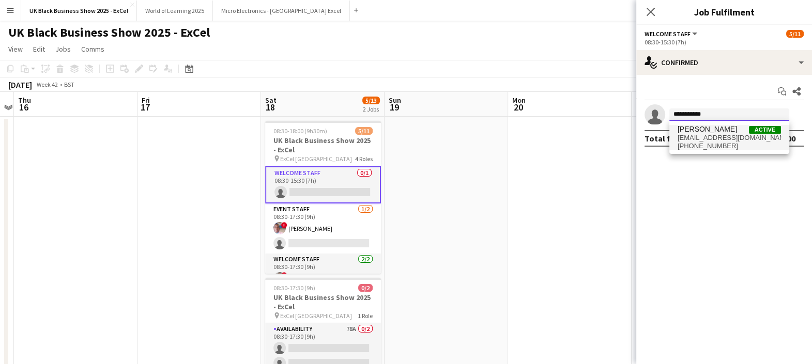
type input "**********"
click at [729, 131] on span "Pearl Smith Active" at bounding box center [729, 129] width 103 height 9
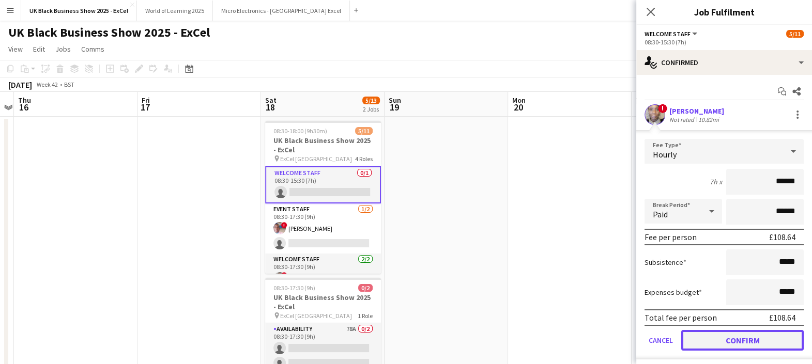
click at [749, 332] on button "Confirm" at bounding box center [742, 340] width 122 height 21
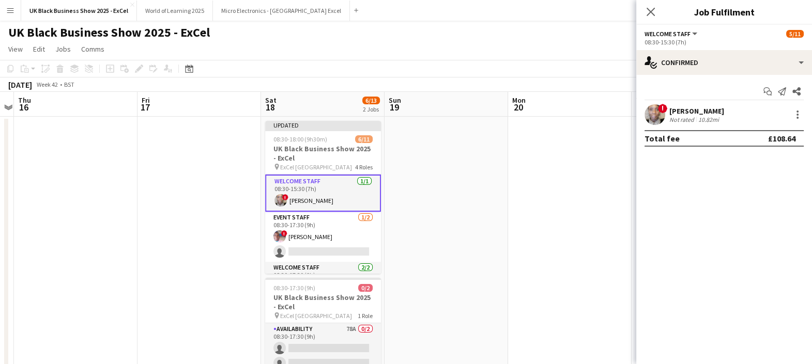
click at [520, 243] on app-date-cell at bounding box center [570, 256] width 124 height 279
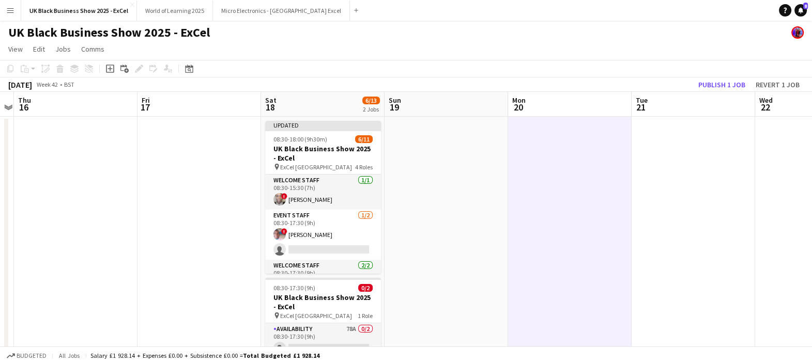
click at [625, 223] on app-date-cell at bounding box center [570, 256] width 124 height 279
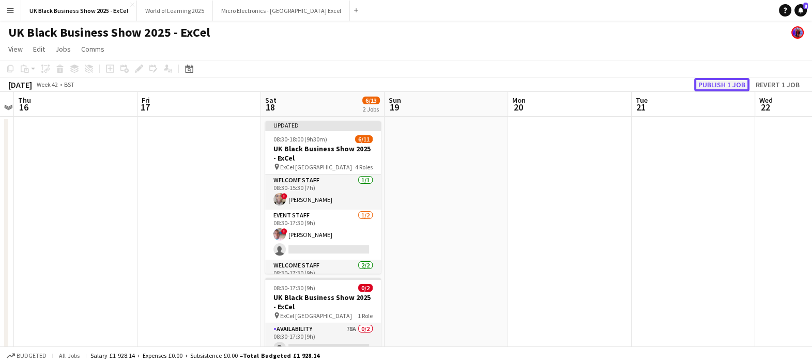
click at [742, 90] on button "Publish 1 job" at bounding box center [721, 84] width 55 height 13
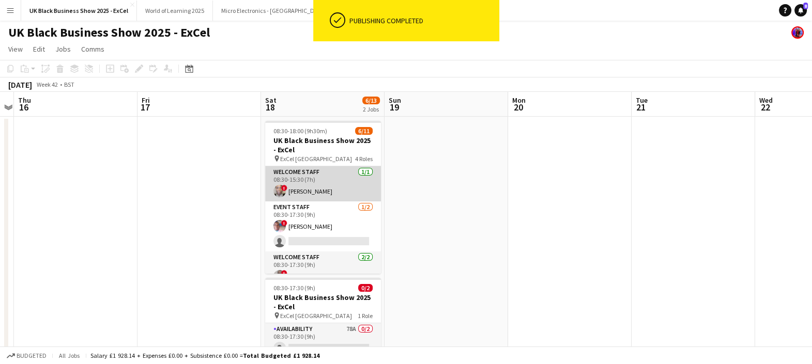
click at [321, 183] on app-card-role "Welcome Staff 1/1 08:30-15:30 (7h) ! Pearl Smith" at bounding box center [323, 183] width 116 height 35
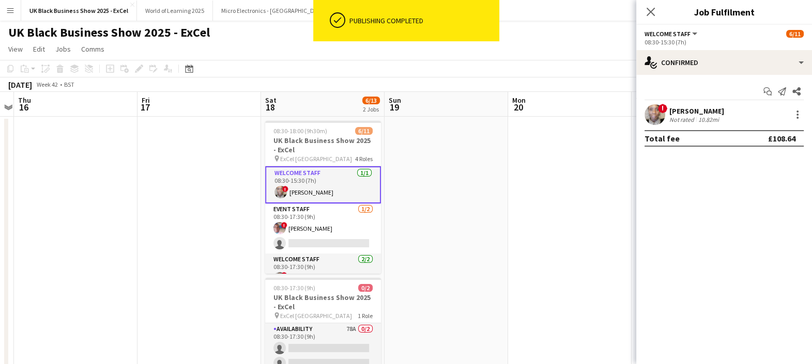
click at [712, 114] on div "Pearl Smith" at bounding box center [696, 110] width 55 height 9
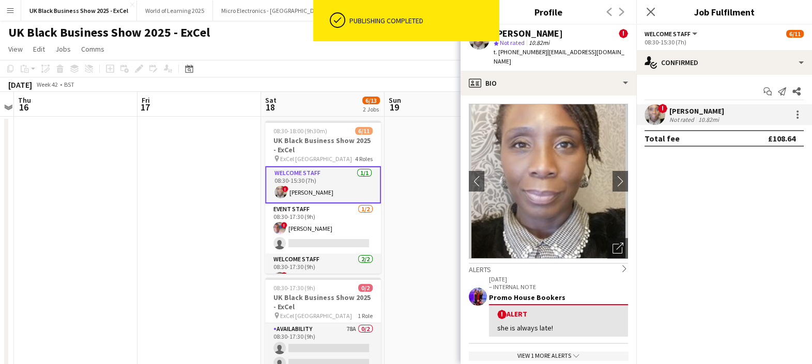
click at [585, 333] on app-crew-profile-feedback-alert "24-09-2024 – INTERNAL NOTE Promo House Bookers ! Alert she is always late!" at bounding box center [548, 309] width 159 height 70
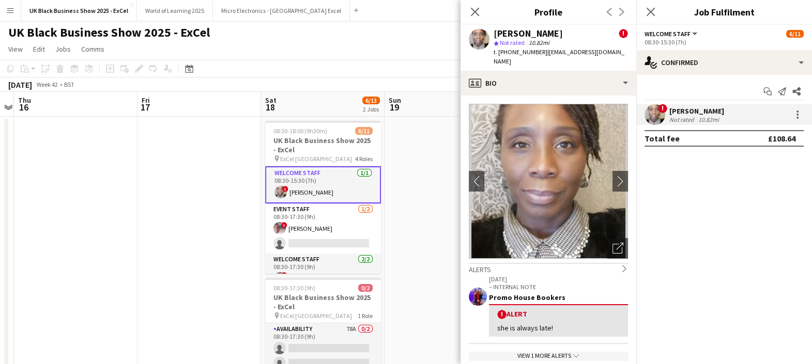
click at [584, 338] on div "24-09-2024 – INTERNAL NOTE Promo House Bookers ! Alert she is always late! View…" at bounding box center [548, 317] width 159 height 86
click at [585, 342] on div "24-09-2024 – INTERNAL NOTE Promo House Bookers ! Alert she is always late! View…" at bounding box center [548, 317] width 159 height 86
drag, startPoint x: 585, startPoint y: 342, endPoint x: 584, endPoint y: 351, distance: 9.9
click at [582, 352] on div "View 1 more alerts chevron-down" at bounding box center [548, 356] width 159 height 9
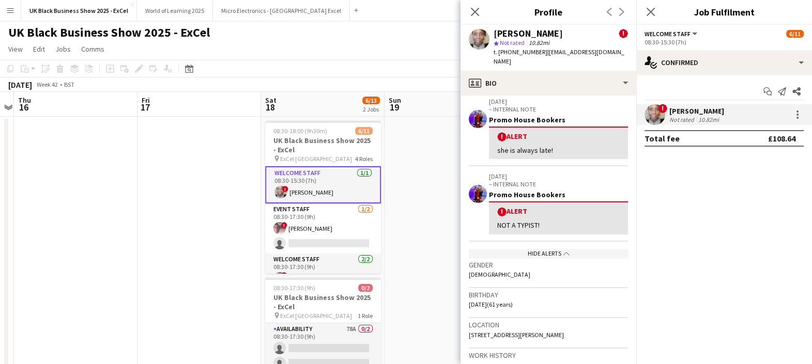
scroll to position [194, 0]
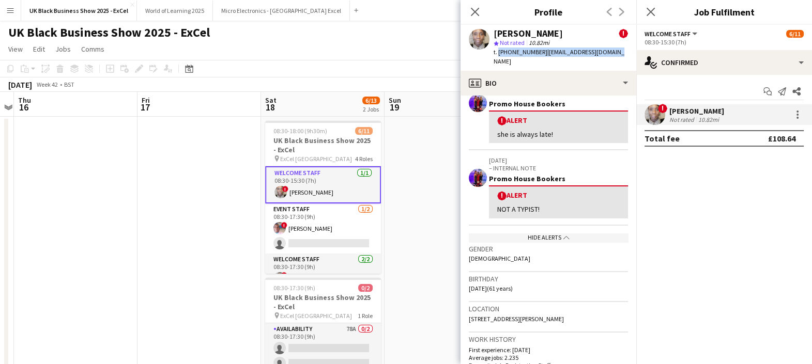
drag, startPoint x: 504, startPoint y: 50, endPoint x: 629, endPoint y: 58, distance: 124.9
click at [629, 58] on app-profile-header "Pearl Smith ! star Not rated 10.82mi t. +4407929380914 | pearl007@hotmail.co.uk" at bounding box center [549, 48] width 176 height 46
copy div "+4407929380914 | pearl007@hotmail.co.uk"
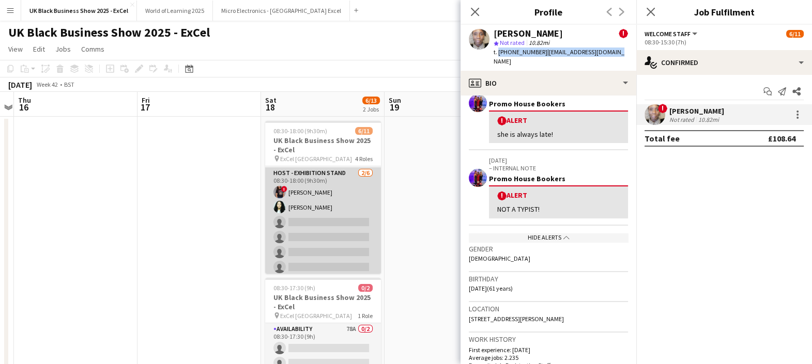
click at [344, 235] on app-card-role "Host - Exhibition Stand 2/6 08:30-18:00 (9h30m) ! Mandana Ghomshei Deonne Newby…" at bounding box center [323, 222] width 116 height 110
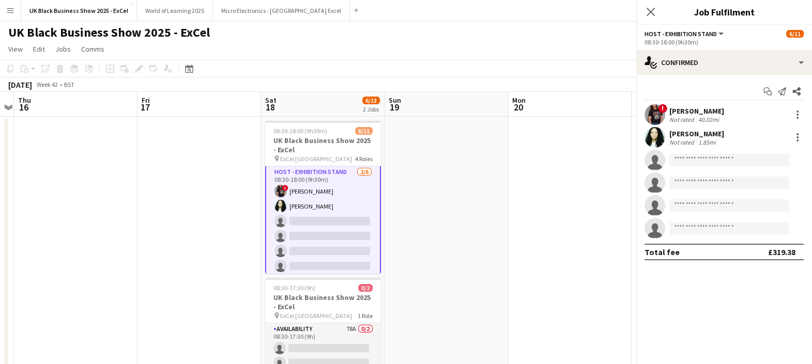
scroll to position [139, 0]
click at [758, 136] on div "Deonne Newby Not rated 1.85mi" at bounding box center [724, 137] width 176 height 21
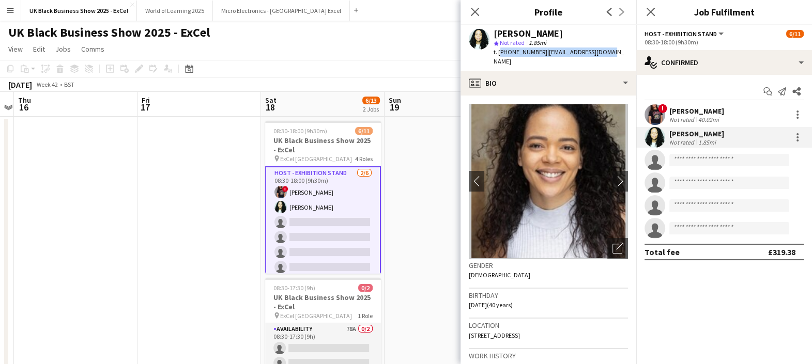
drag, startPoint x: 508, startPoint y: 52, endPoint x: 618, endPoint y: 55, distance: 110.7
click at [618, 55] on app-profile-header "Deonne Newby star Not rated 1.85mi t. +447961564112 | deonne18@hotmail.com" at bounding box center [549, 48] width 176 height 46
copy div "+447961564112 | deonne18@hotmail.com"
click at [474, 12] on icon at bounding box center [475, 12] width 10 height 10
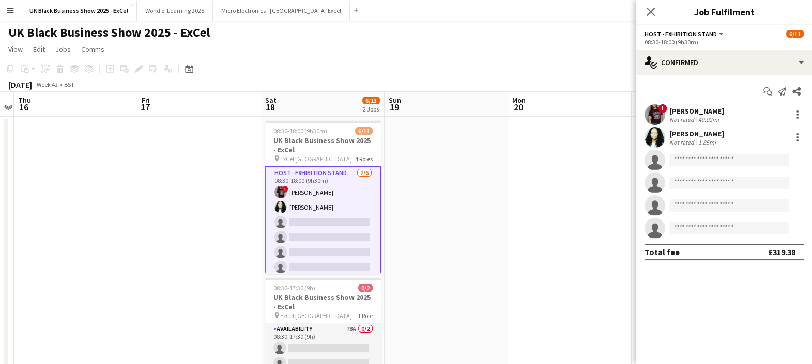
click at [643, 18] on div "Close pop-in" at bounding box center [650, 12] width 29 height 24
click at [650, 15] on icon "Close pop-in" at bounding box center [651, 12] width 10 height 10
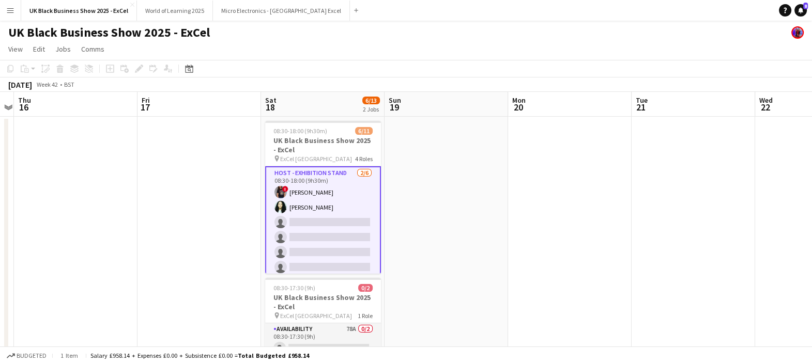
click at [425, 228] on app-date-cell at bounding box center [447, 256] width 124 height 279
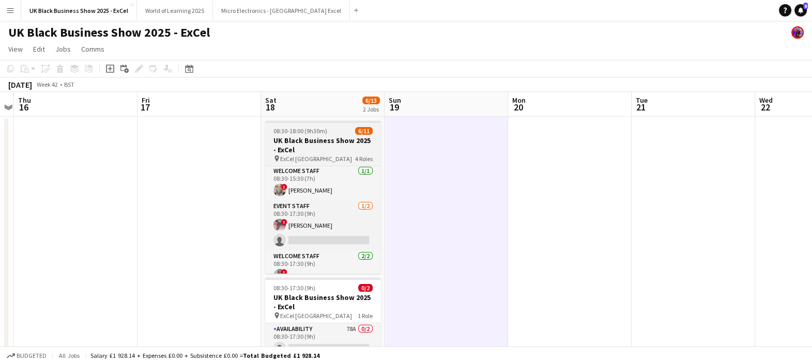
scroll to position [0, 0]
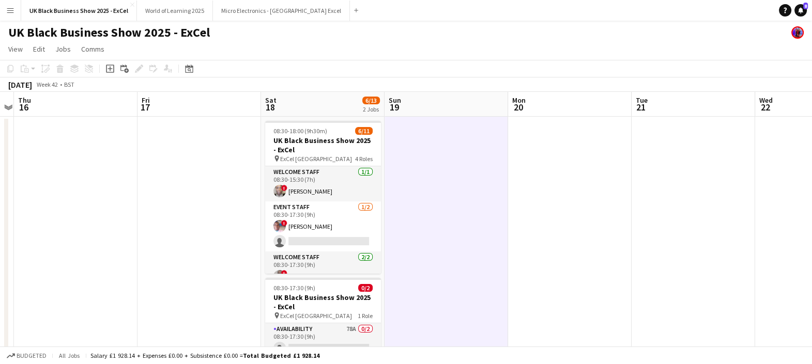
click at [399, 237] on app-date-cell at bounding box center [447, 256] width 124 height 279
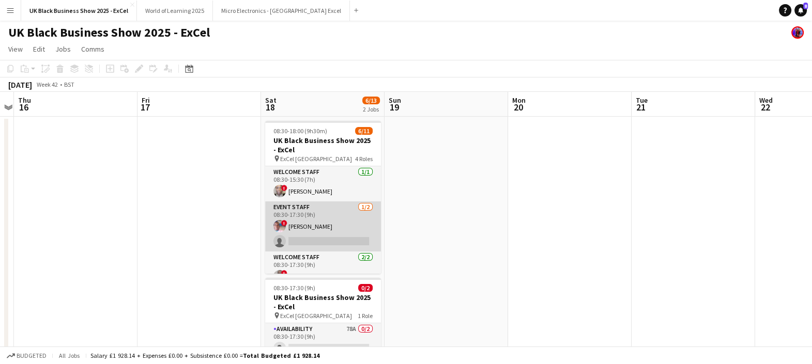
click at [292, 223] on app-card-role "Event Staff 1/2 08:30-17:30 (9h) ! Michael Holmes single-neutral-actions" at bounding box center [323, 227] width 116 height 50
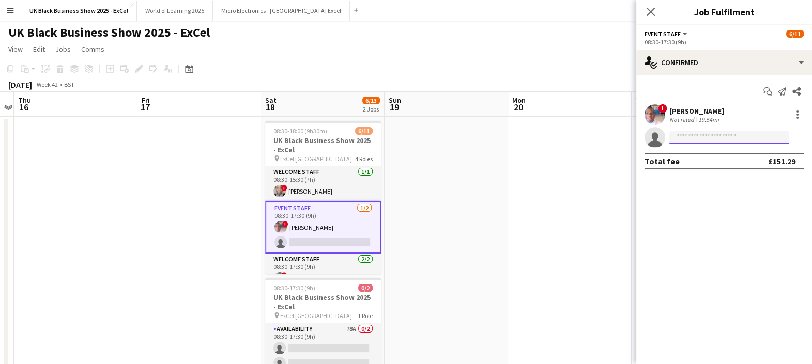
click at [731, 133] on input at bounding box center [729, 137] width 120 height 12
click at [725, 143] on input at bounding box center [729, 137] width 120 height 12
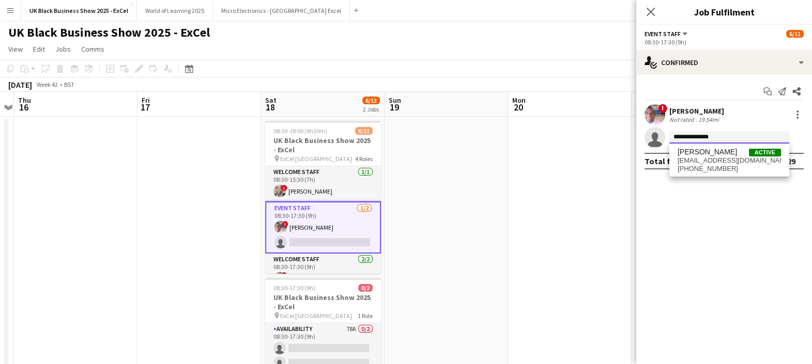
type input "**********"
click at [722, 145] on div "Hayley Cutler Active mollyamazing9@gmail.com +447847881068" at bounding box center [729, 160] width 120 height 33
click at [722, 151] on span "Hayley Cutler Active" at bounding box center [729, 152] width 103 height 9
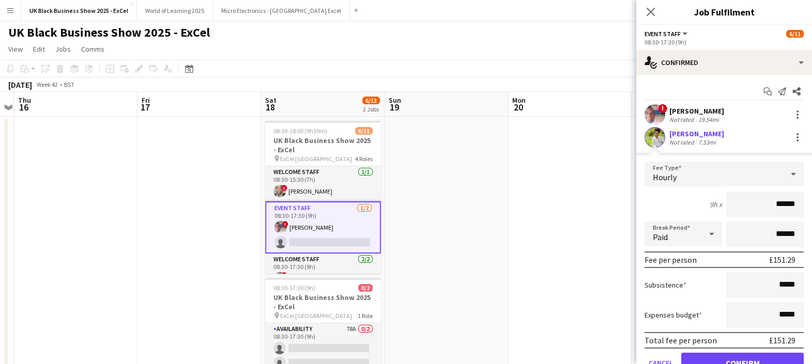
scroll to position [33, 0]
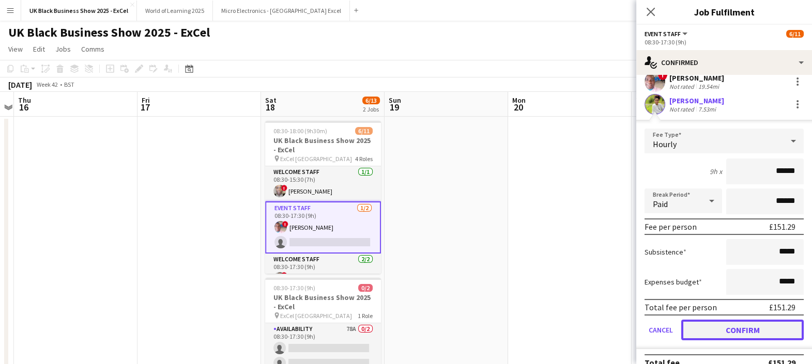
click at [753, 331] on button "Confirm" at bounding box center [742, 330] width 122 height 21
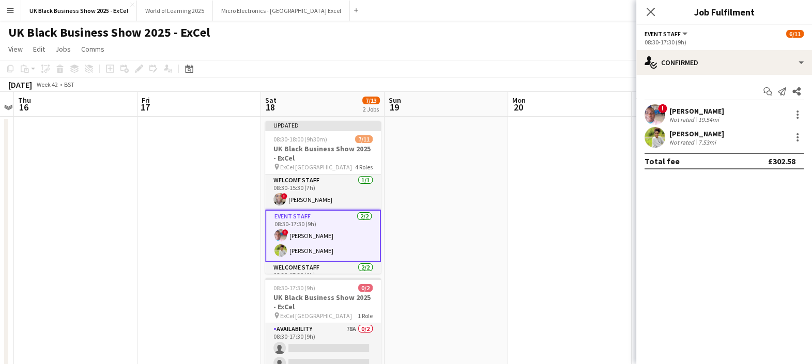
scroll to position [0, 0]
click at [538, 217] on app-date-cell at bounding box center [570, 256] width 124 height 279
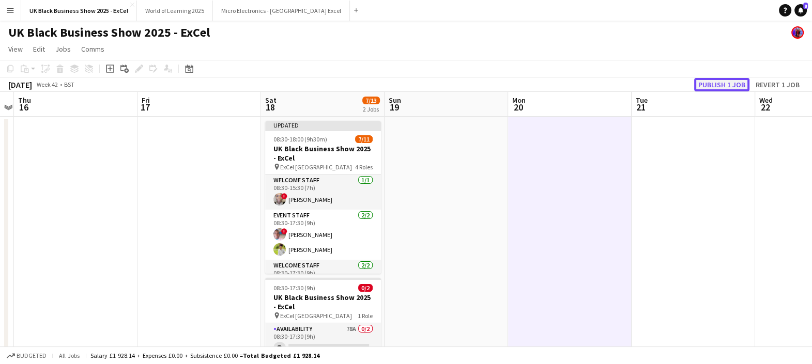
click at [715, 82] on button "Publish 1 job" at bounding box center [721, 84] width 55 height 13
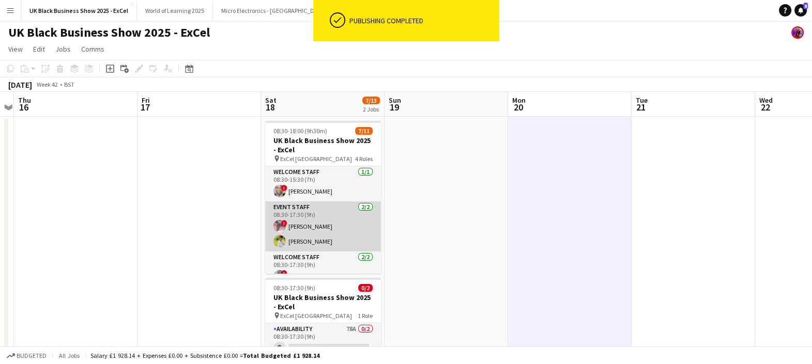
click at [323, 230] on app-card-role "Event Staff 2/2 08:30-17:30 (9h) ! Michael Holmes Hayley Cutler" at bounding box center [323, 227] width 116 height 50
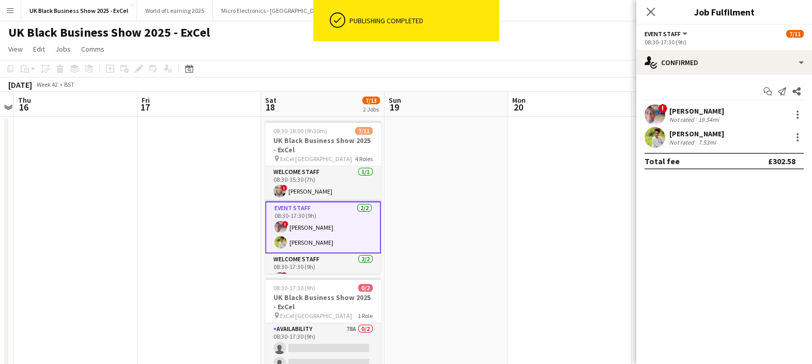
click at [725, 135] on div "Hayley Cutler Not rated 7.53mi" at bounding box center [724, 137] width 176 height 21
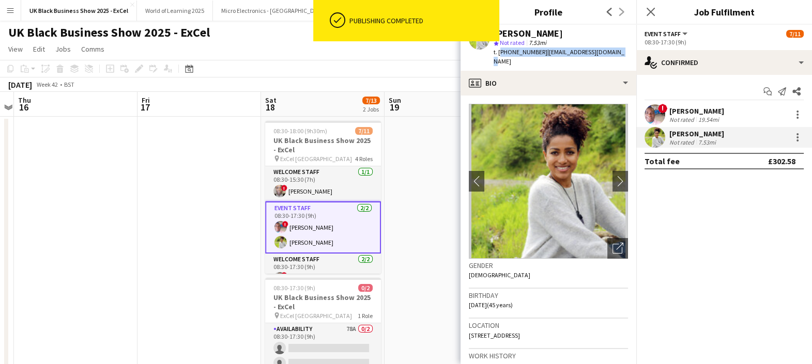
drag, startPoint x: 498, startPoint y: 48, endPoint x: 631, endPoint y: 58, distance: 133.2
click at [631, 58] on app-profile-header "Hayley Cutler star Not rated 7.53mi t. +447847881068 | mollyamazing9@gmail.com" at bounding box center [549, 48] width 176 height 46
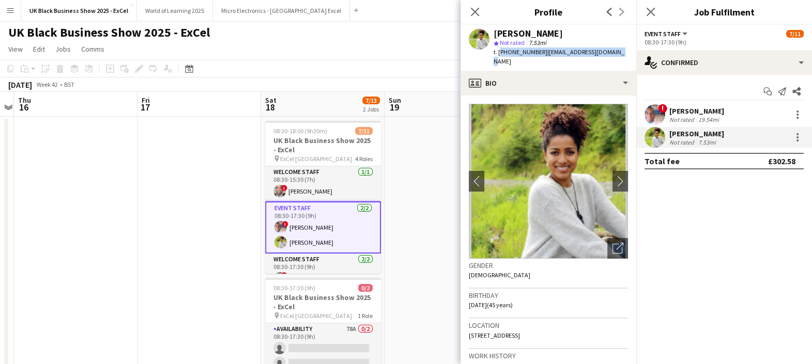
copy div "+447847881068 | mollyamazing9@gmail.com"
click at [473, 12] on icon at bounding box center [475, 12] width 10 height 10
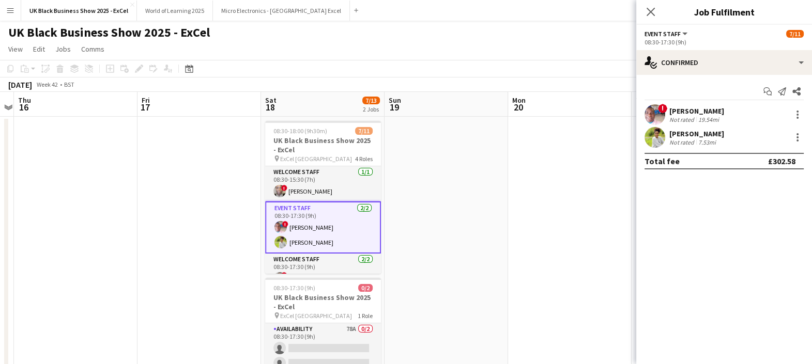
click at [653, 17] on app-icon "Close pop-in" at bounding box center [651, 12] width 12 height 12
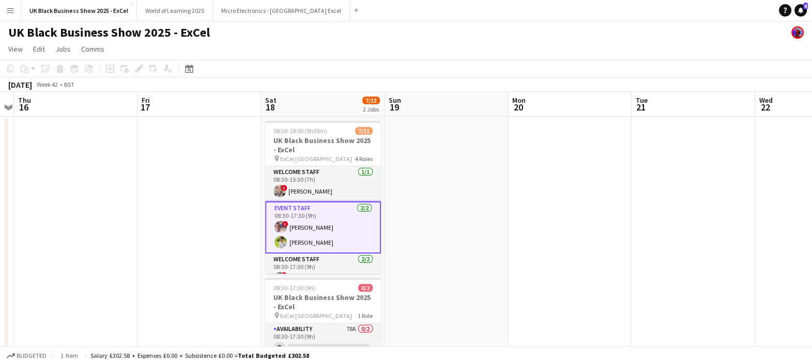
scroll to position [0, 356]
click at [429, 231] on app-date-cell at bounding box center [447, 256] width 124 height 279
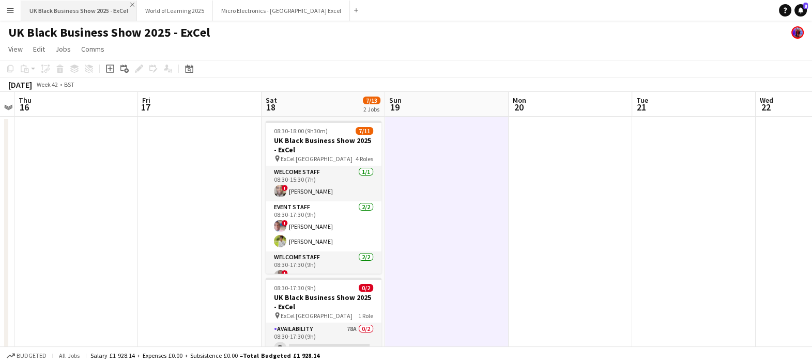
click at [130, 5] on app-icon "Close" at bounding box center [132, 5] width 4 height 4
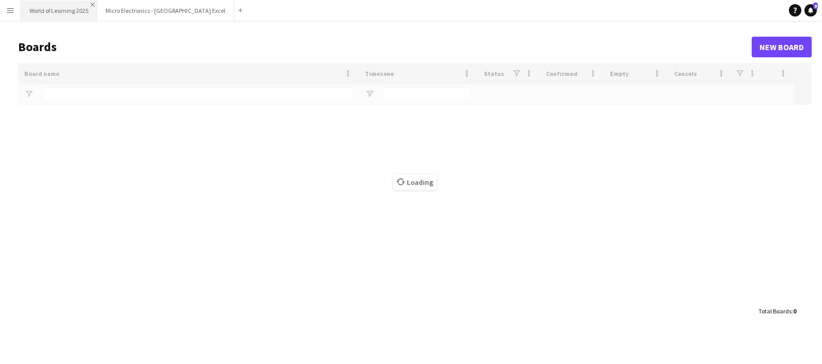
click at [93, 5] on app-icon "Close" at bounding box center [92, 5] width 4 height 4
type input "****"
